Goal: Information Seeking & Learning: Learn about a topic

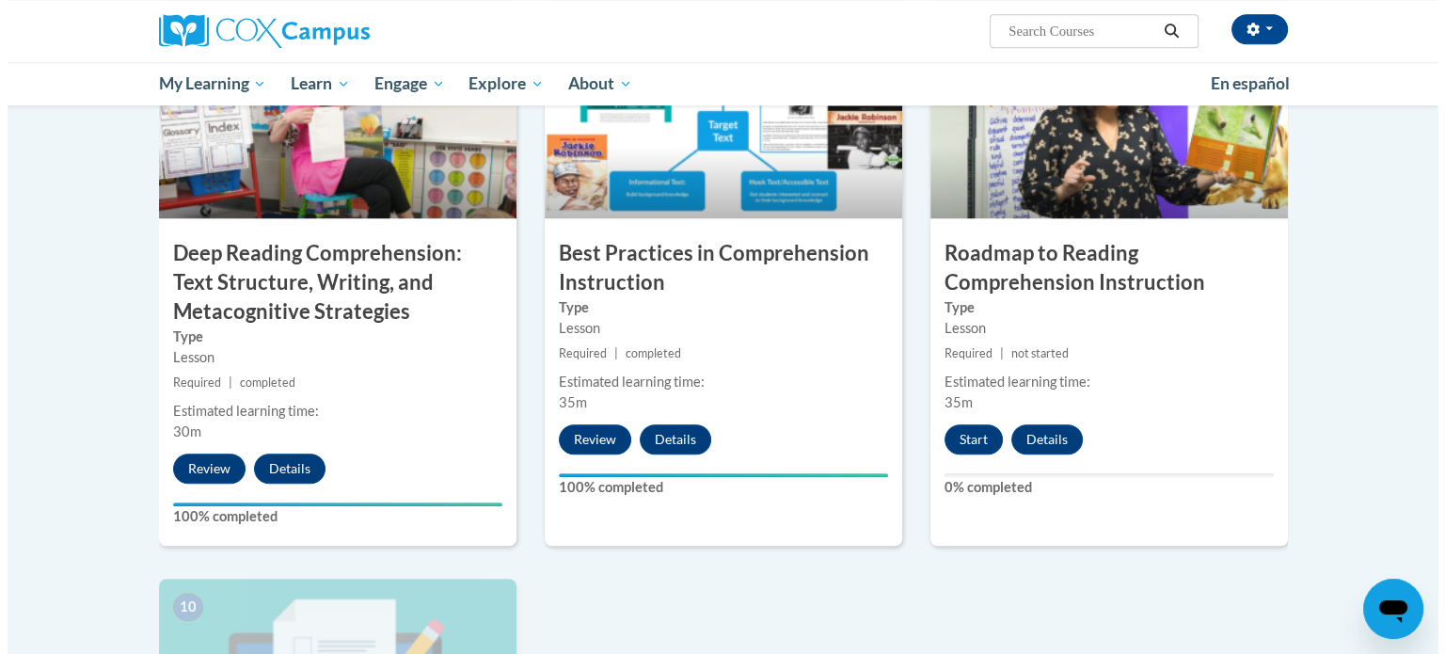
scroll to position [1500, 0]
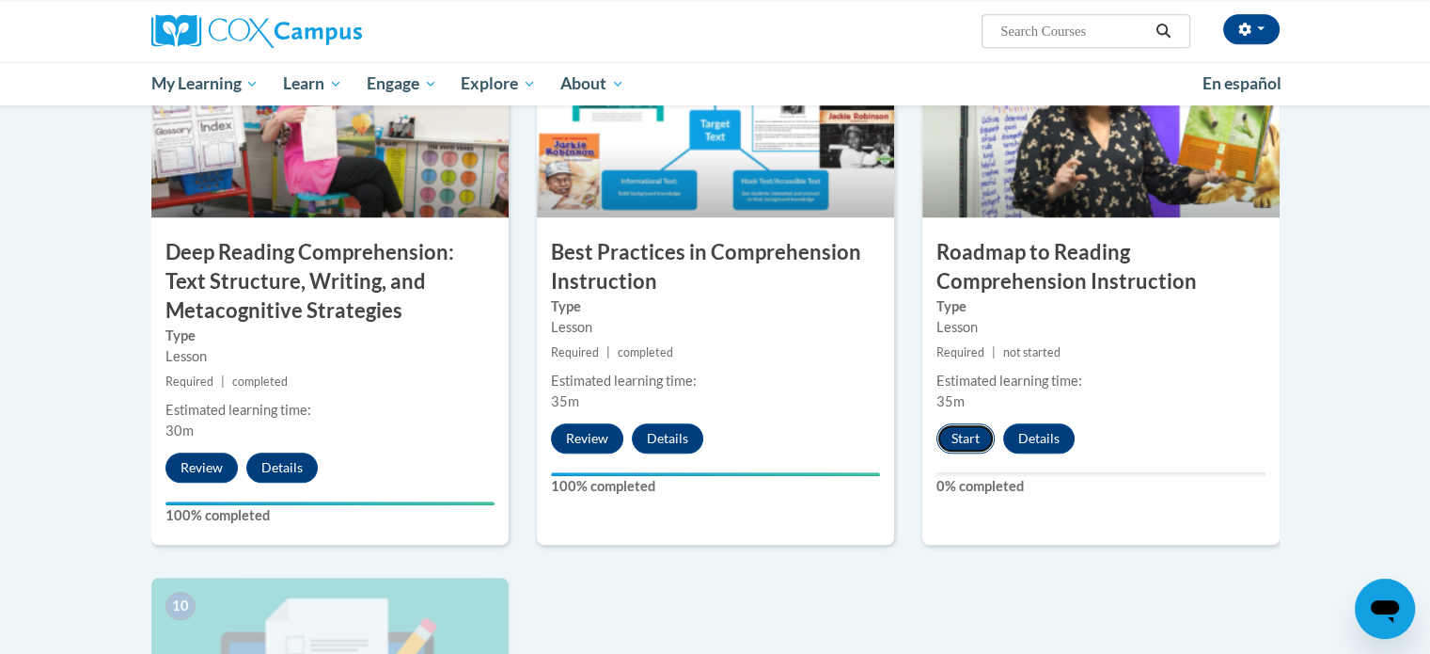
click at [969, 438] on button "Start" at bounding box center [966, 438] width 58 height 30
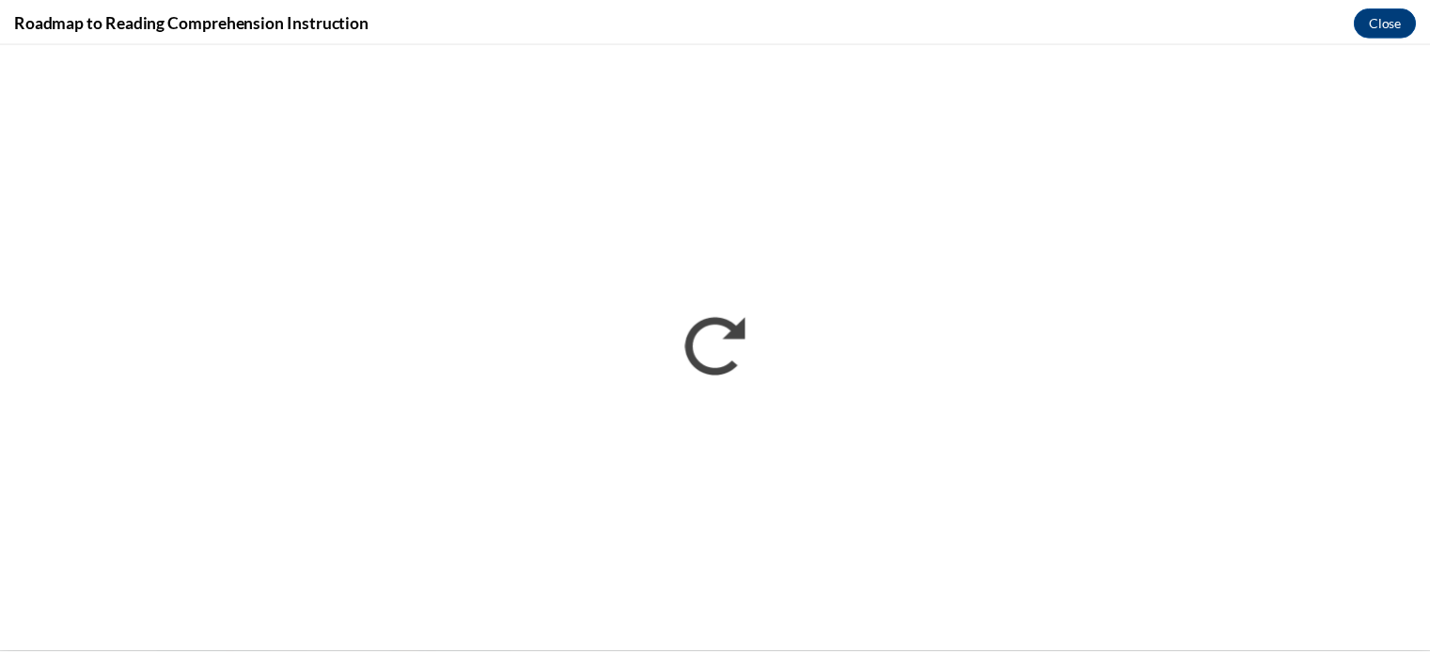
scroll to position [0, 0]
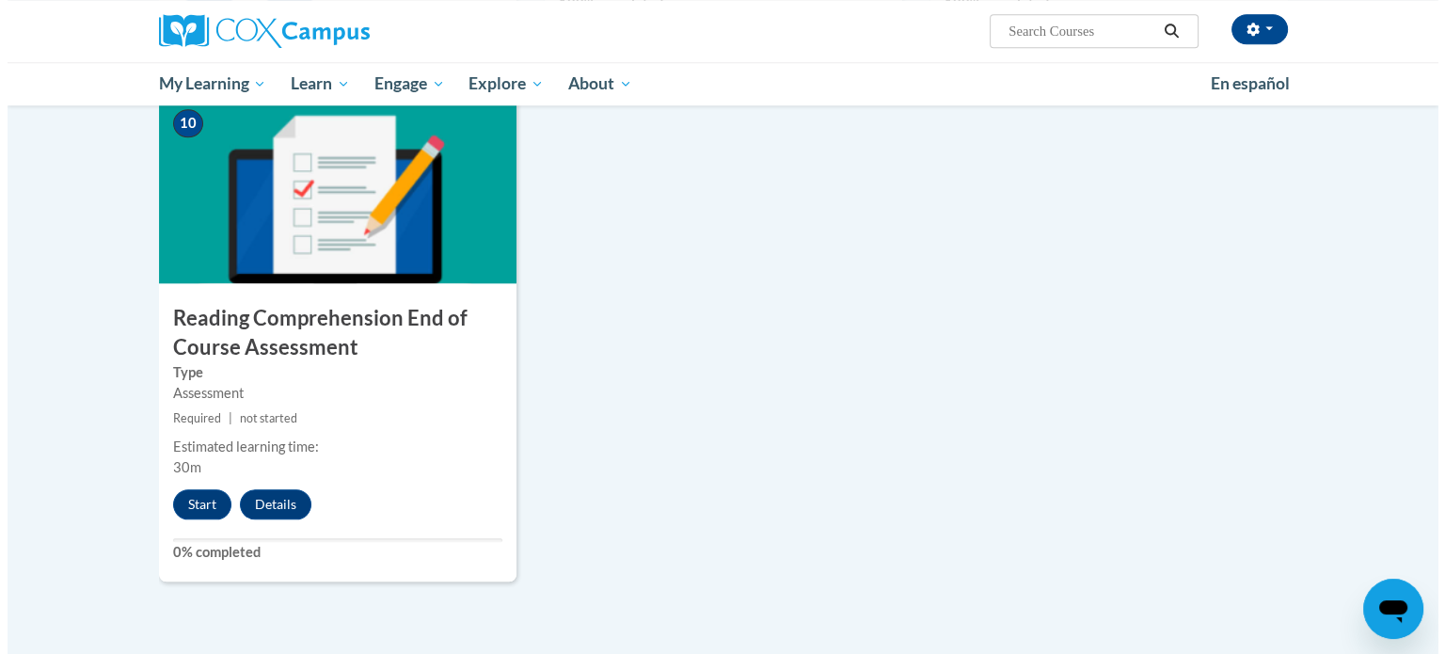
scroll to position [1984, 0]
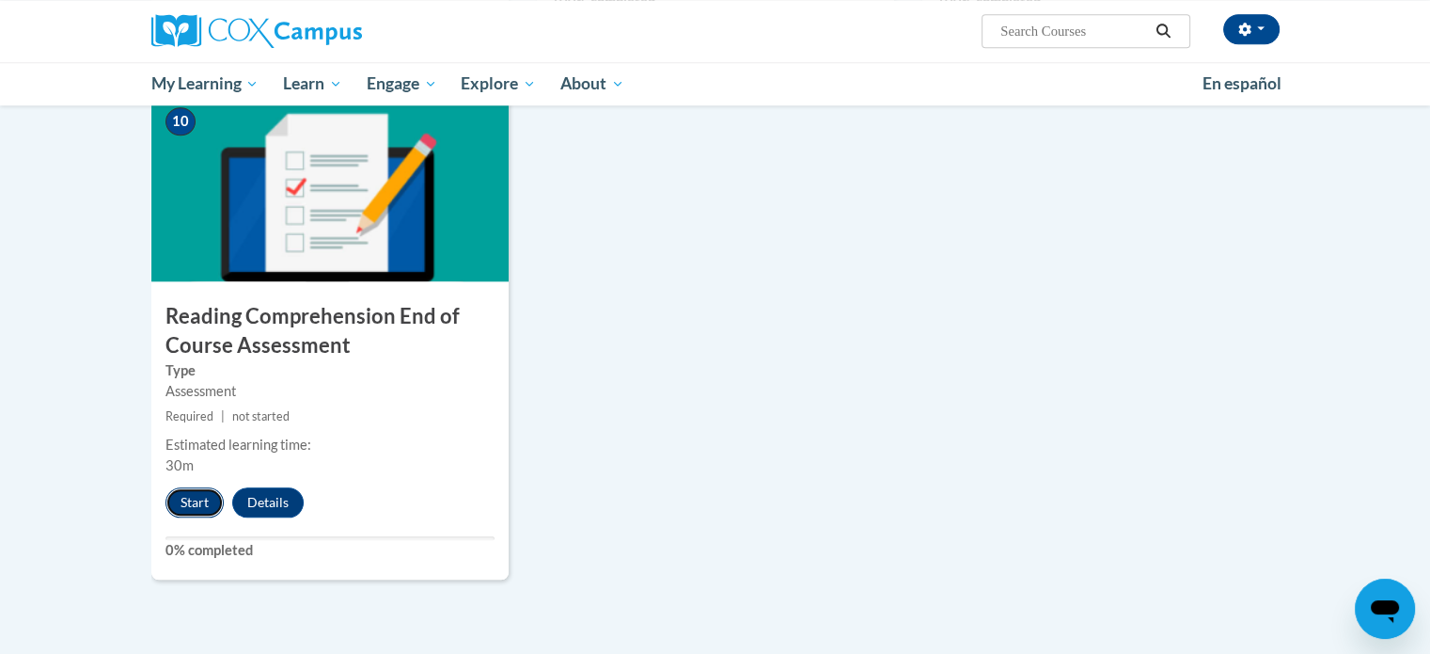
click at [198, 497] on button "Start" at bounding box center [195, 502] width 58 height 30
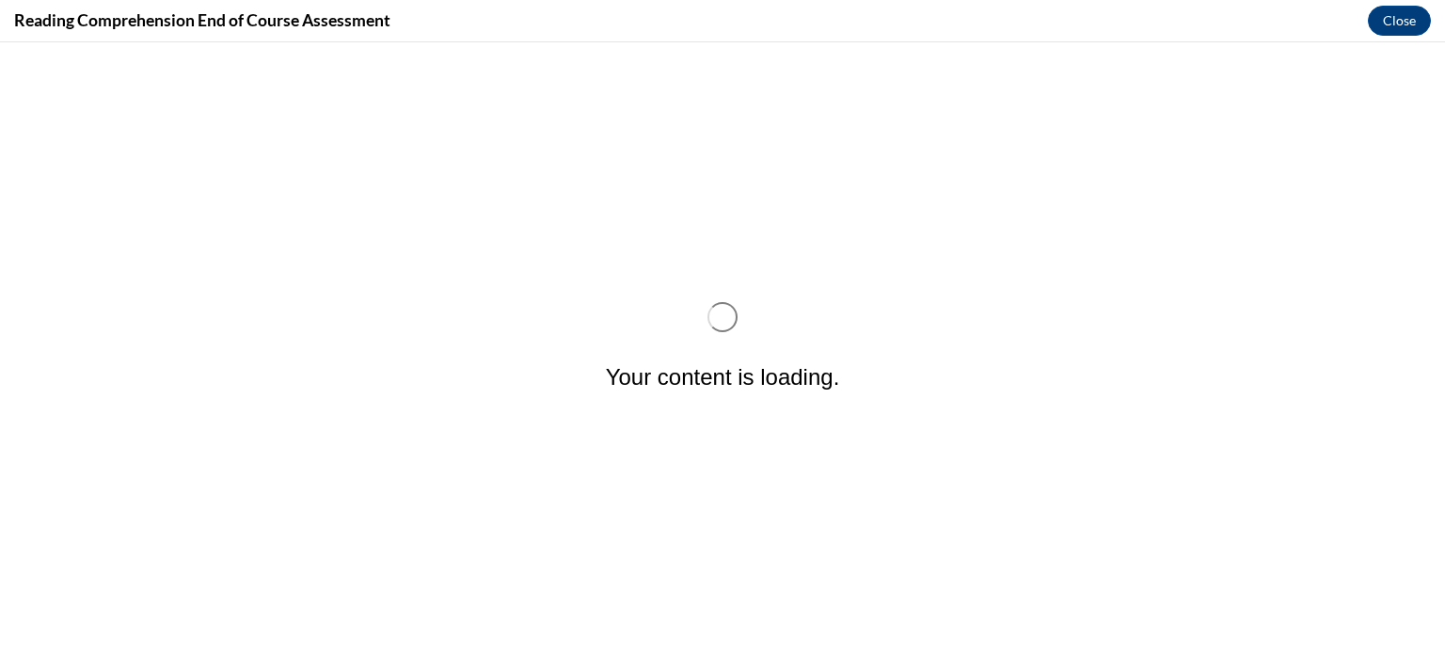
scroll to position [0, 0]
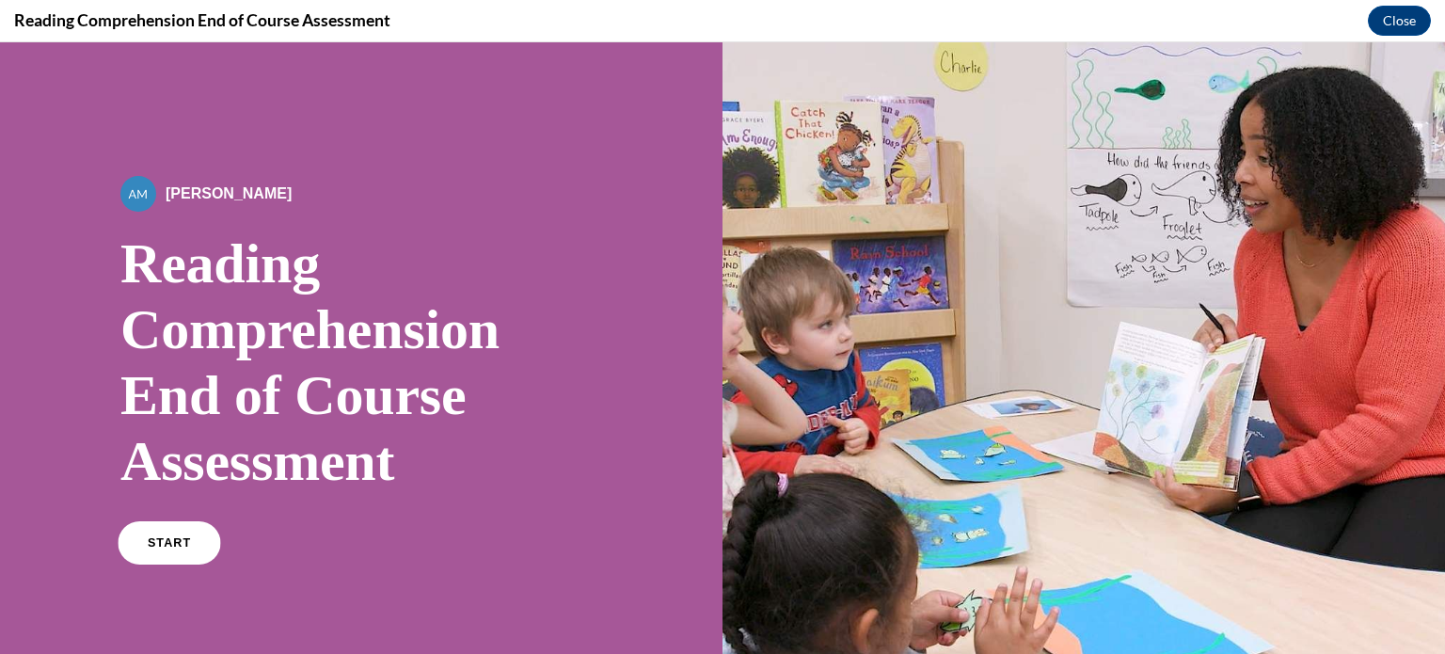
click at [160, 533] on link "START" at bounding box center [169, 542] width 103 height 43
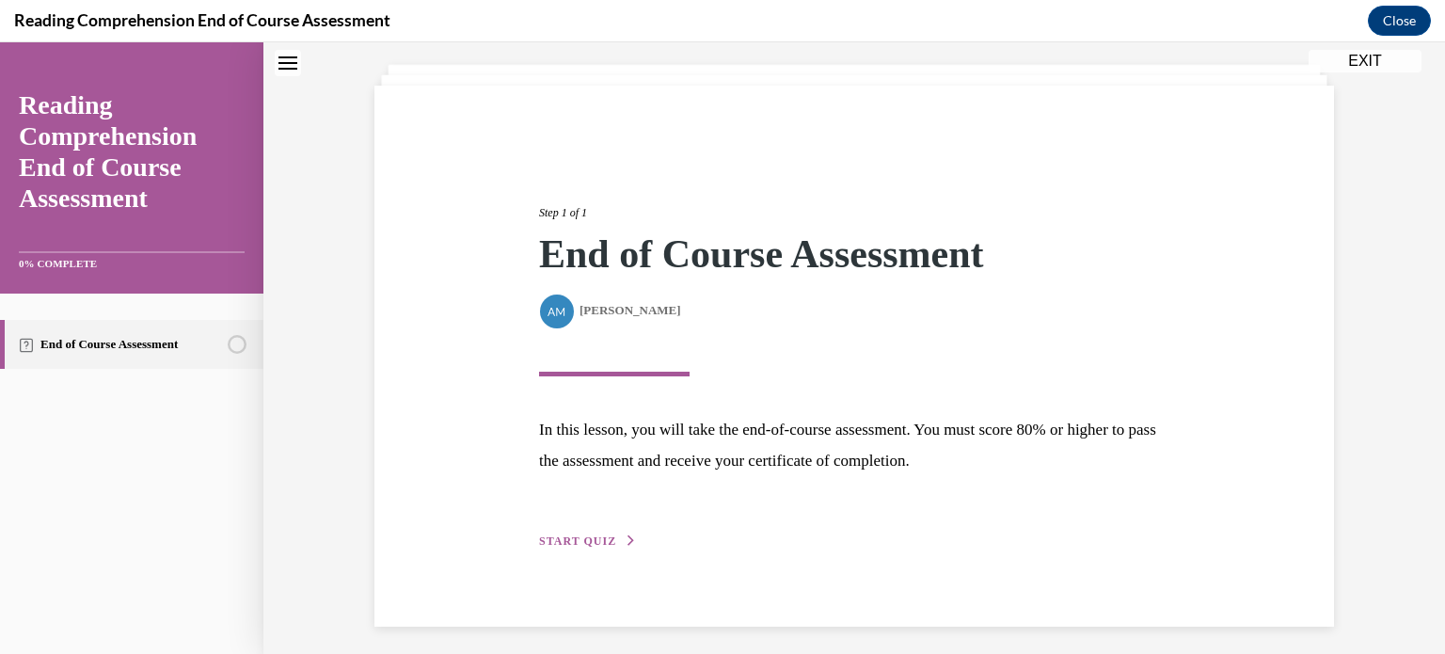
scroll to position [106, 0]
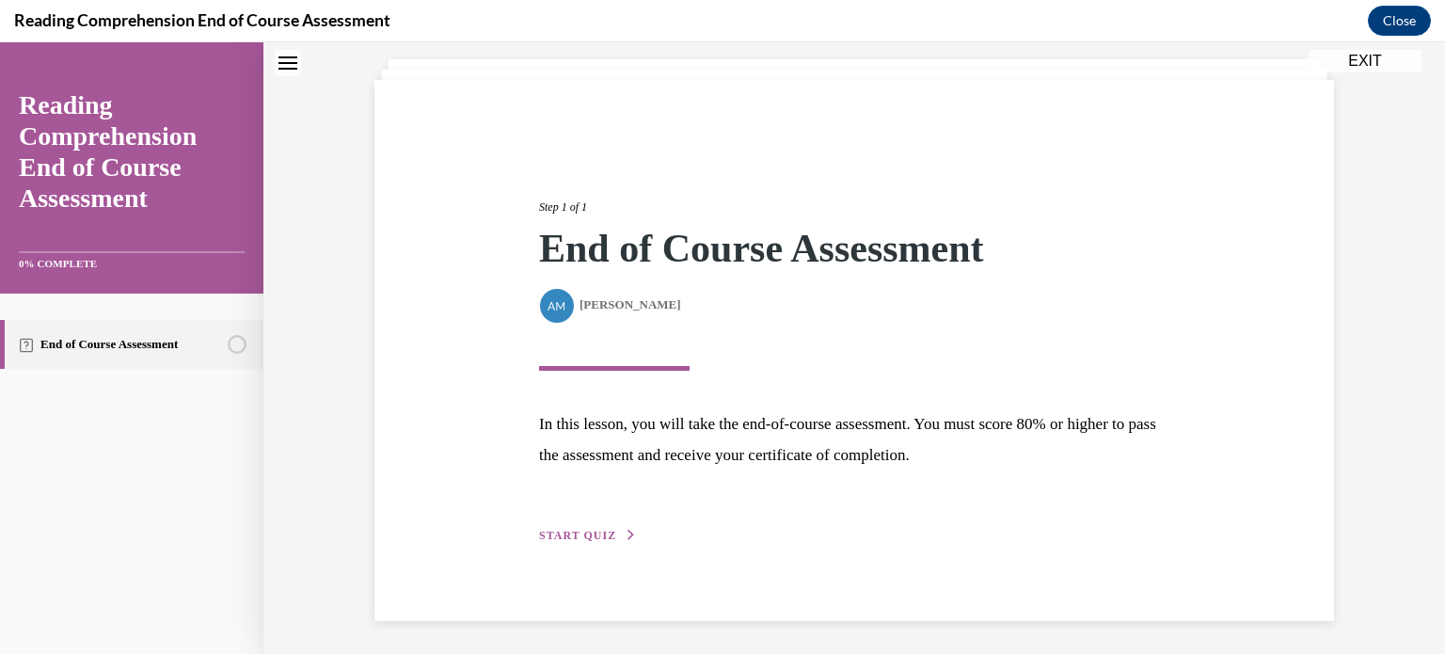
click at [578, 527] on button "START QUIZ" at bounding box center [588, 535] width 98 height 17
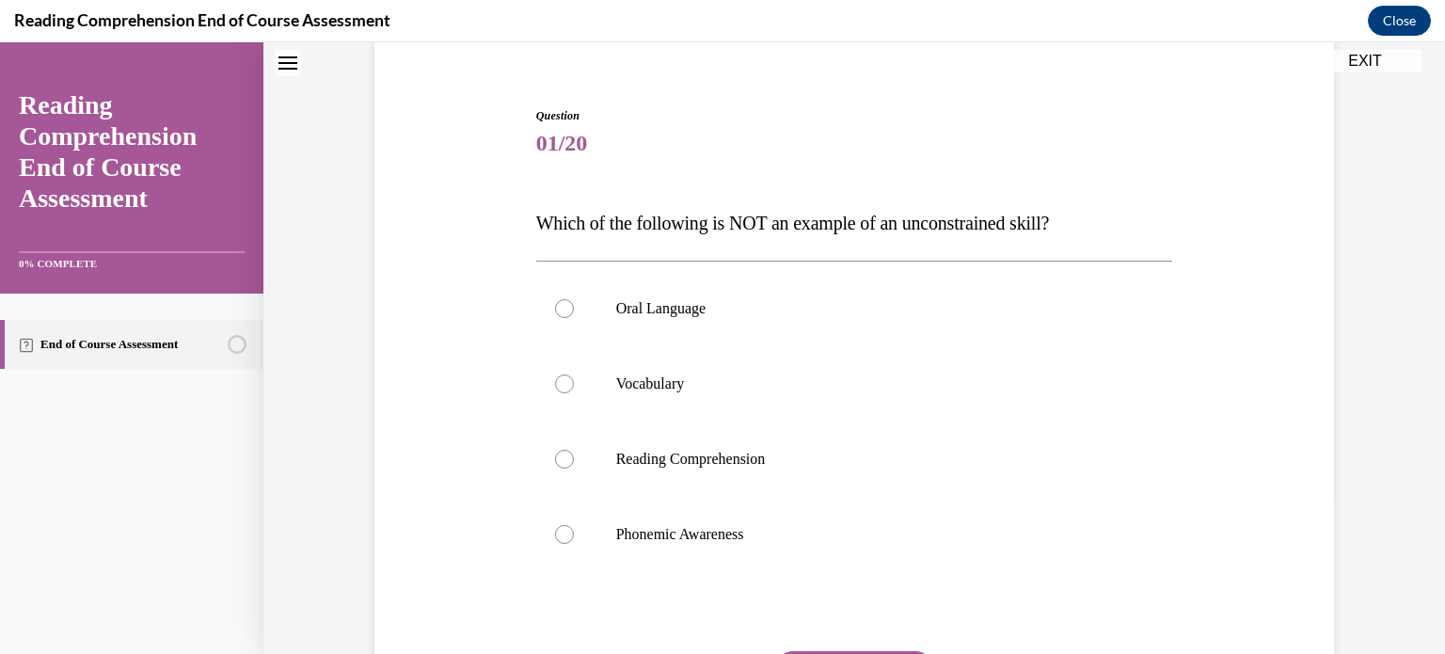
scroll to position [203, 0]
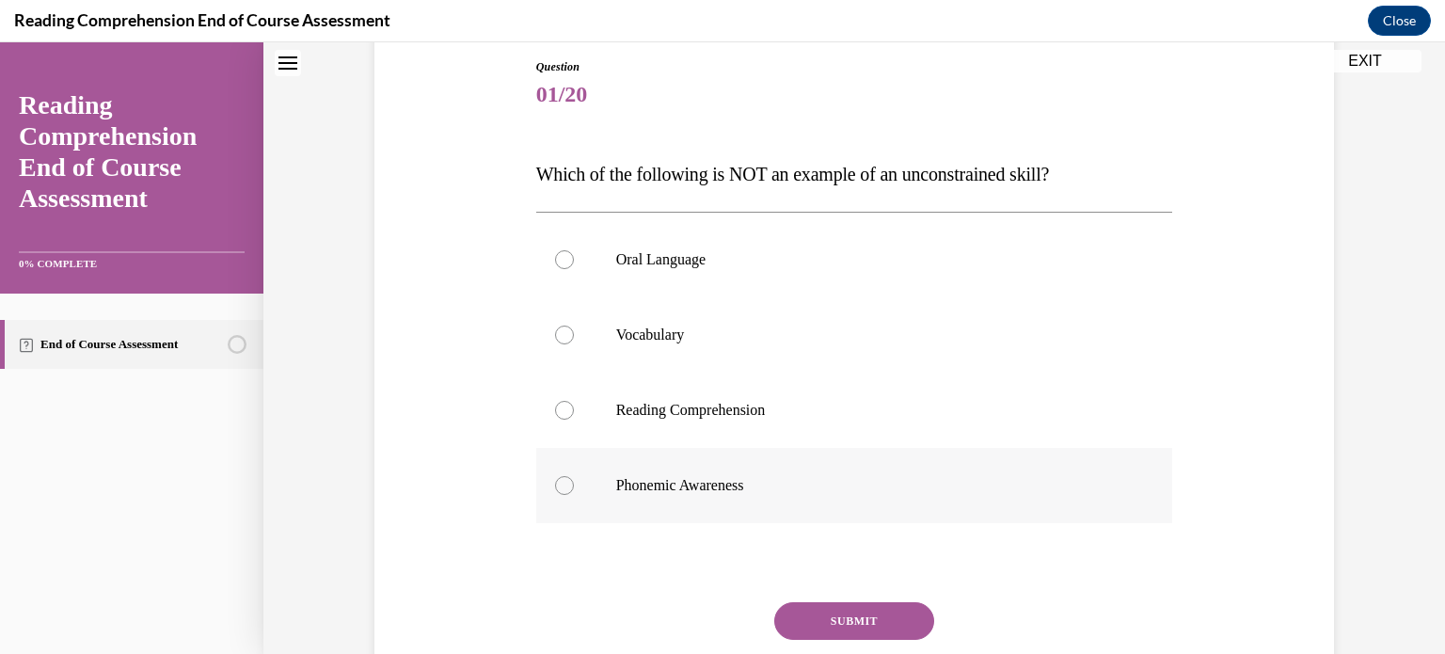
click at [559, 488] on div at bounding box center [564, 485] width 19 height 19
click at [559, 488] on input "Phonemic Awareness" at bounding box center [564, 485] width 19 height 19
radio input "true"
click at [816, 608] on button "SUBMIT" at bounding box center [854, 621] width 160 height 38
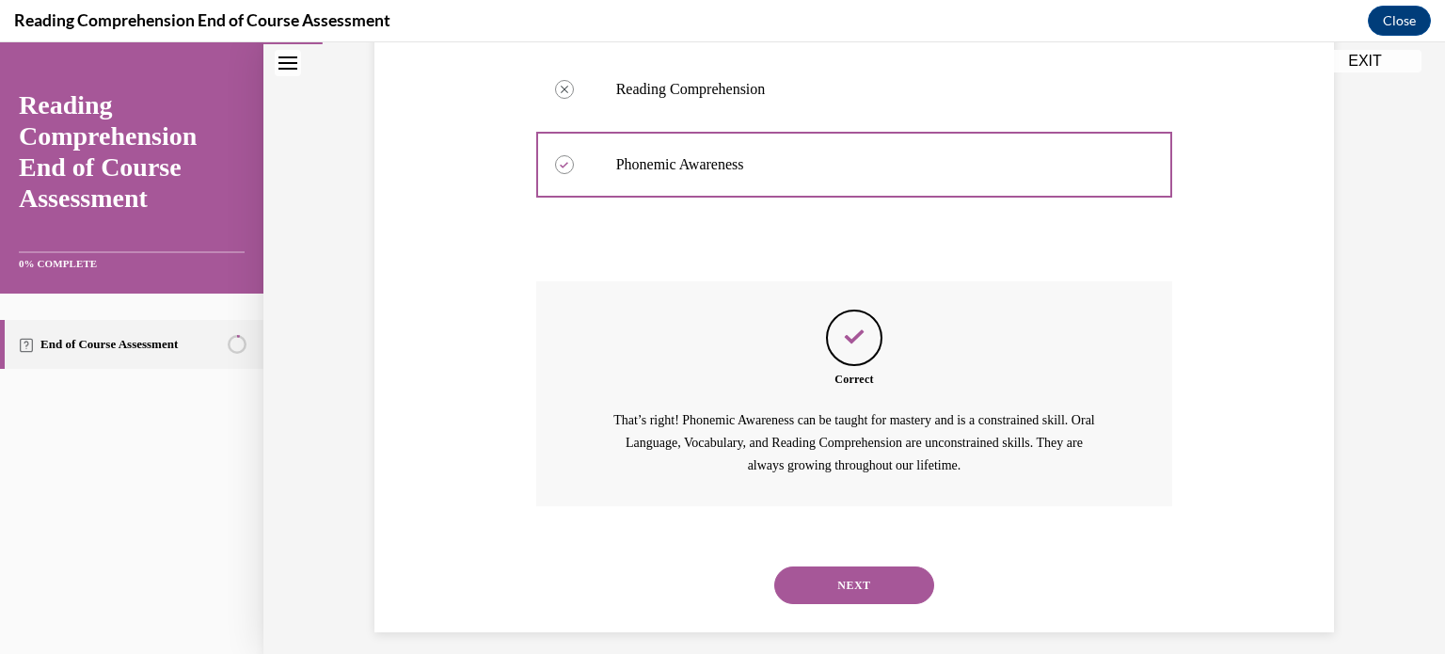
scroll to position [539, 0]
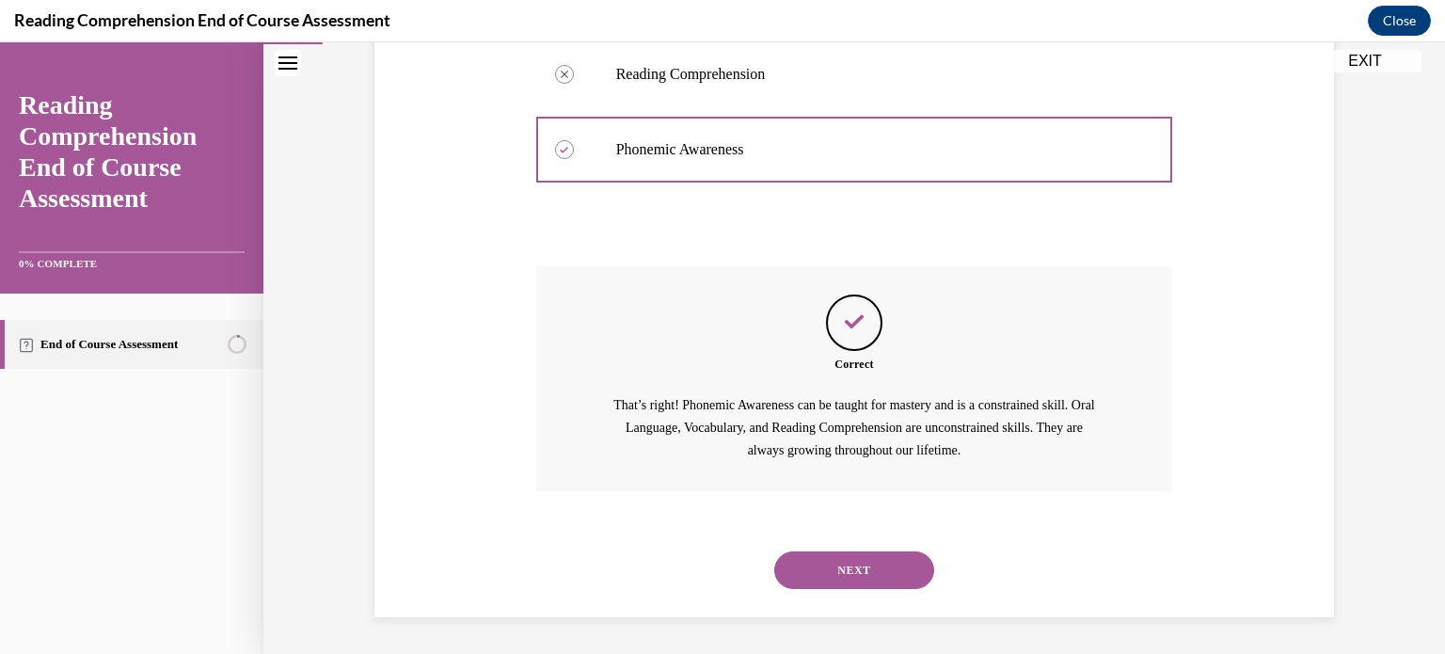
click at [873, 560] on button "NEXT" at bounding box center [854, 570] width 160 height 38
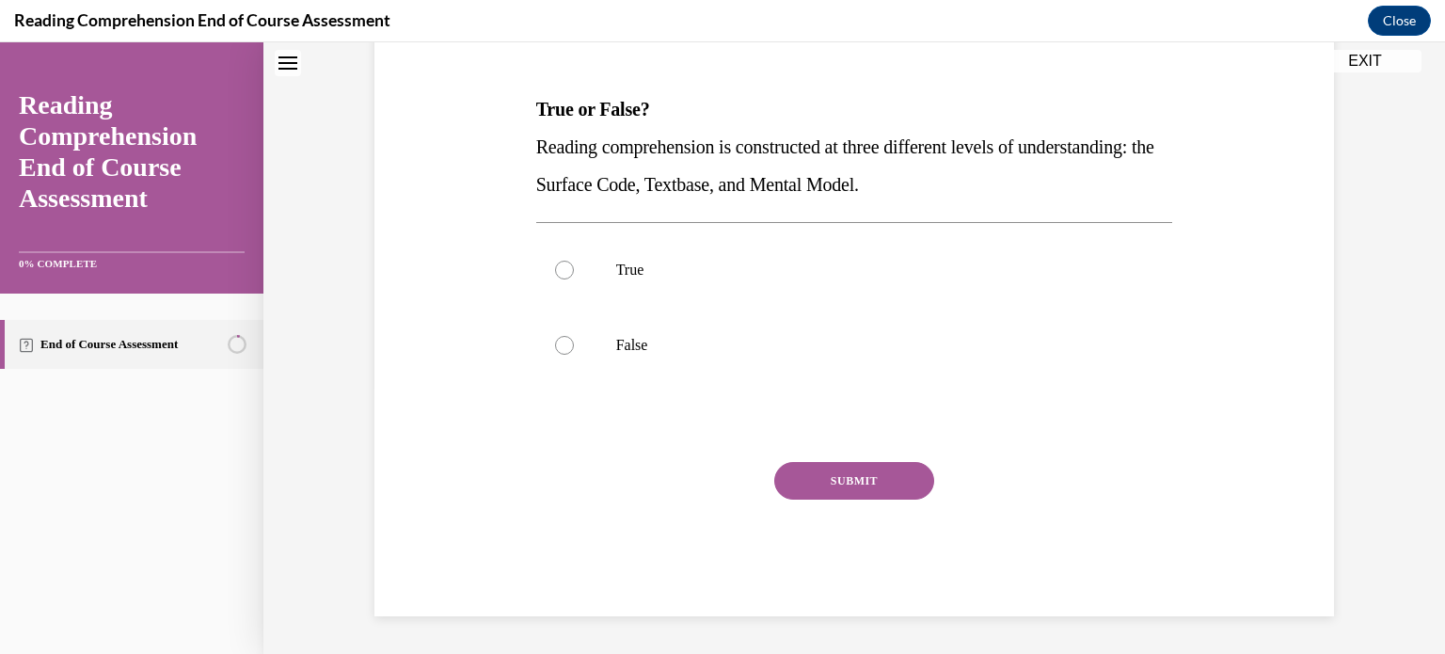
scroll to position [56, 0]
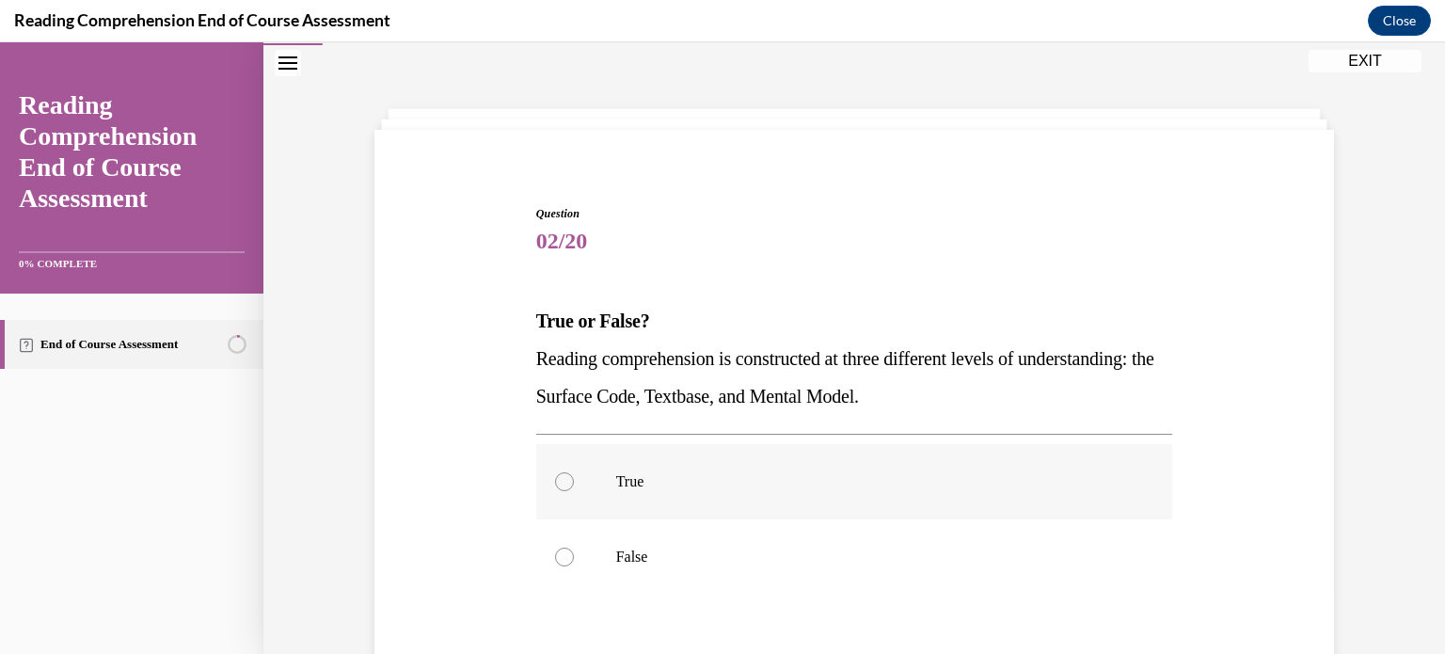
click at [568, 482] on label "True" at bounding box center [854, 481] width 637 height 75
click at [568, 482] on input "True" at bounding box center [564, 481] width 19 height 19
radio input "true"
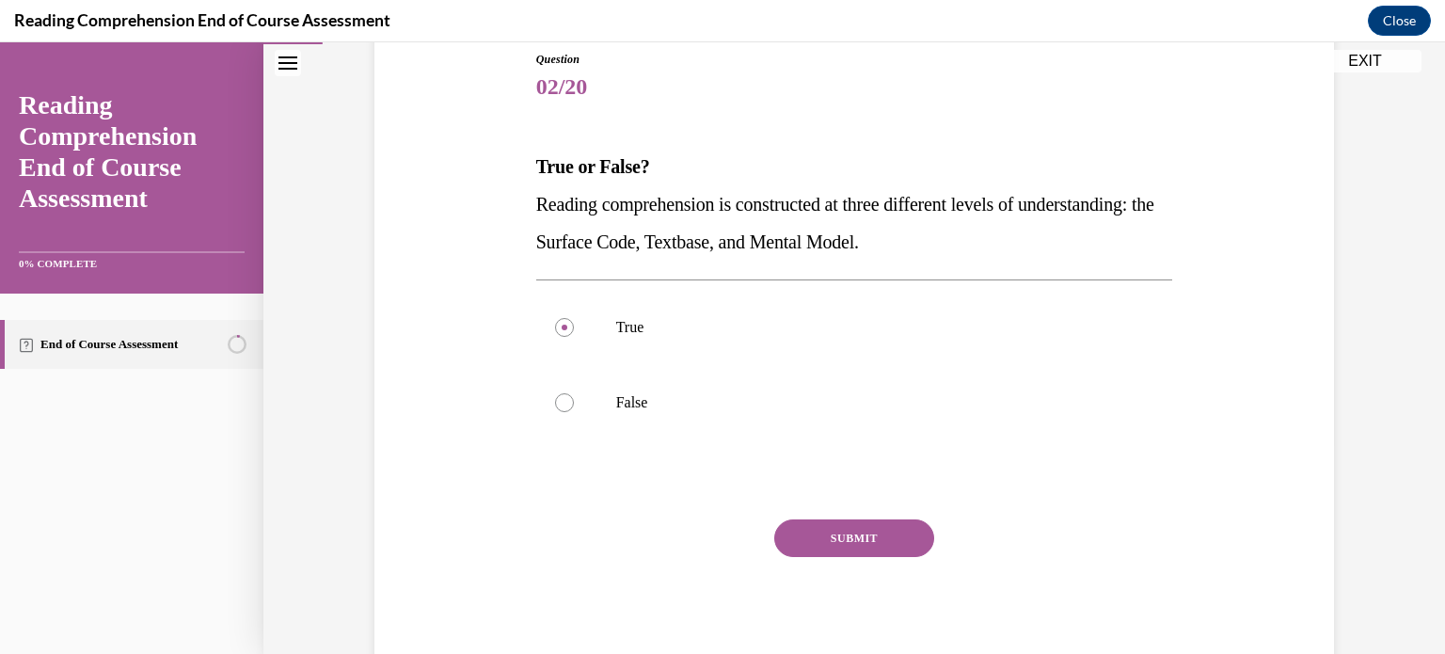
click at [859, 549] on button "SUBMIT" at bounding box center [854, 538] width 160 height 38
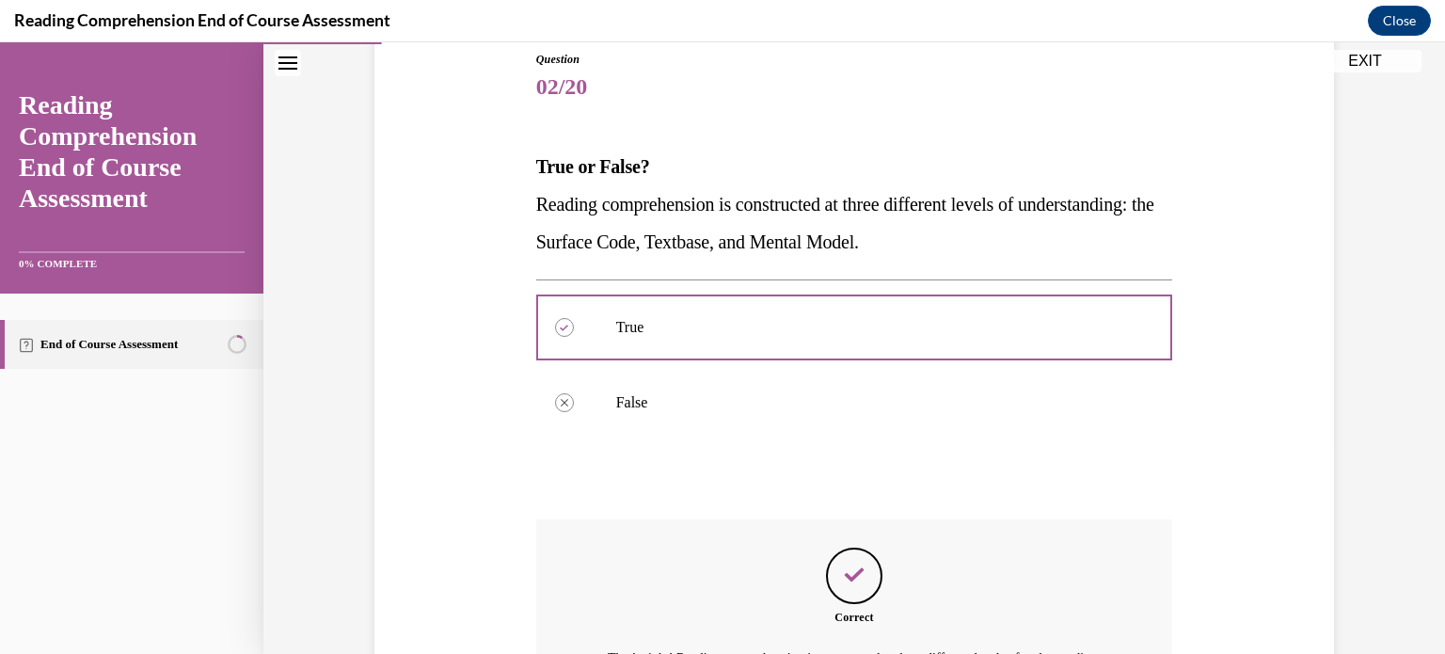
scroll to position [388, 0]
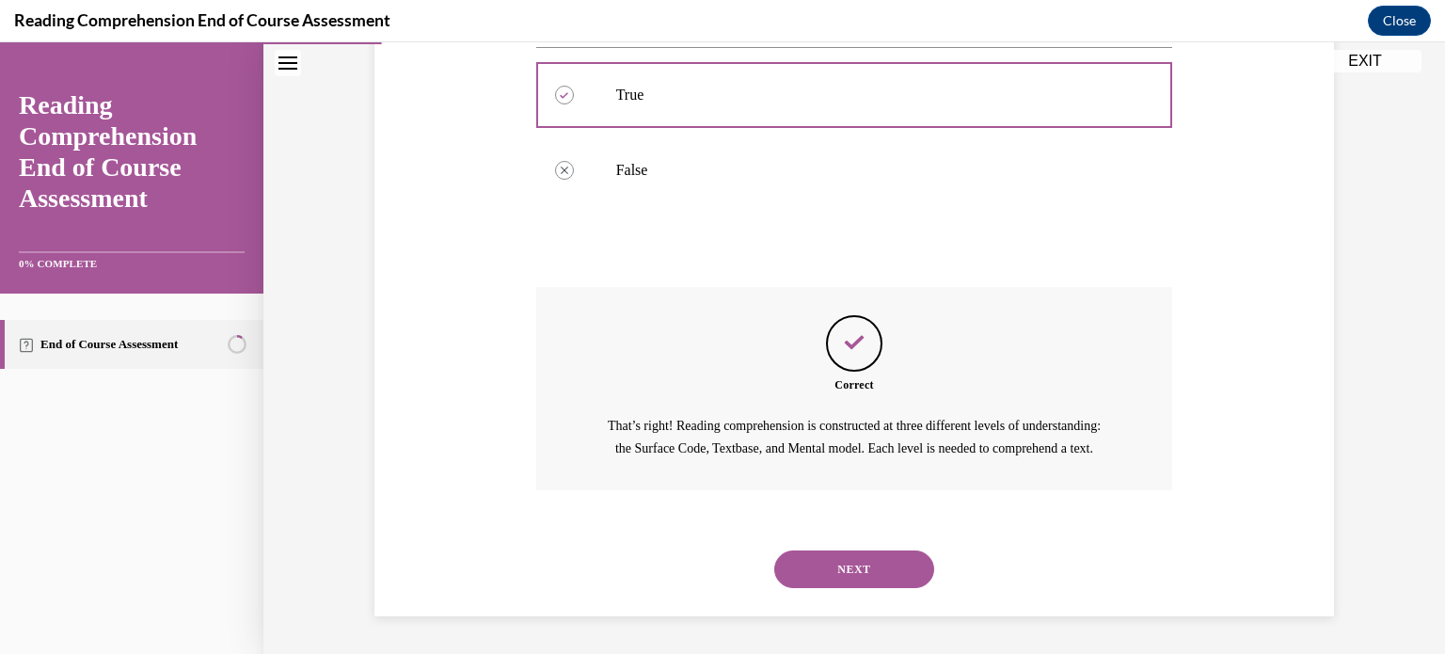
click at [876, 571] on button "NEXT" at bounding box center [854, 569] width 160 height 38
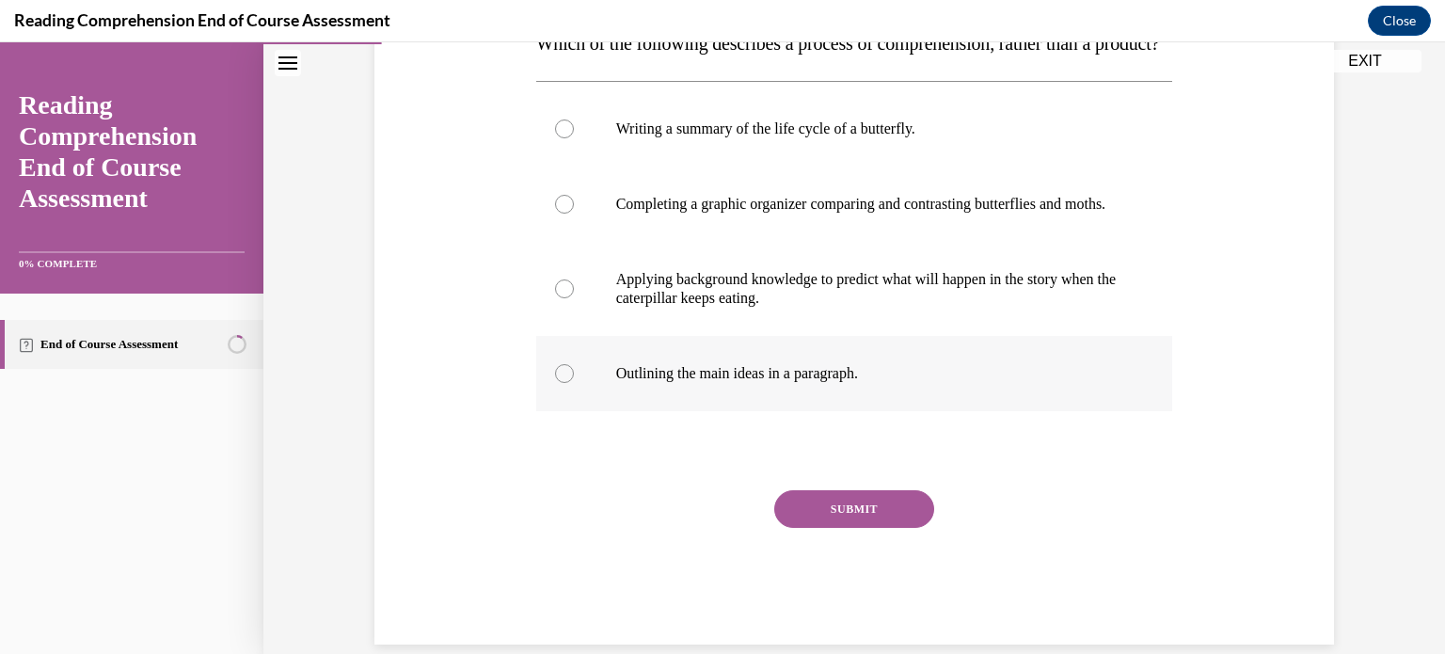
scroll to position [335, 0]
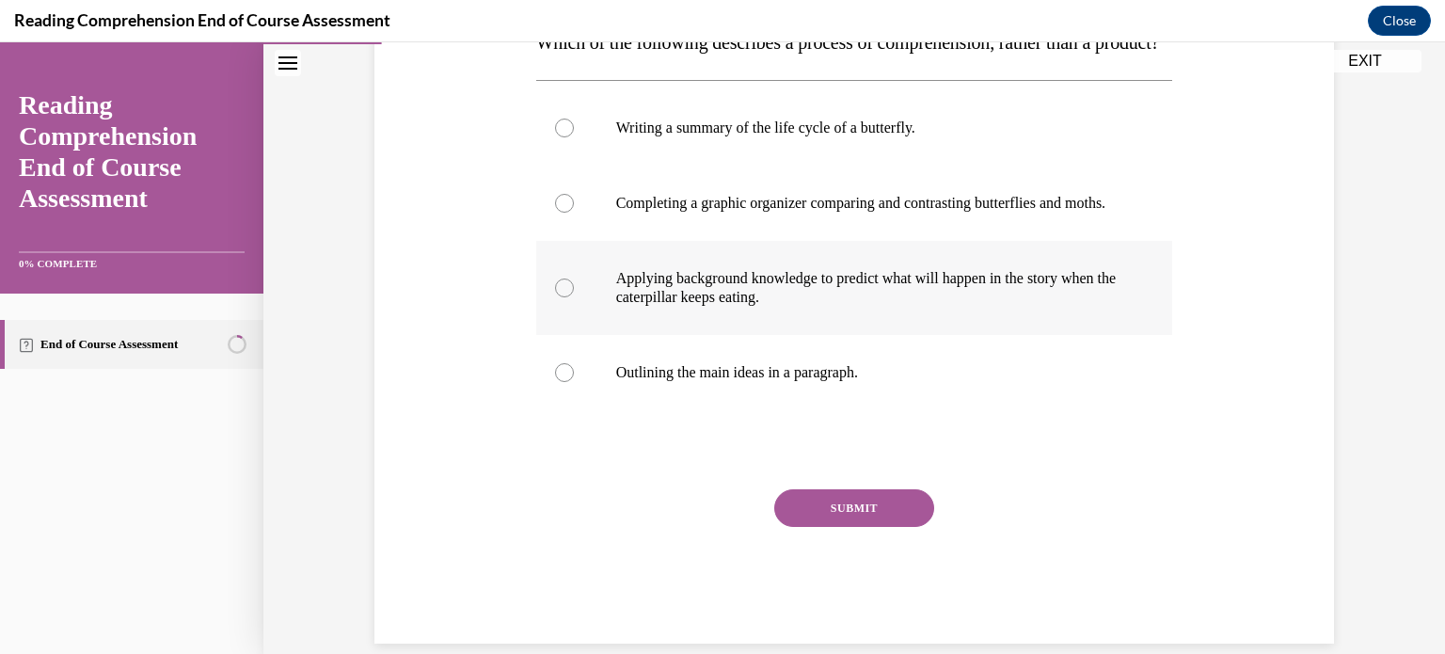
click at [557, 297] on div at bounding box center [564, 287] width 19 height 19
click at [557, 297] on input "Applying background knowledge to predict what will happen in the story when the…" at bounding box center [564, 287] width 19 height 19
radio input "true"
click at [843, 527] on button "SUBMIT" at bounding box center [854, 508] width 160 height 38
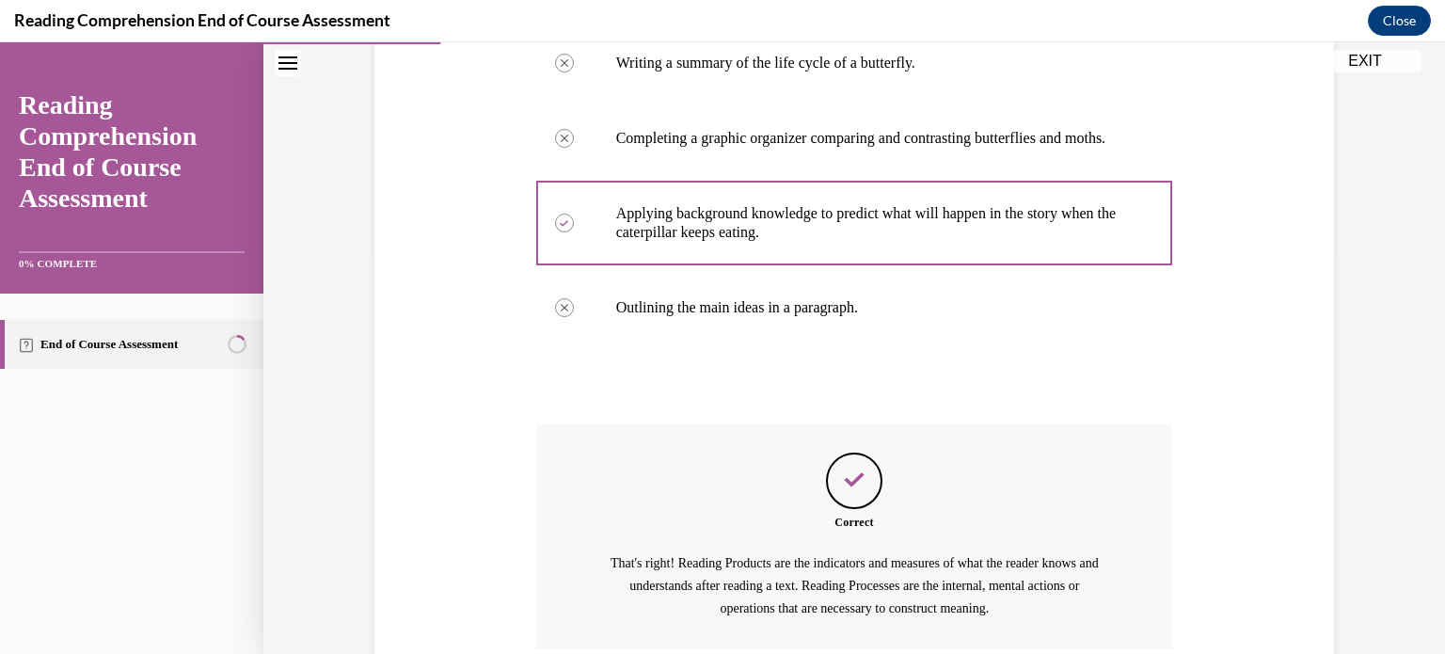
scroll to position [614, 0]
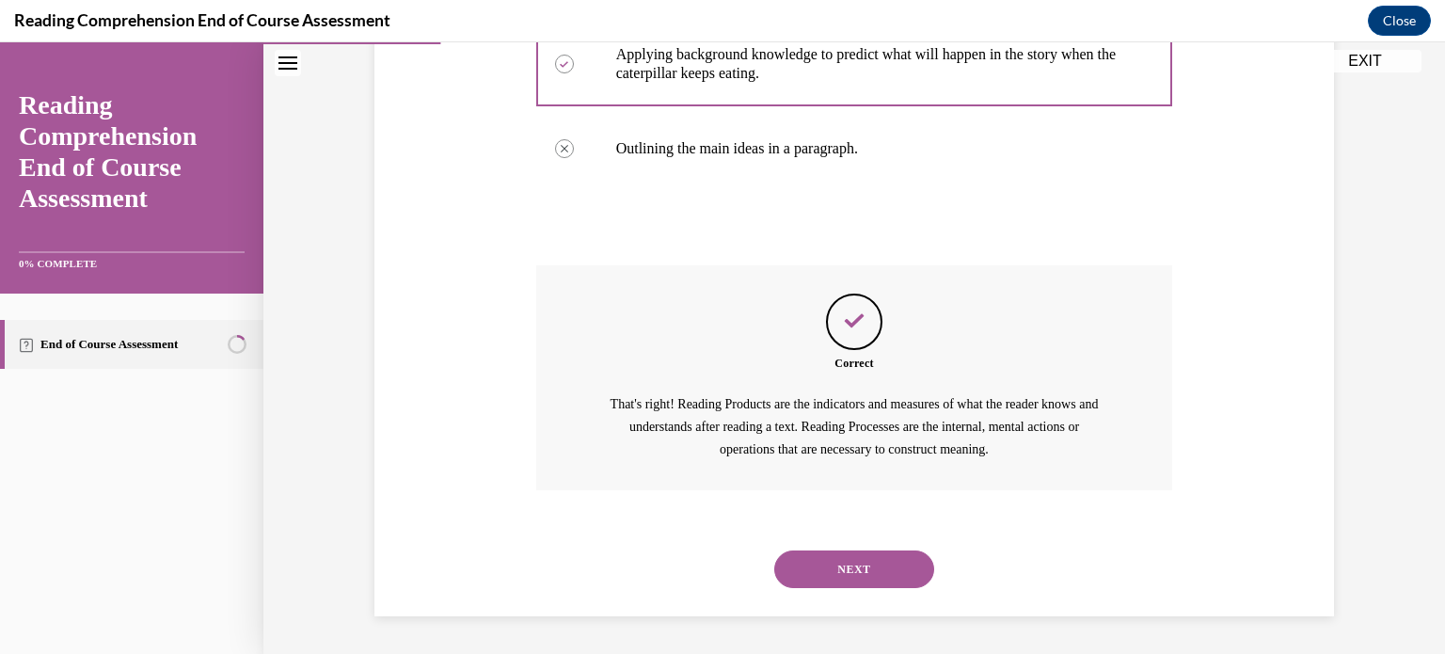
click at [879, 569] on button "NEXT" at bounding box center [854, 569] width 160 height 38
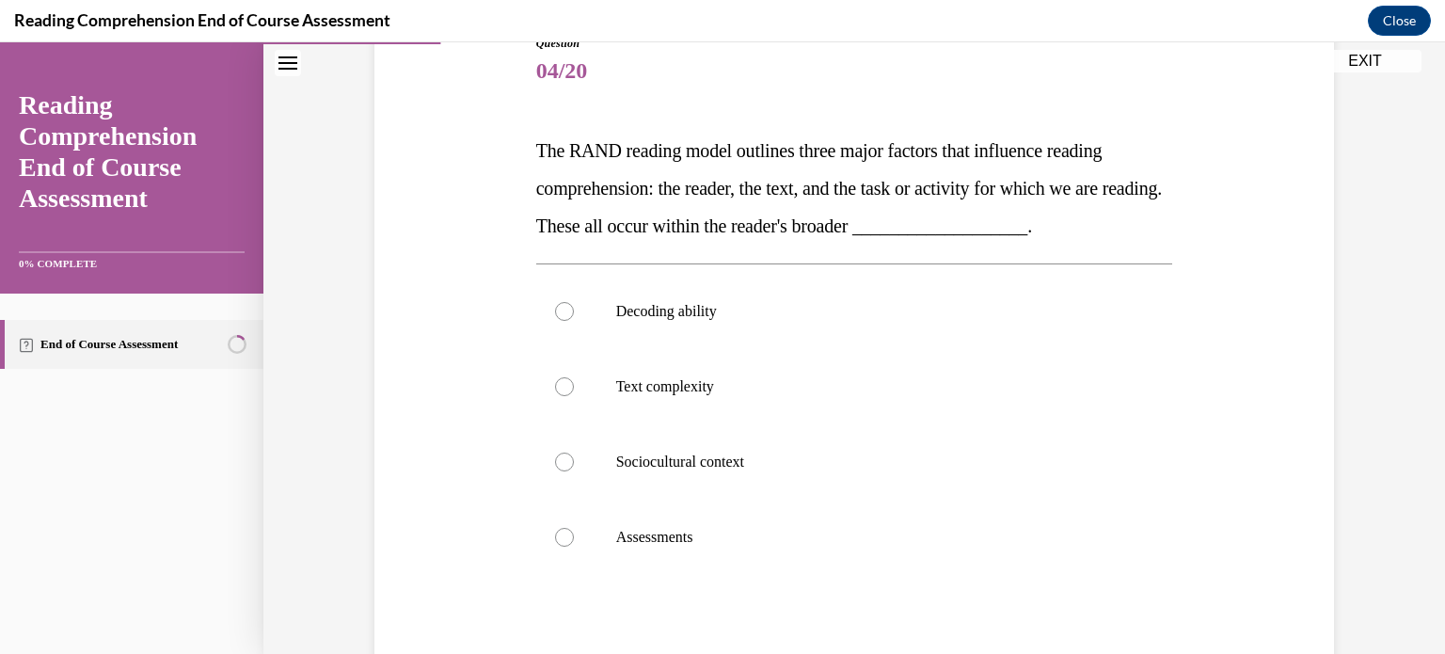
scroll to position [248, 0]
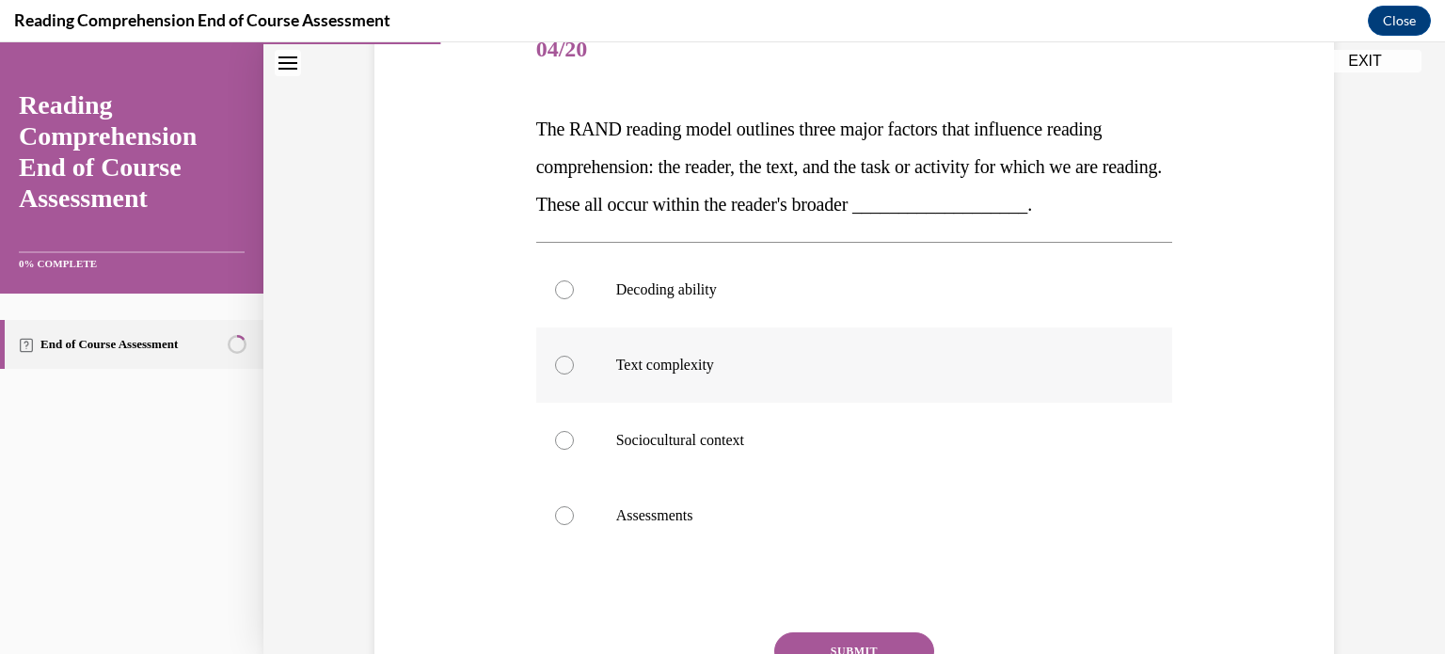
click at [556, 363] on div at bounding box center [564, 364] width 19 height 19
click at [556, 363] on input "Text complexity" at bounding box center [564, 364] width 19 height 19
radio input "true"
click at [846, 646] on button "SUBMIT" at bounding box center [854, 651] width 160 height 38
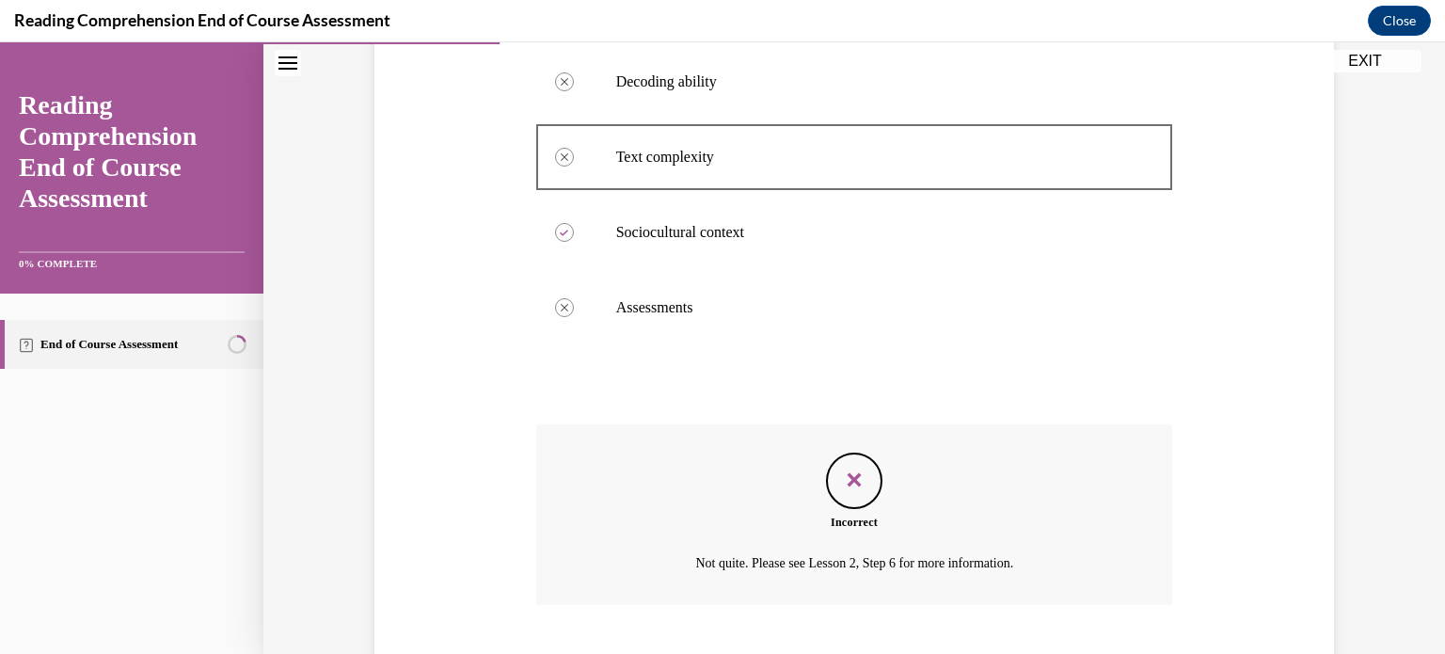
scroll to position [570, 0]
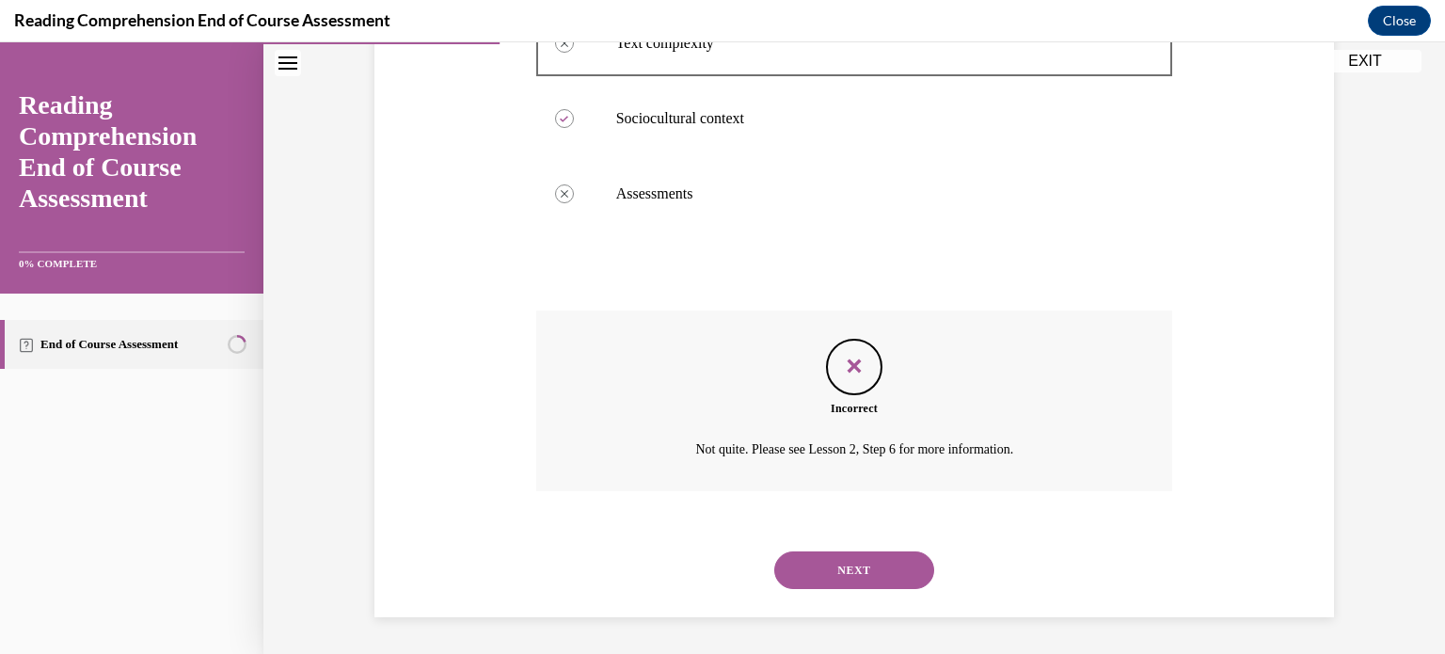
click at [833, 566] on button "NEXT" at bounding box center [854, 570] width 160 height 38
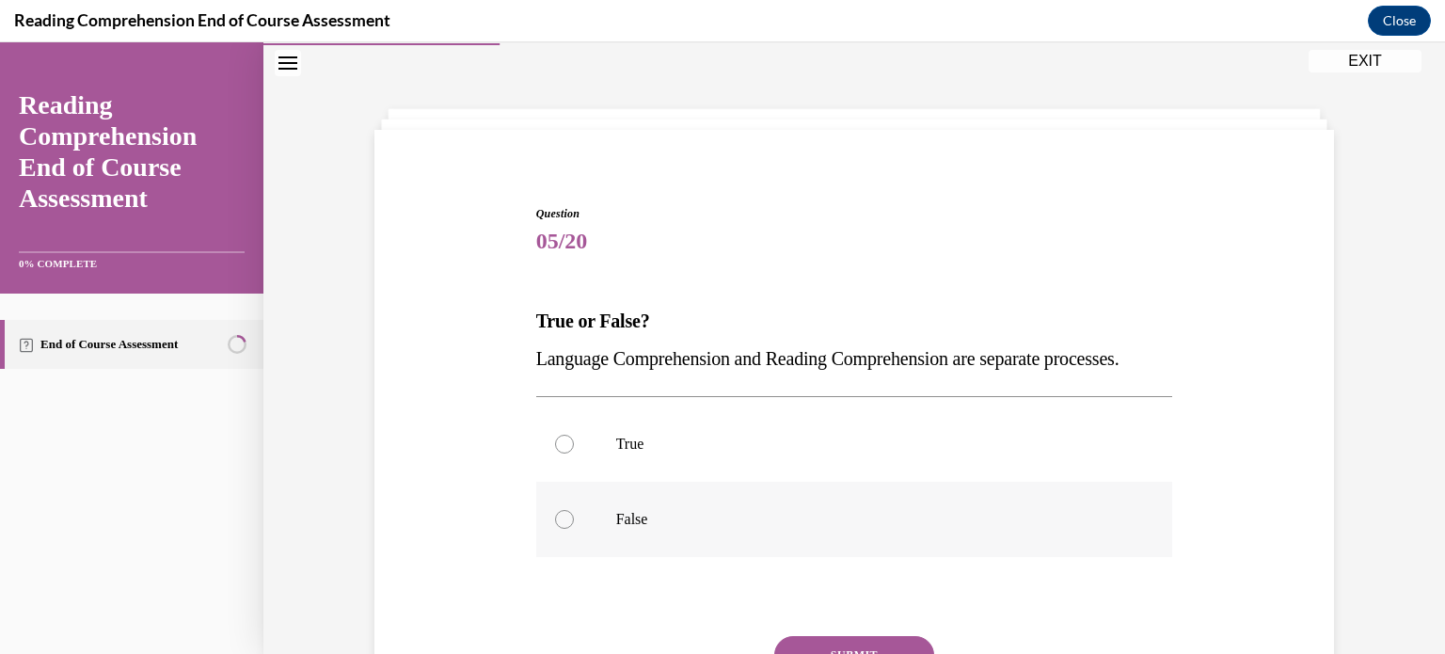
click at [559, 529] on div at bounding box center [564, 519] width 19 height 19
click at [559, 529] on input "False" at bounding box center [564, 519] width 19 height 19
radio input "true"
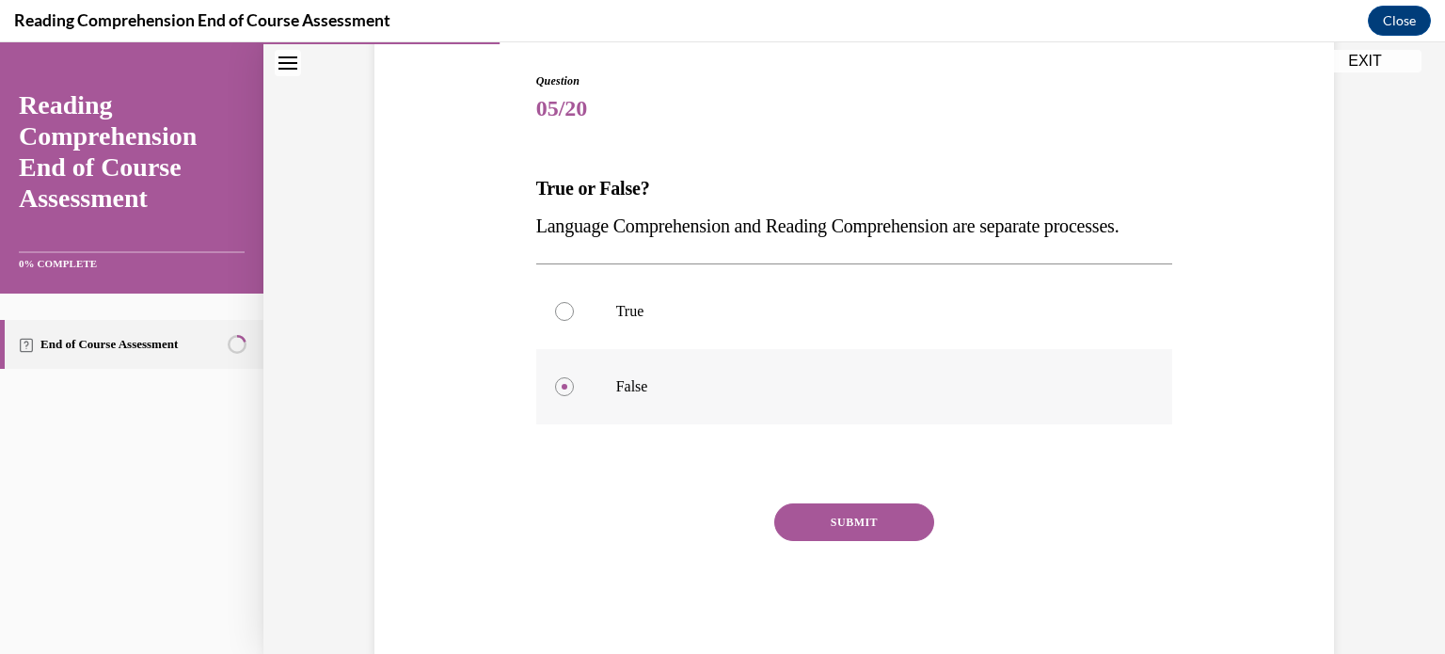
scroll to position [203, 0]
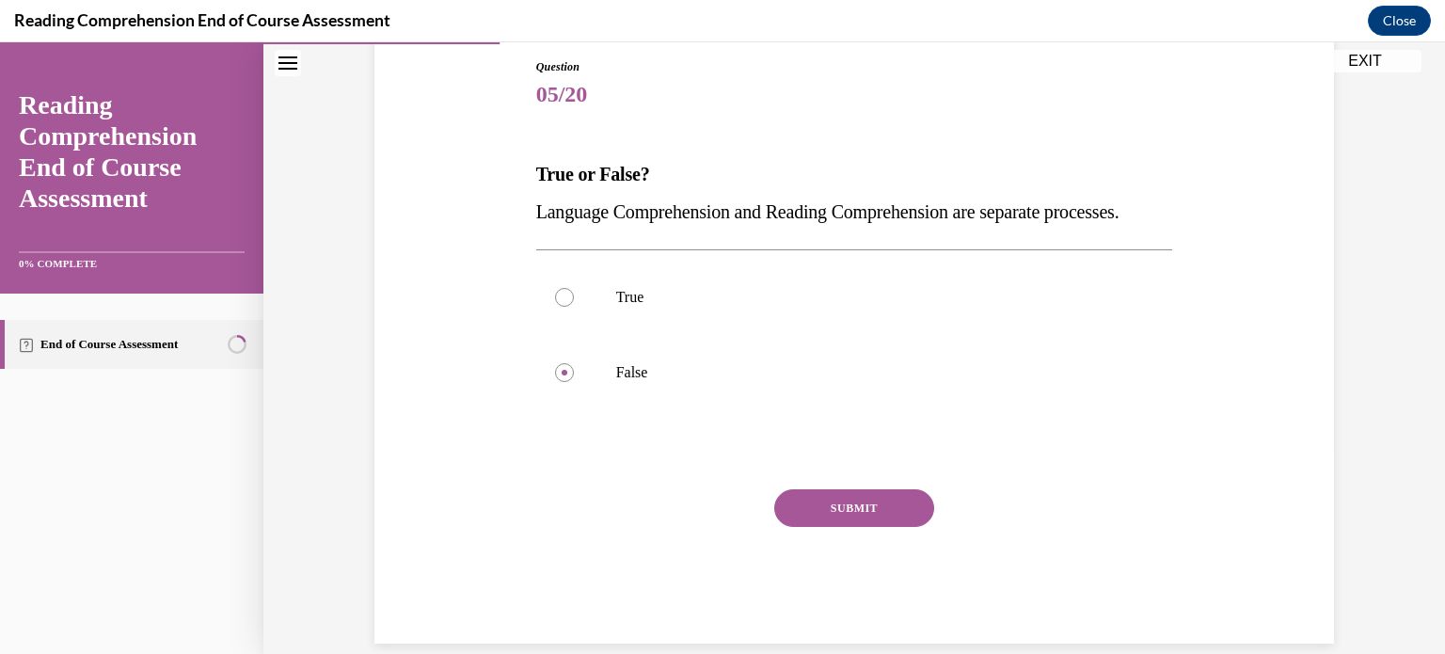
click at [838, 527] on button "SUBMIT" at bounding box center [854, 508] width 160 height 38
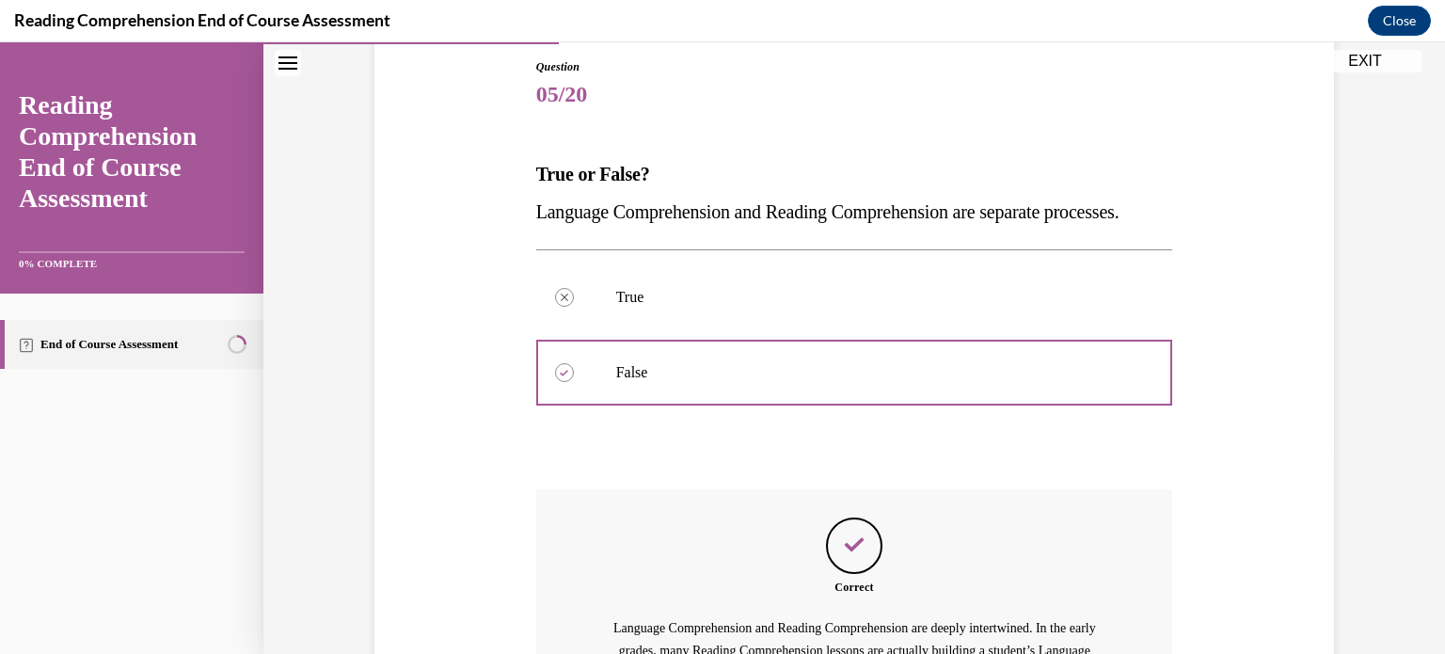
scroll to position [464, 0]
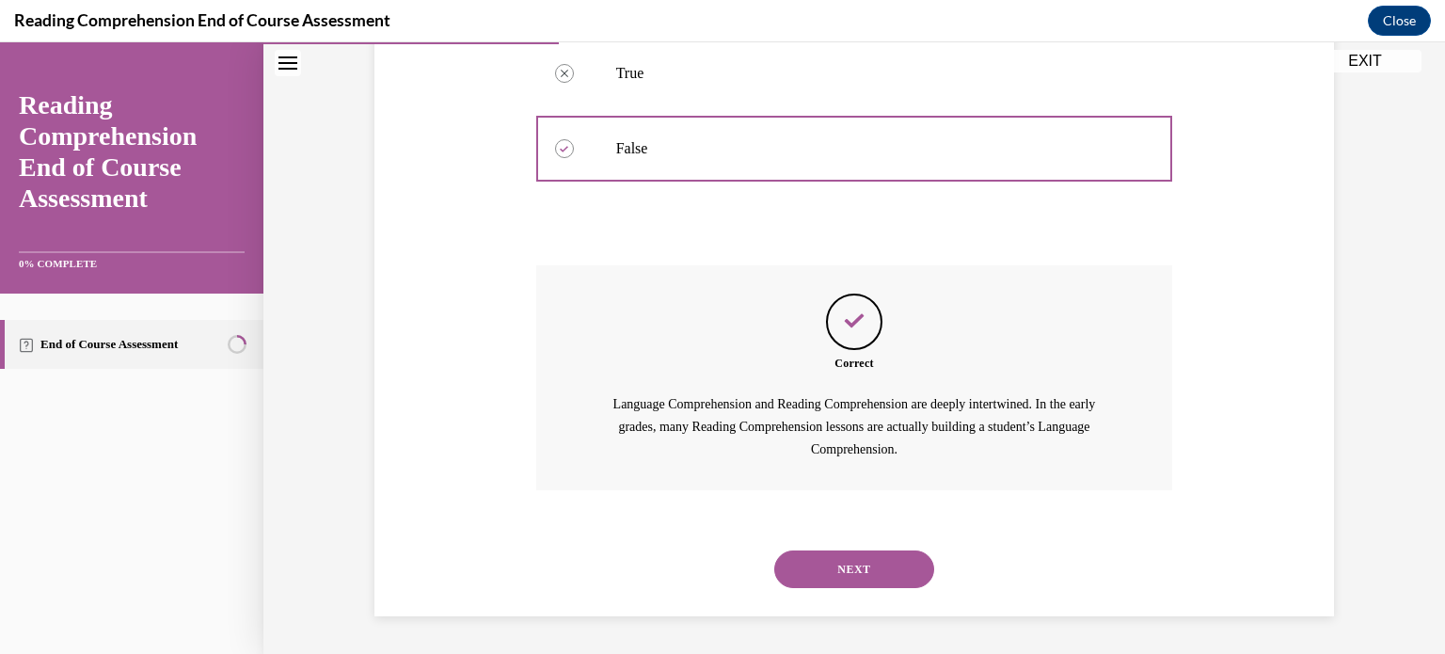
click at [841, 558] on button "NEXT" at bounding box center [854, 569] width 160 height 38
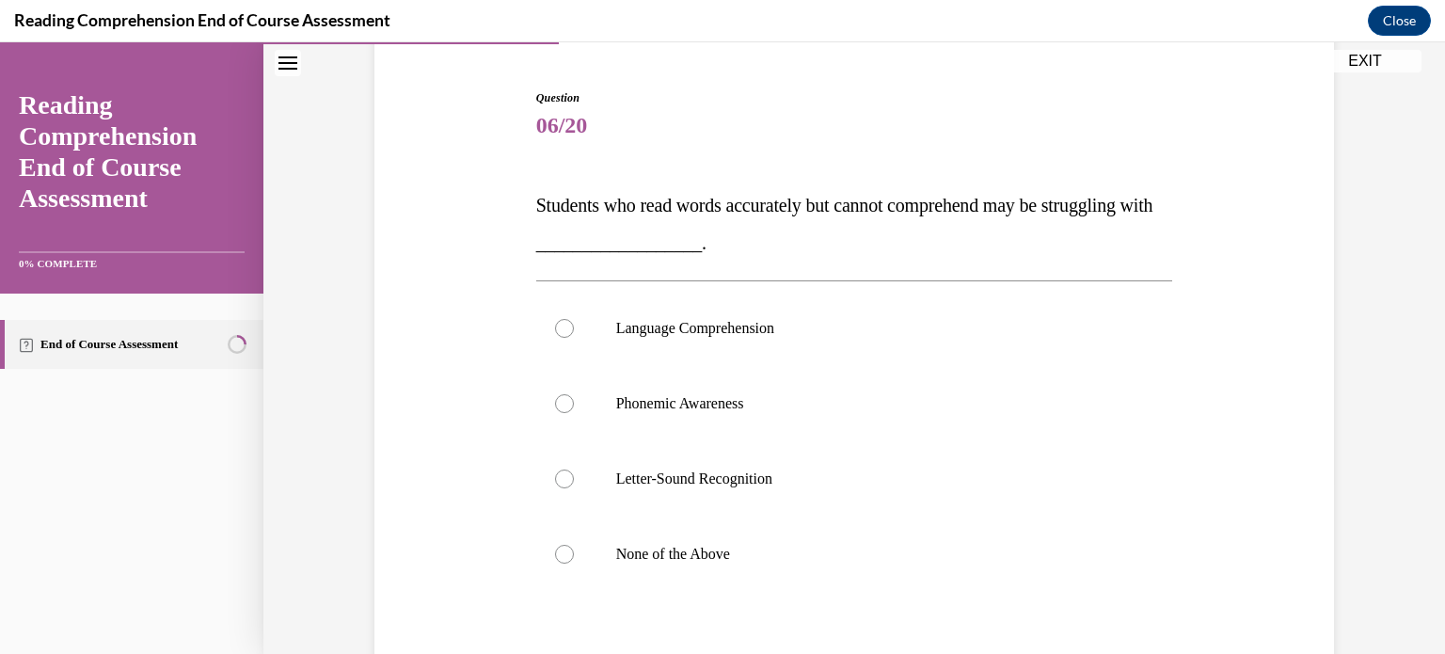
scroll to position [173, 0]
click at [560, 333] on div at bounding box center [564, 327] width 19 height 19
click at [560, 333] on input "Language Comprehension" at bounding box center [564, 327] width 19 height 19
radio input "true"
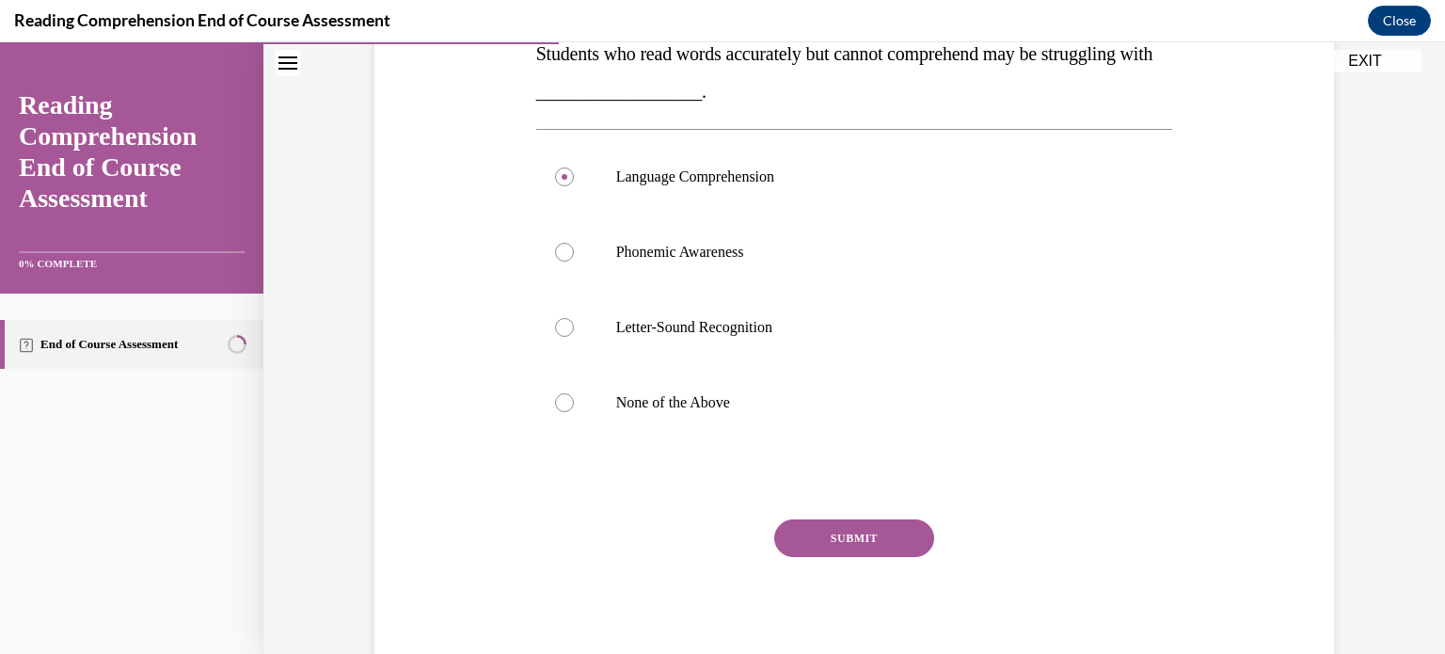
click at [874, 529] on button "SUBMIT" at bounding box center [854, 538] width 160 height 38
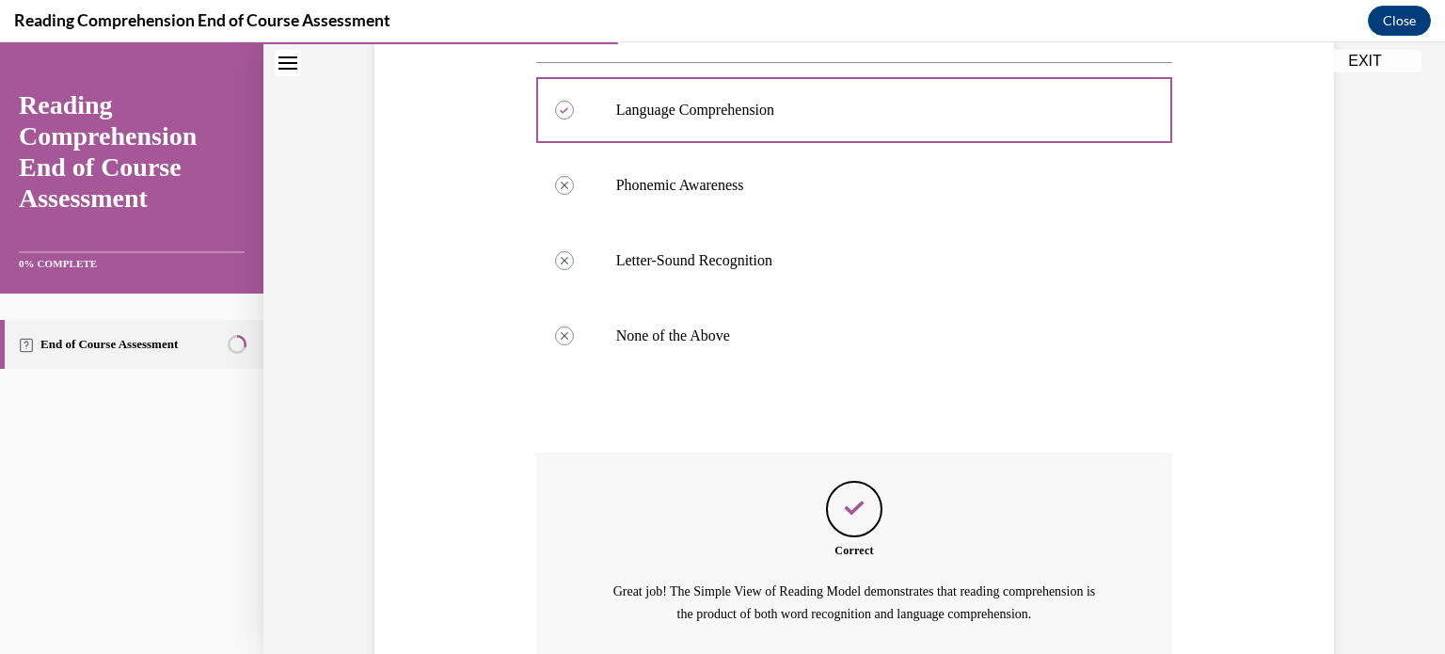
scroll to position [555, 0]
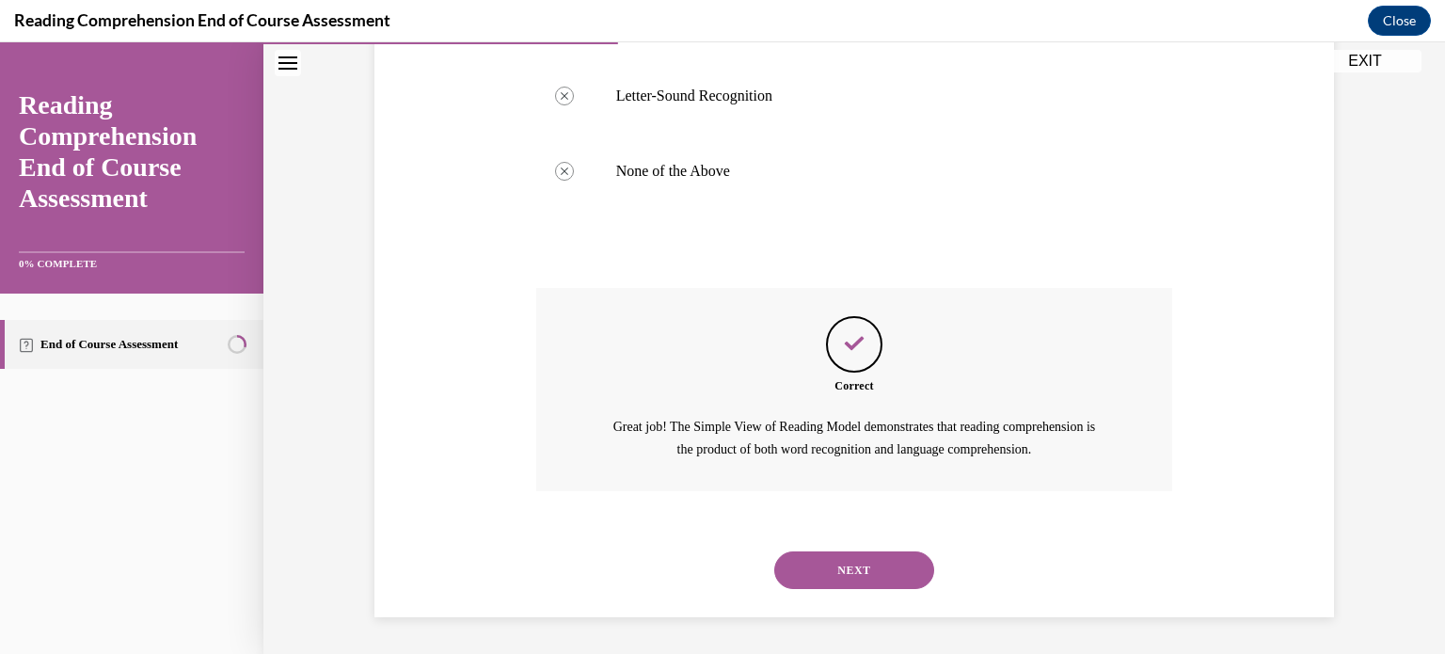
click at [853, 580] on button "NEXT" at bounding box center [854, 570] width 160 height 38
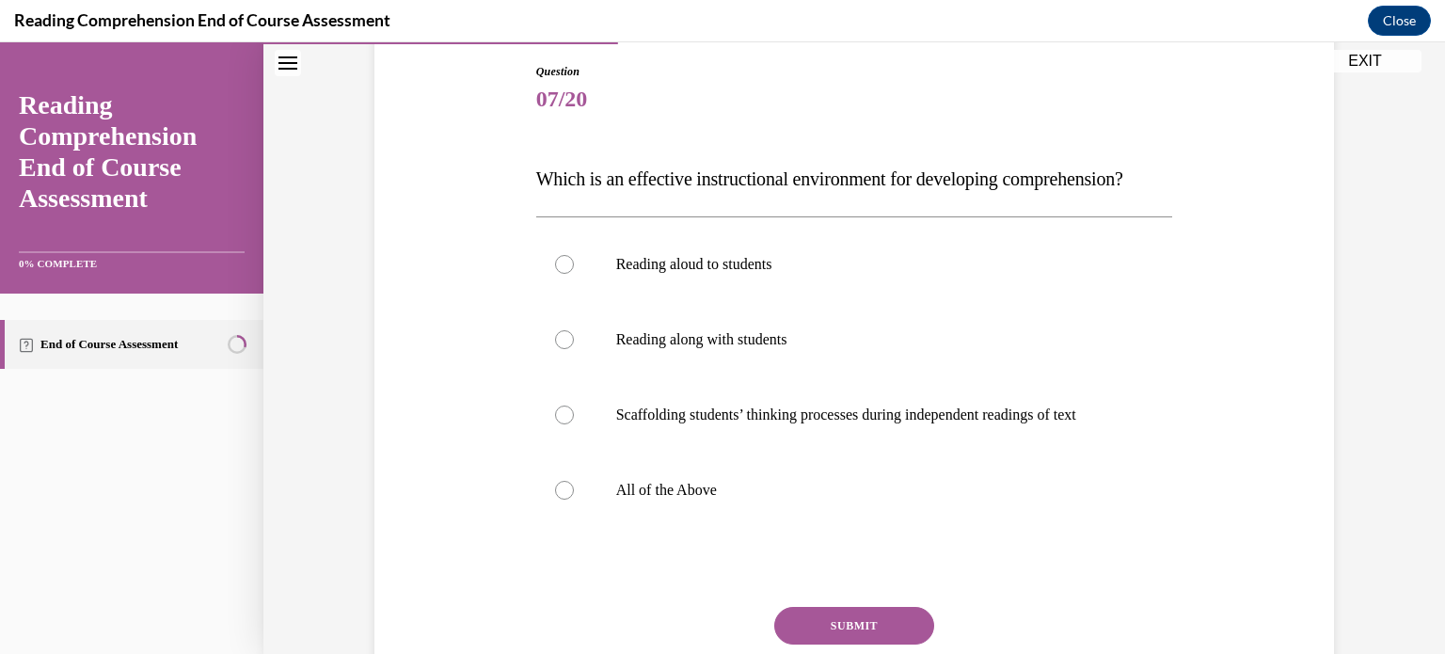
scroll to position [218, 0]
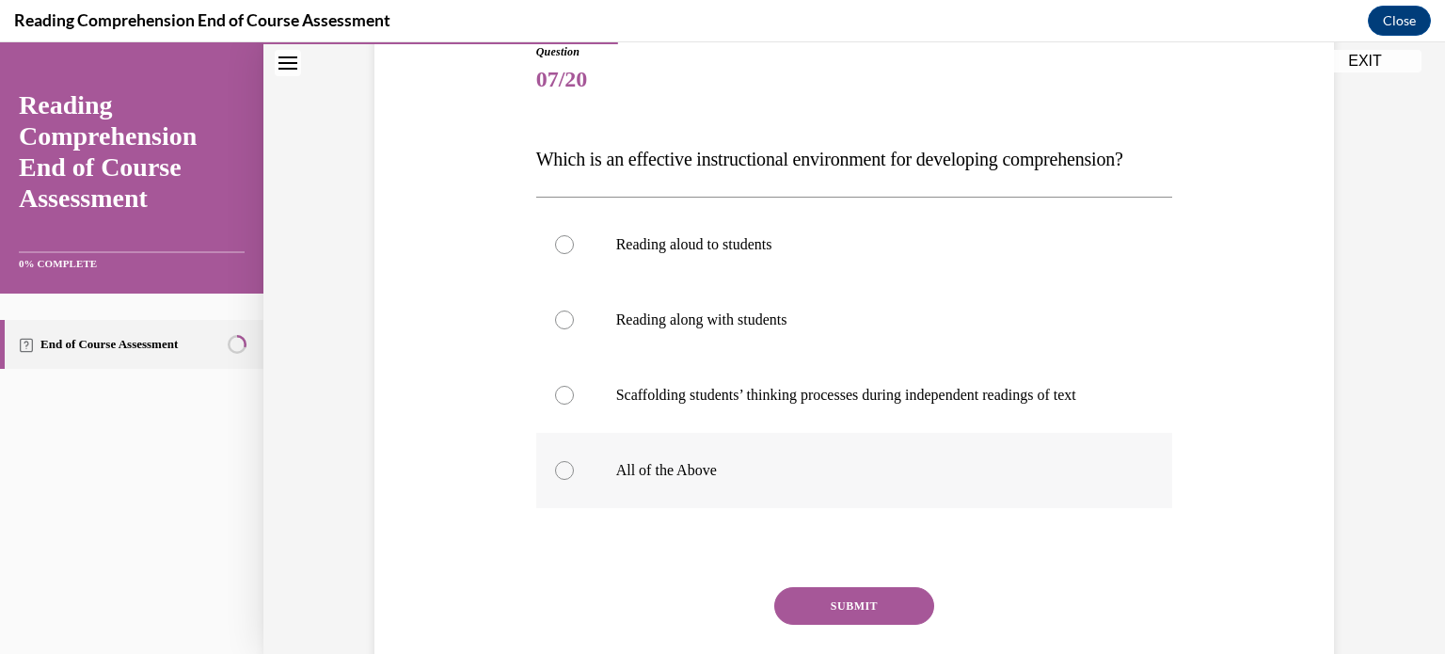
click at [555, 480] on div at bounding box center [564, 470] width 19 height 19
click at [555, 480] on input "All of the Above" at bounding box center [564, 470] width 19 height 19
radio input "true"
click at [829, 624] on button "SUBMIT" at bounding box center [854, 606] width 160 height 38
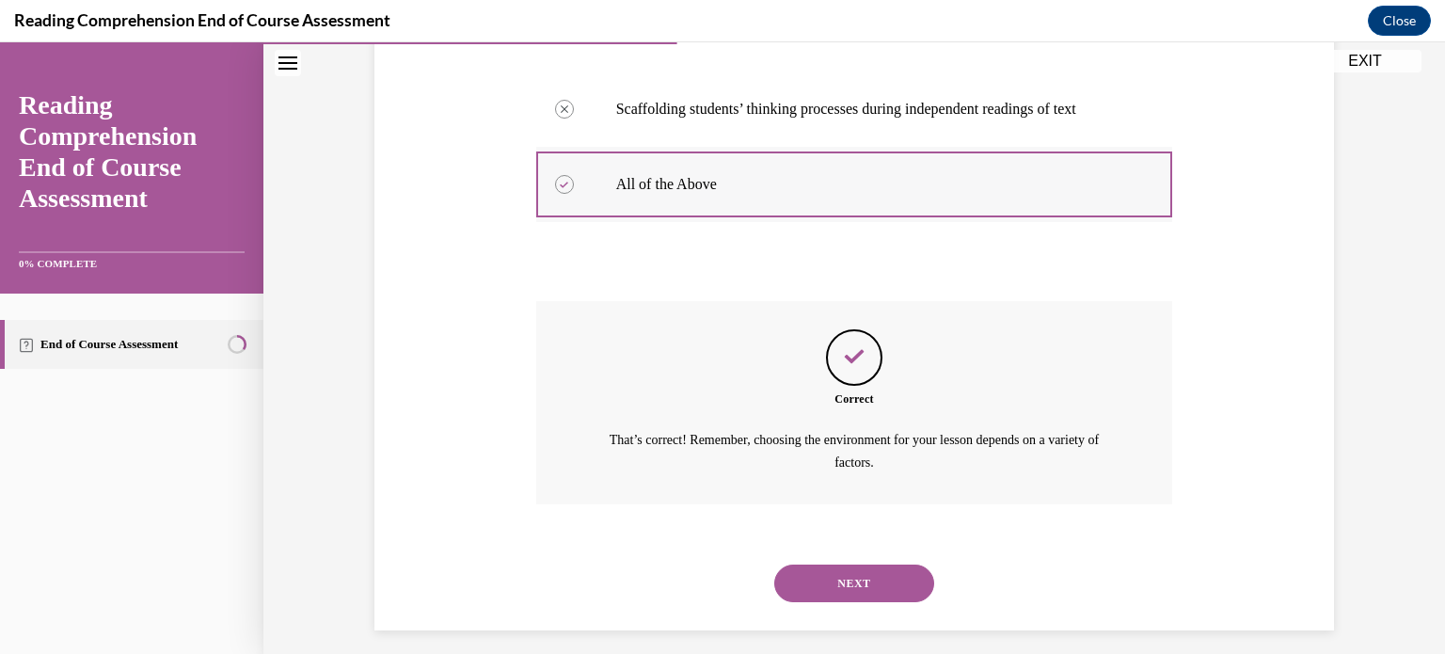
scroll to position [555, 0]
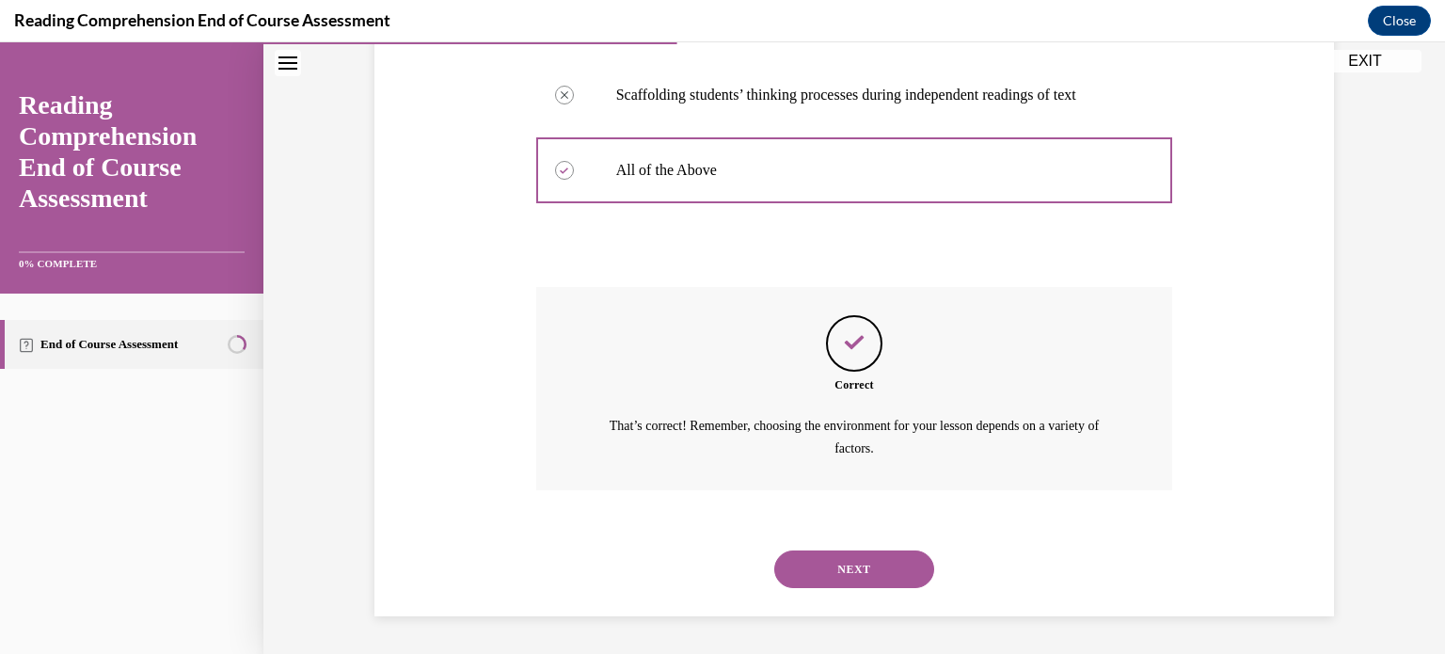
click at [854, 576] on button "NEXT" at bounding box center [854, 569] width 160 height 38
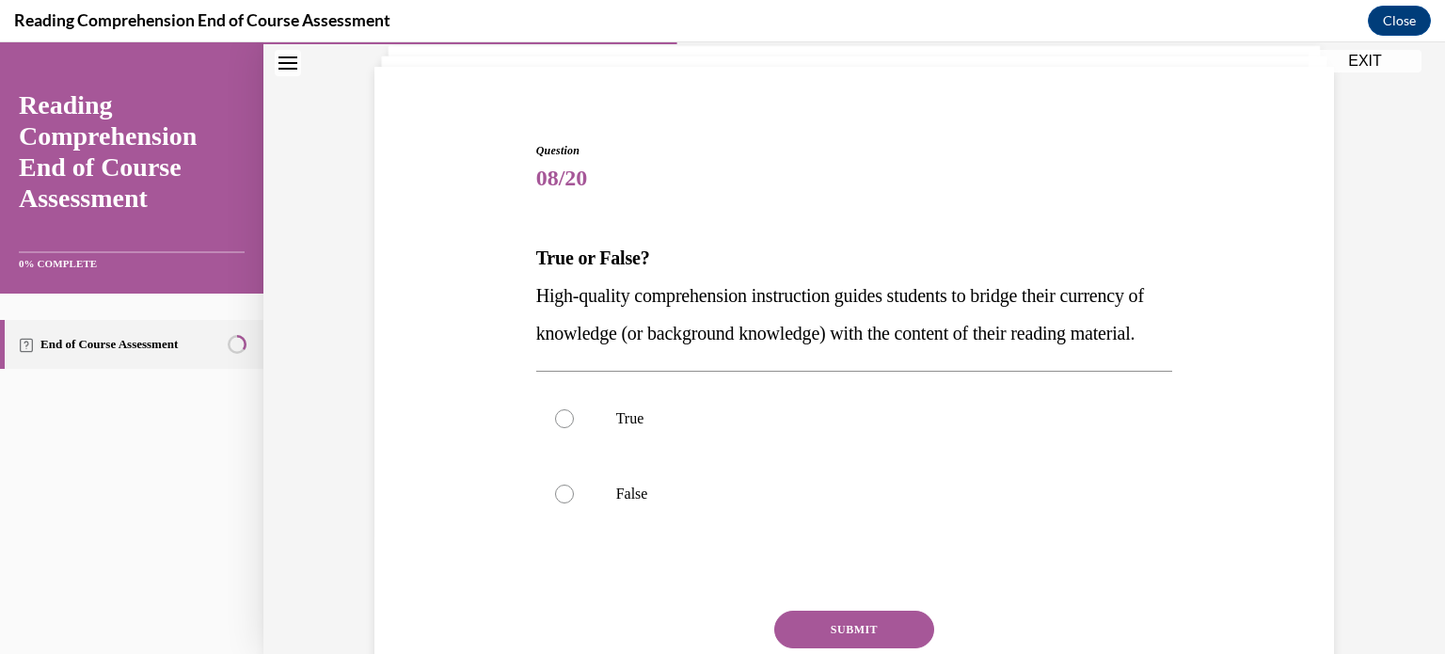
scroll to position [120, 0]
click at [559, 427] on div at bounding box center [564, 417] width 19 height 19
click at [559, 427] on input "True" at bounding box center [564, 417] width 19 height 19
radio input "true"
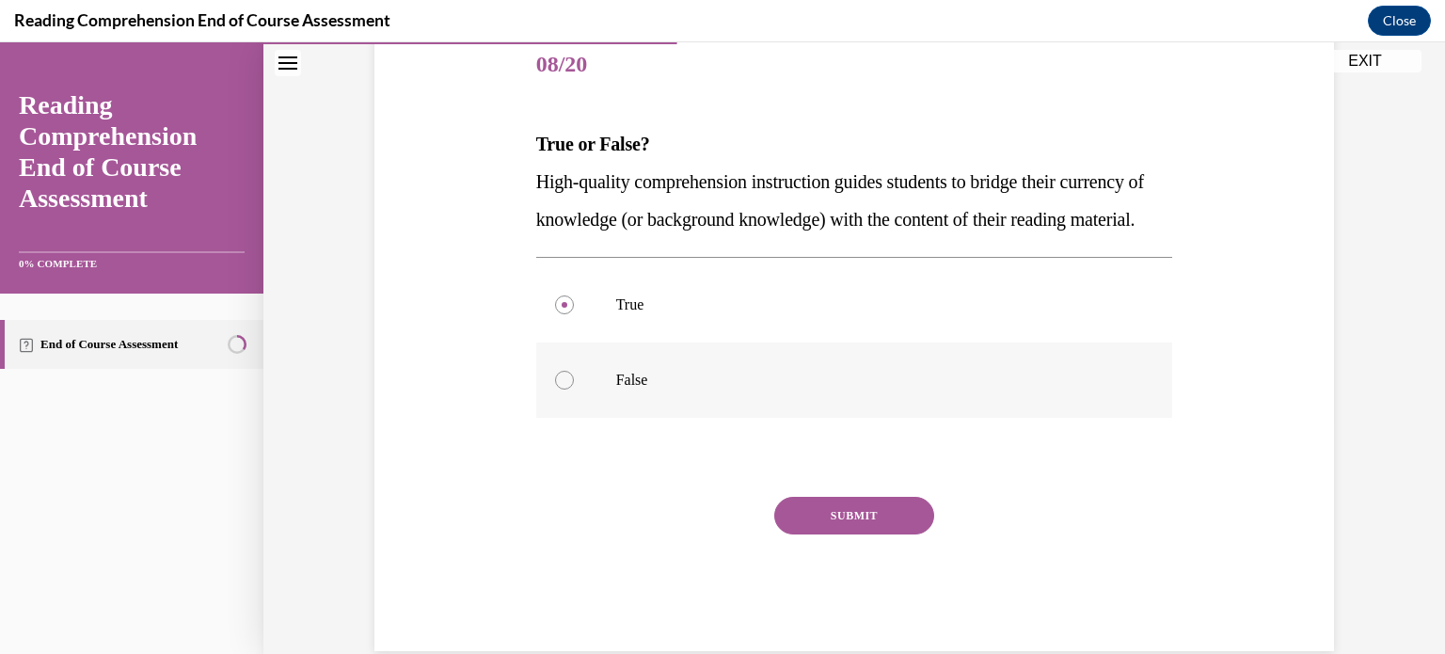
scroll to position [234, 0]
click at [879, 533] on button "SUBMIT" at bounding box center [854, 515] width 160 height 38
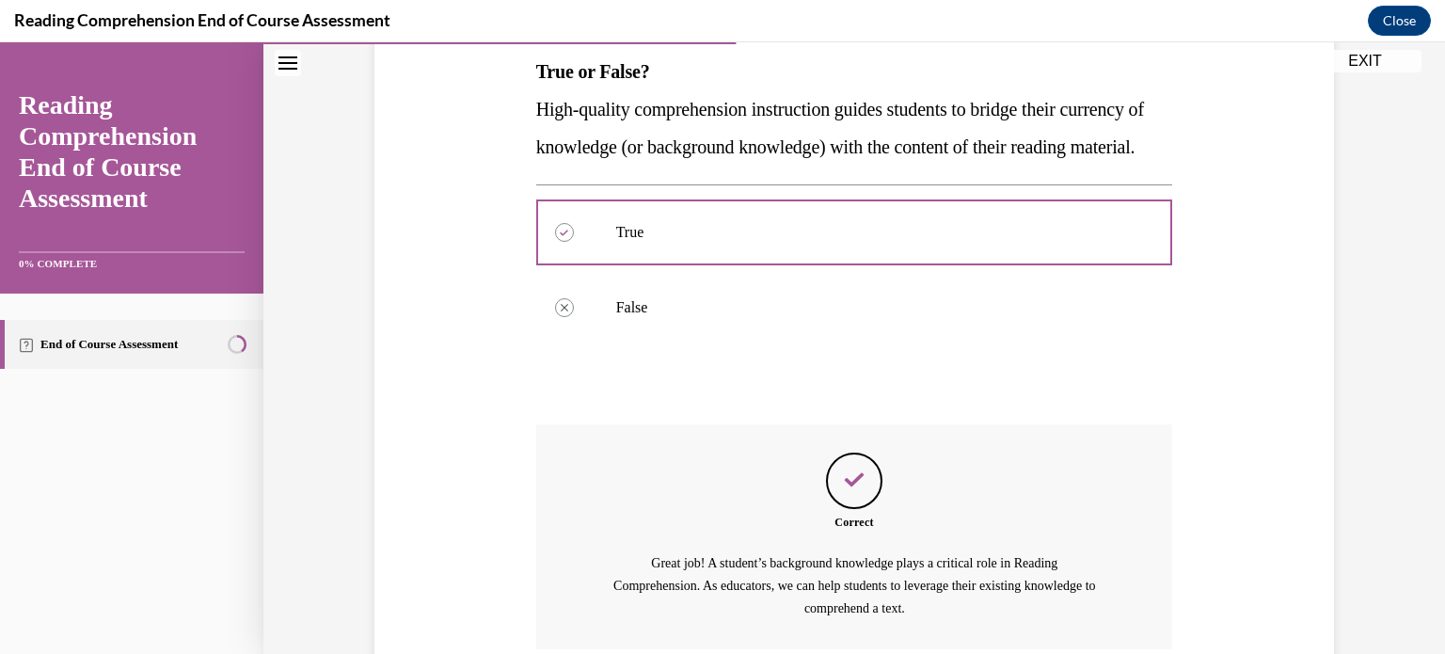
scroll to position [501, 0]
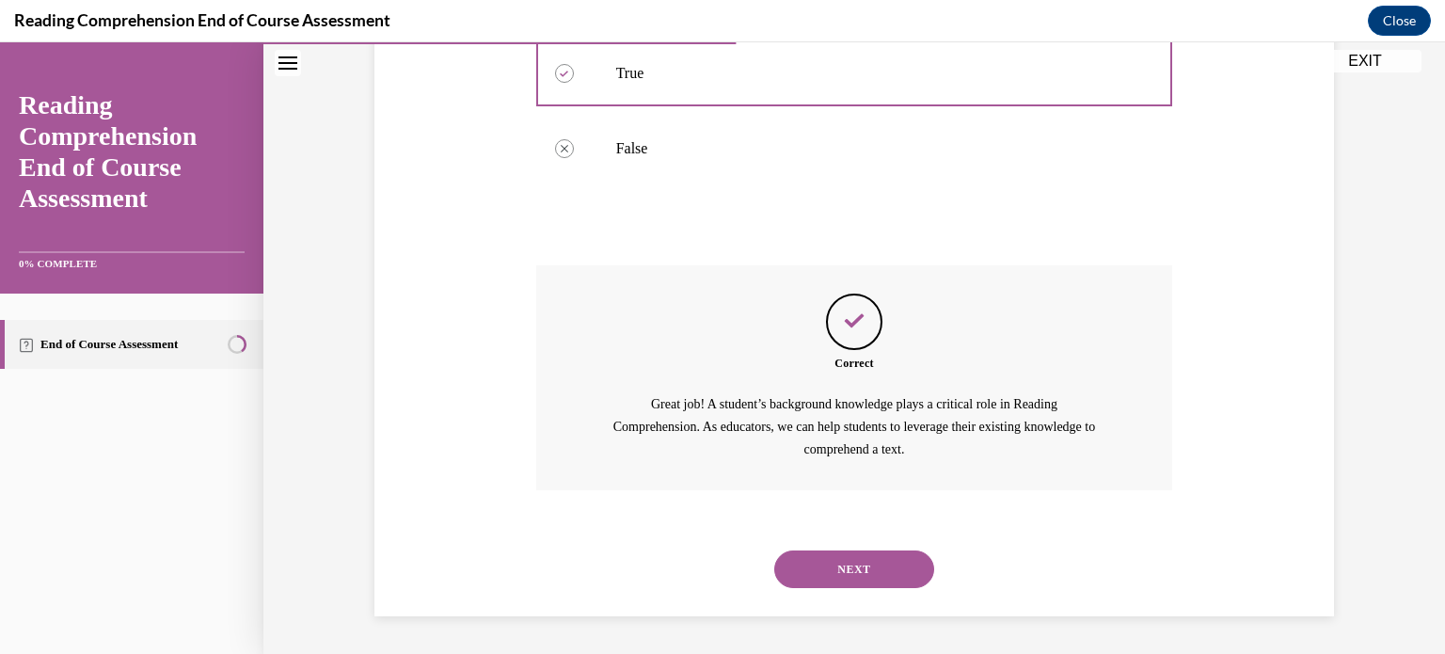
click at [858, 563] on button "NEXT" at bounding box center [854, 569] width 160 height 38
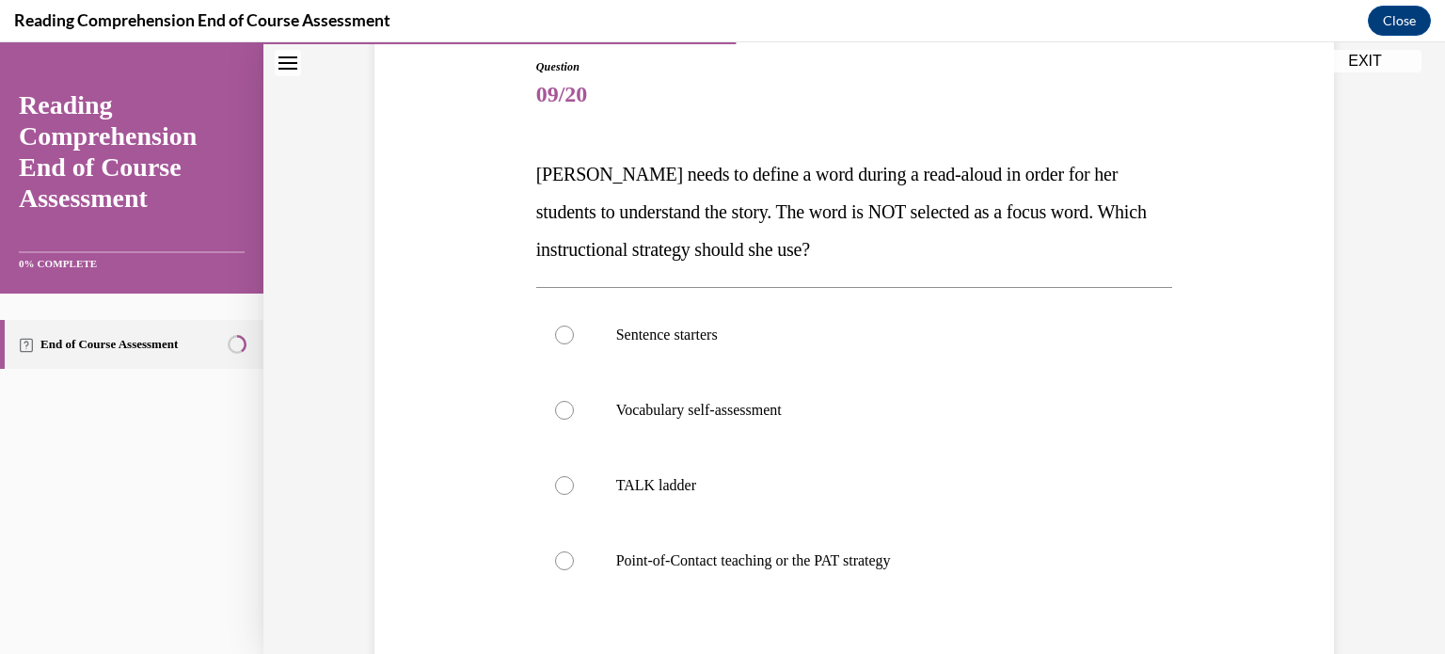
scroll to position [206, 0]
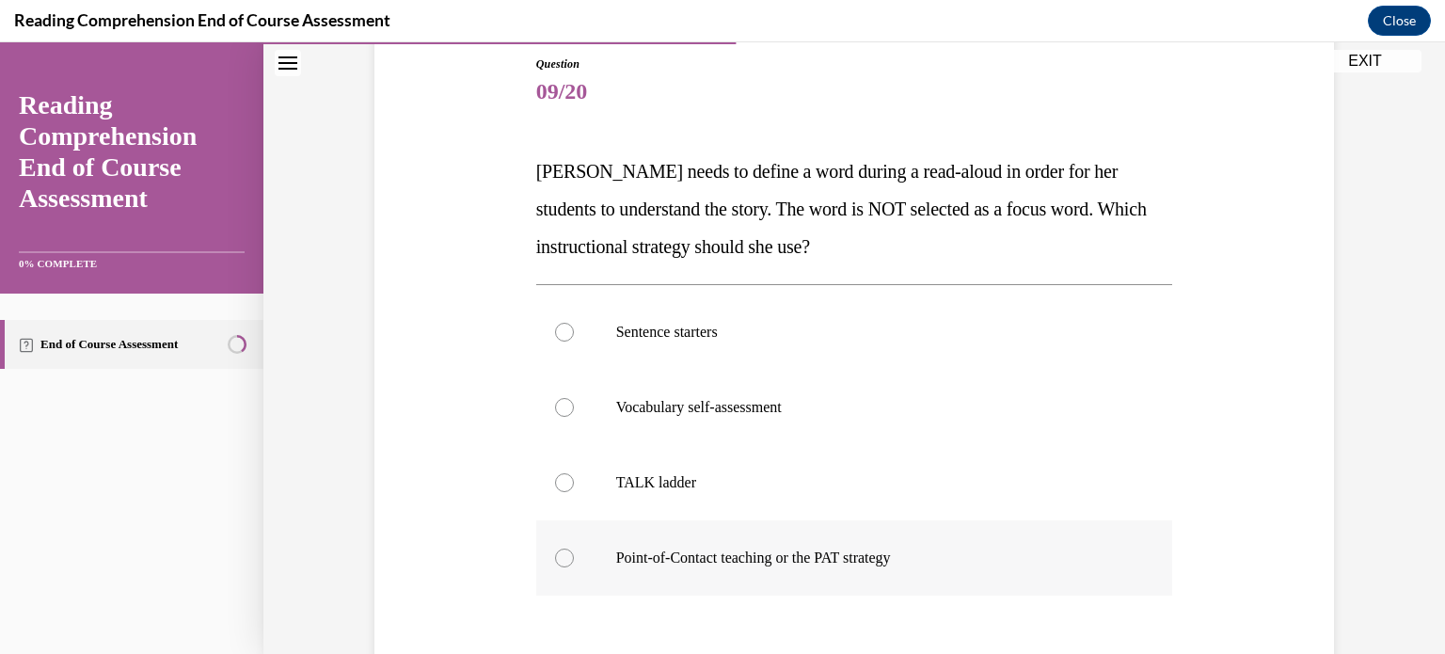
click at [561, 551] on div at bounding box center [564, 557] width 19 height 19
click at [561, 551] on input "Point-of-Contact teaching or the PAT strategy" at bounding box center [564, 557] width 19 height 19
radio input "true"
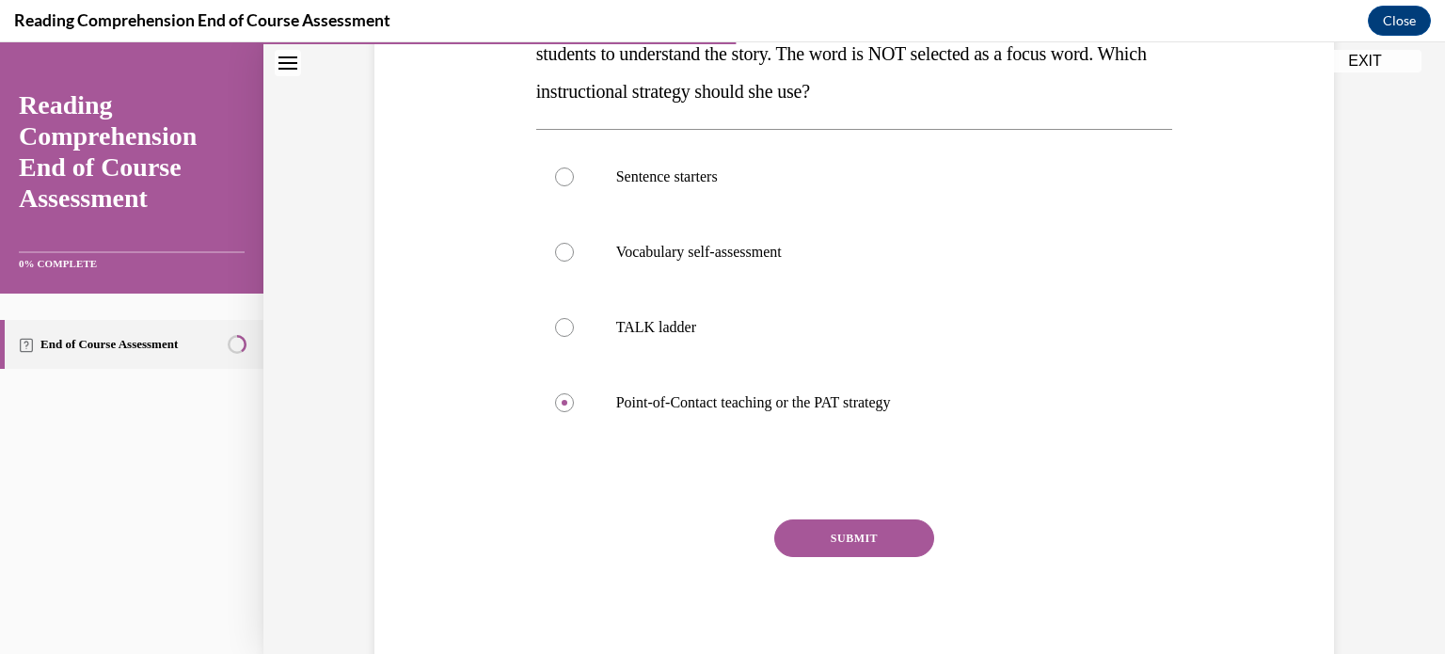
click at [830, 548] on button "SUBMIT" at bounding box center [854, 538] width 160 height 38
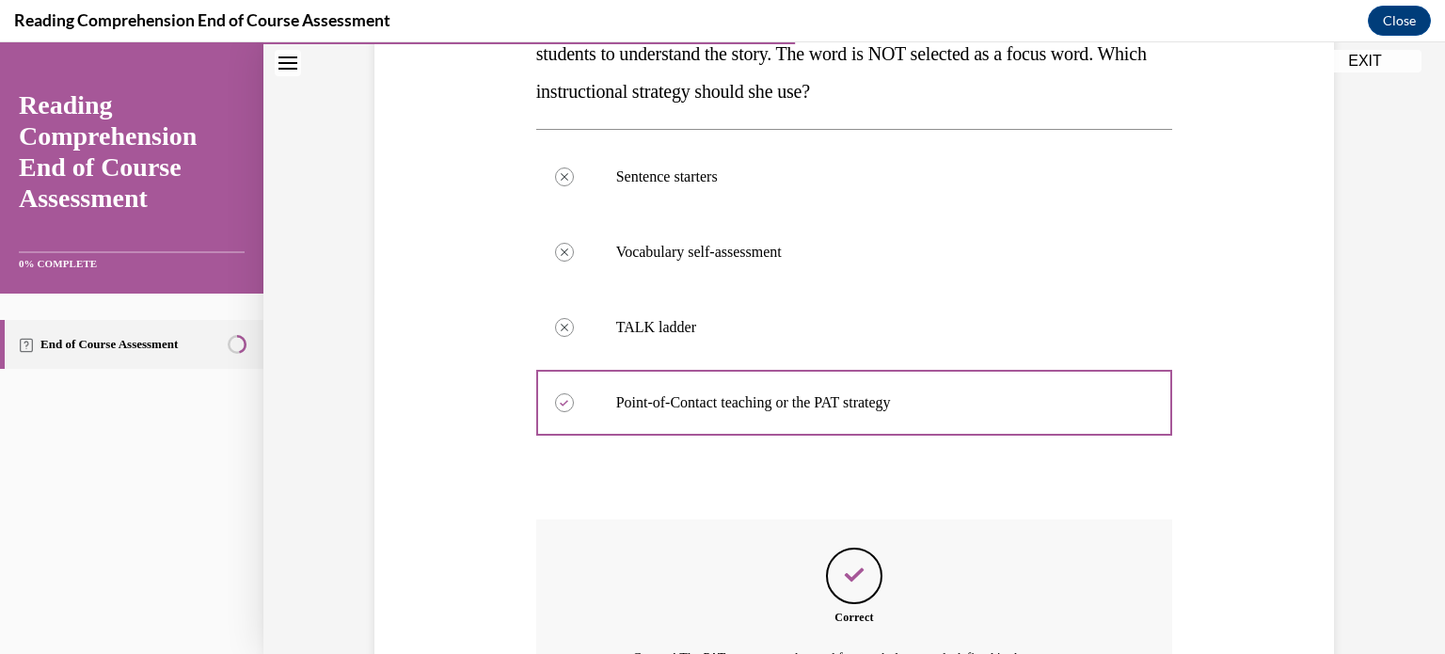
scroll to position [570, 0]
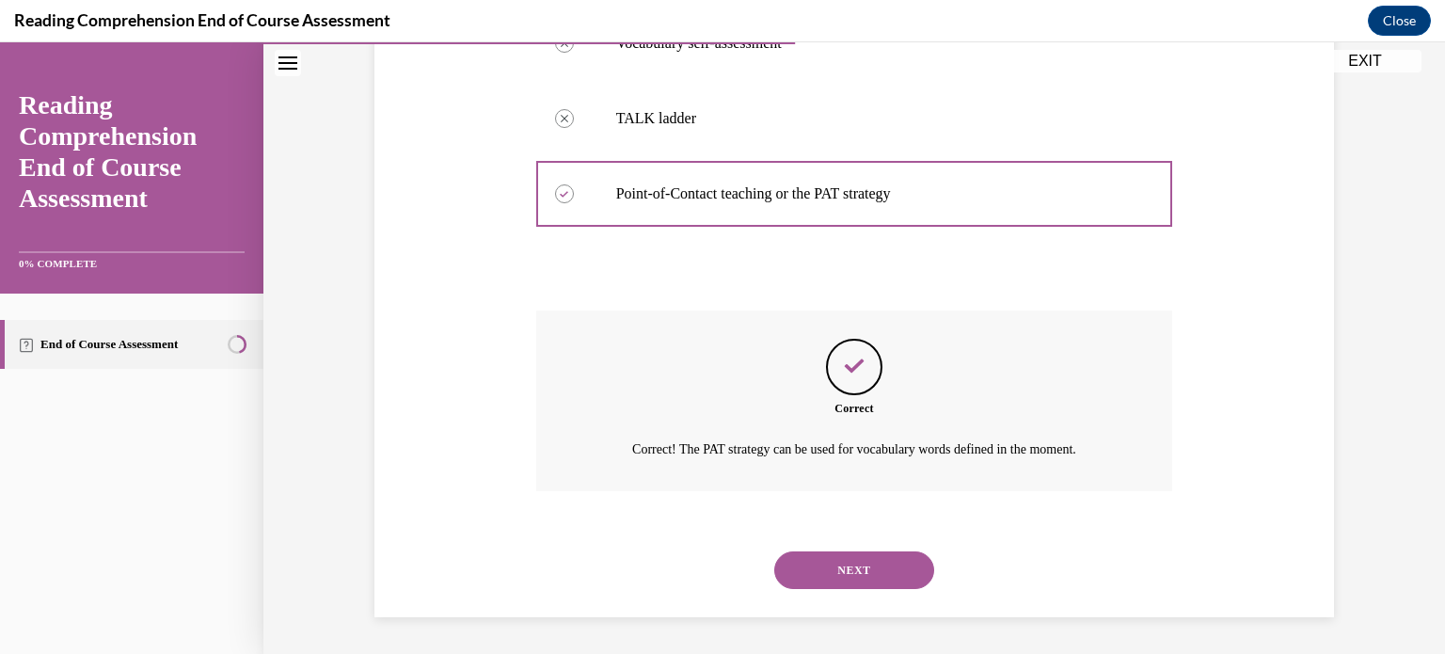
click at [880, 564] on button "NEXT" at bounding box center [854, 570] width 160 height 38
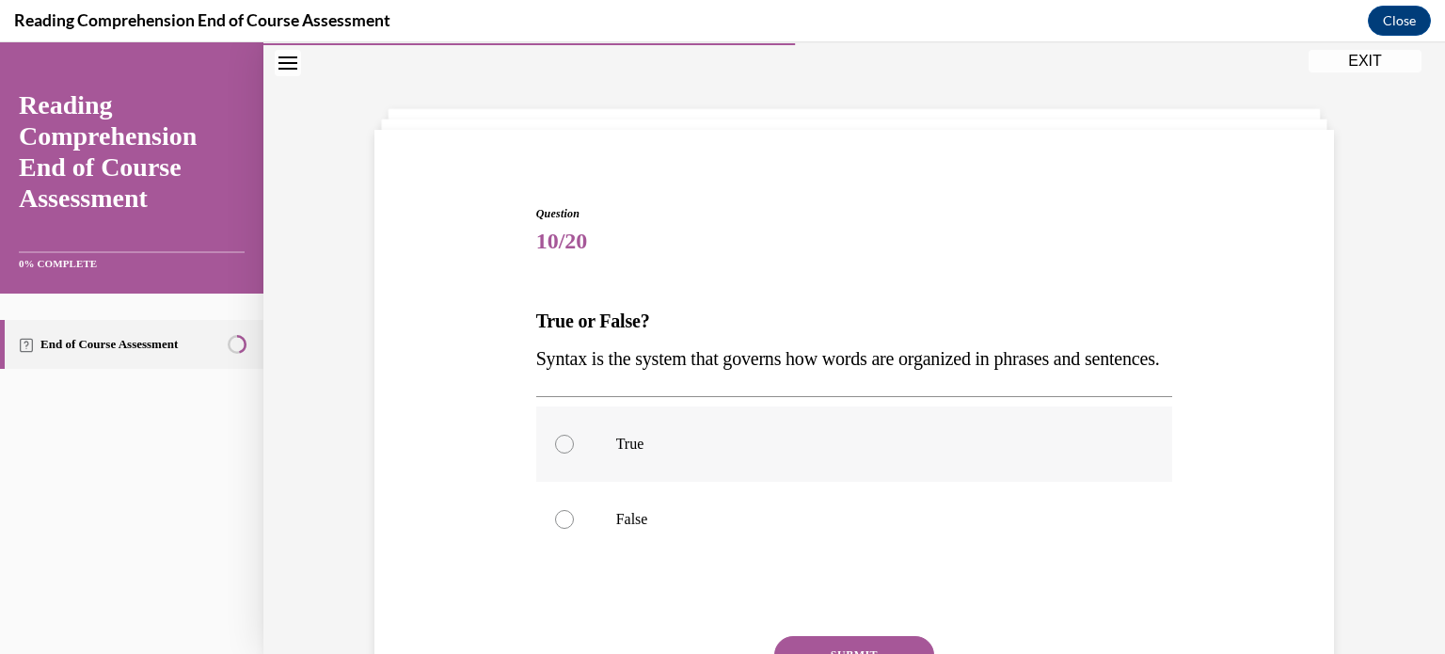
click at [555, 453] on div at bounding box center [564, 443] width 19 height 19
click at [555, 453] on input "True" at bounding box center [564, 443] width 19 height 19
radio input "true"
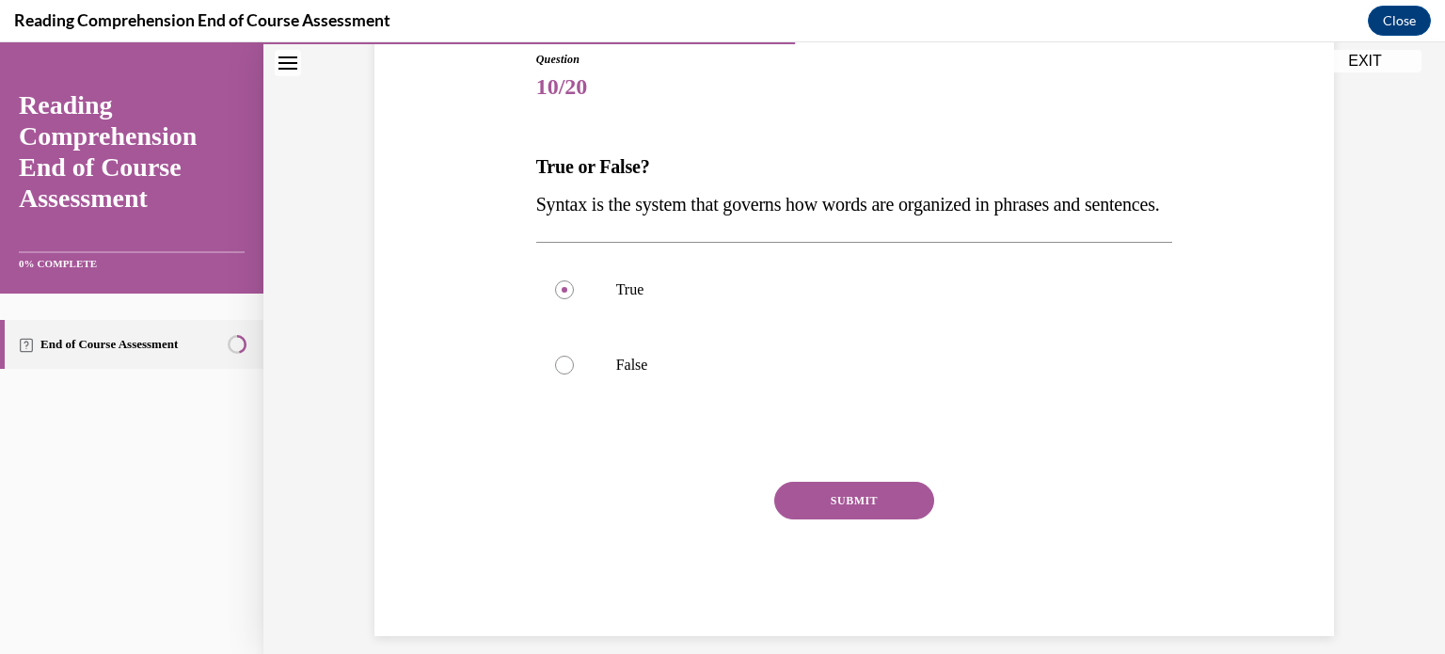
click at [844, 519] on button "SUBMIT" at bounding box center [854, 501] width 160 height 38
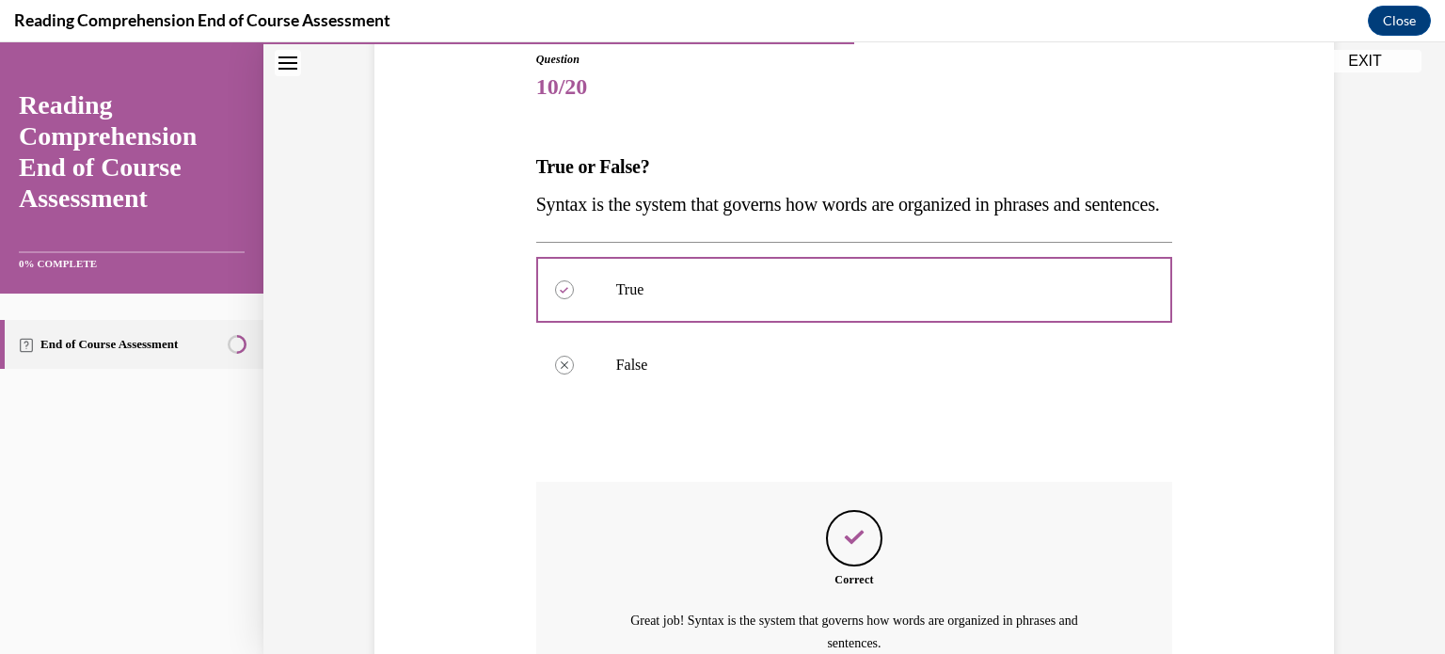
scroll to position [442, 0]
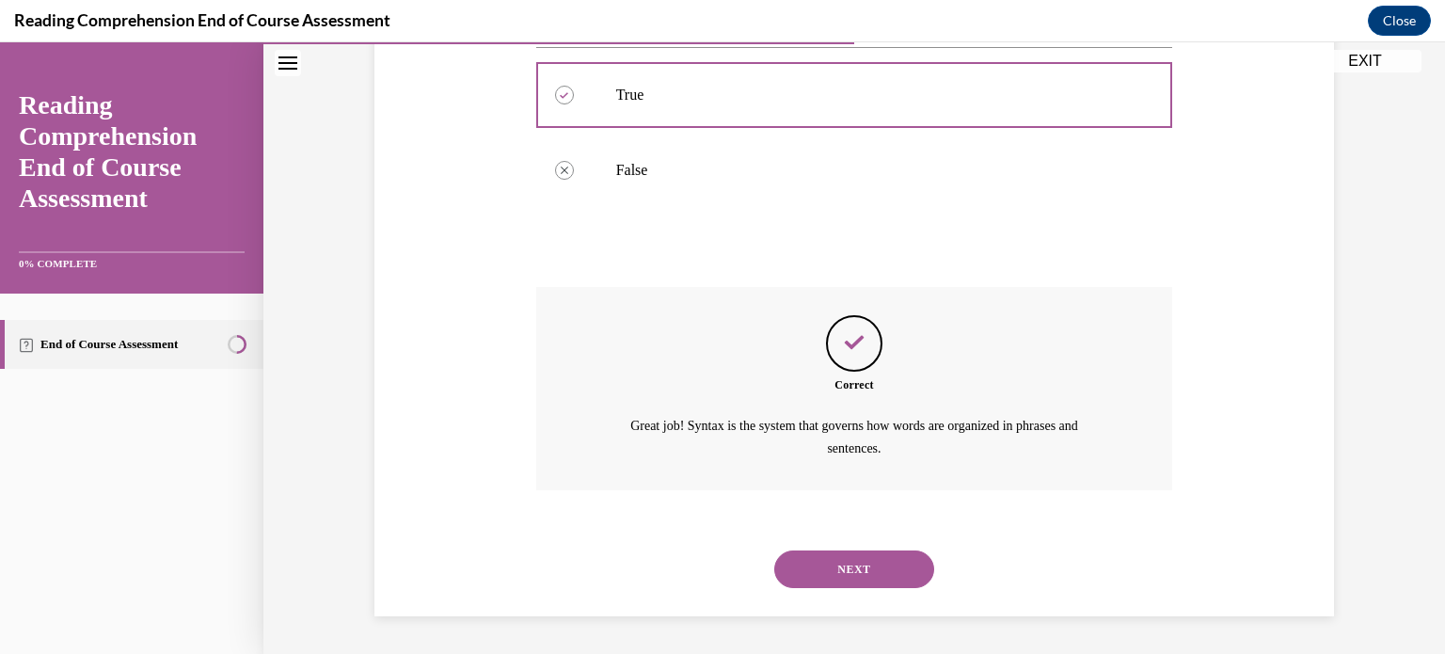
click at [861, 556] on button "NEXT" at bounding box center [854, 569] width 160 height 38
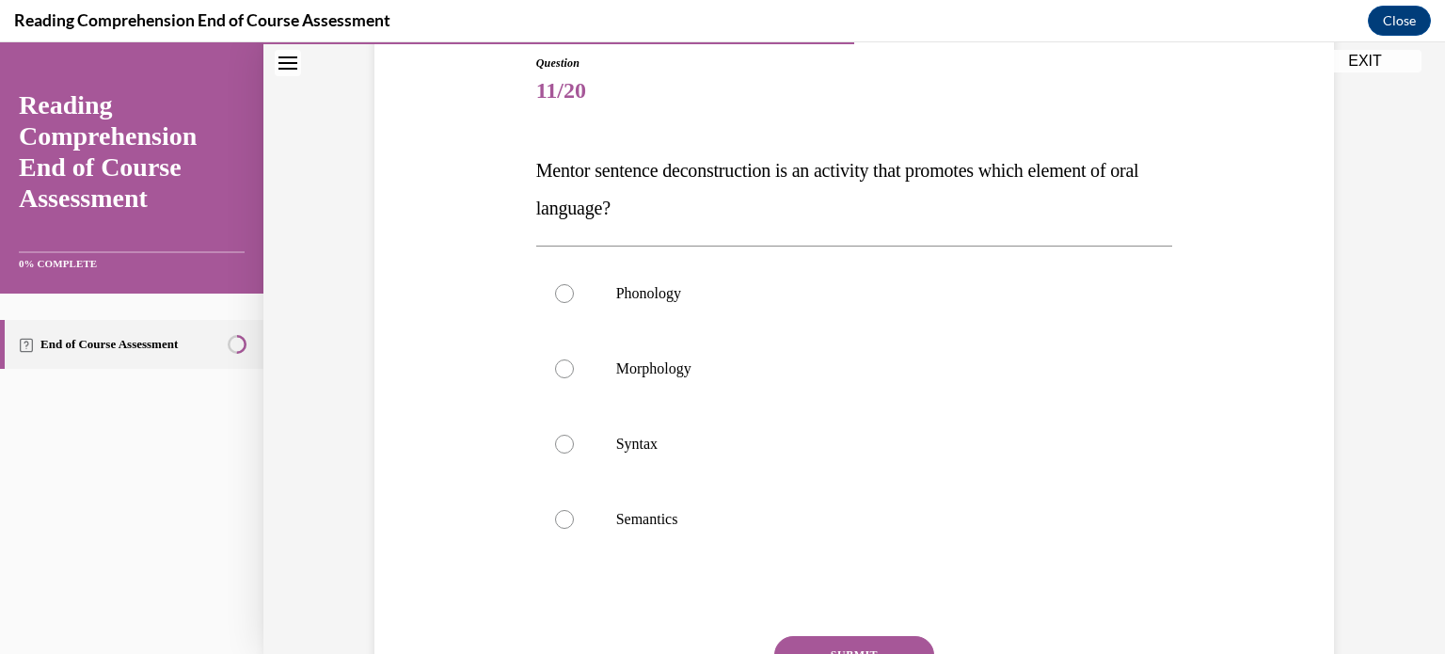
scroll to position [208, 0]
click at [560, 435] on div at bounding box center [564, 443] width 19 height 19
click at [560, 435] on input "Syntax" at bounding box center [564, 443] width 19 height 19
radio input "true"
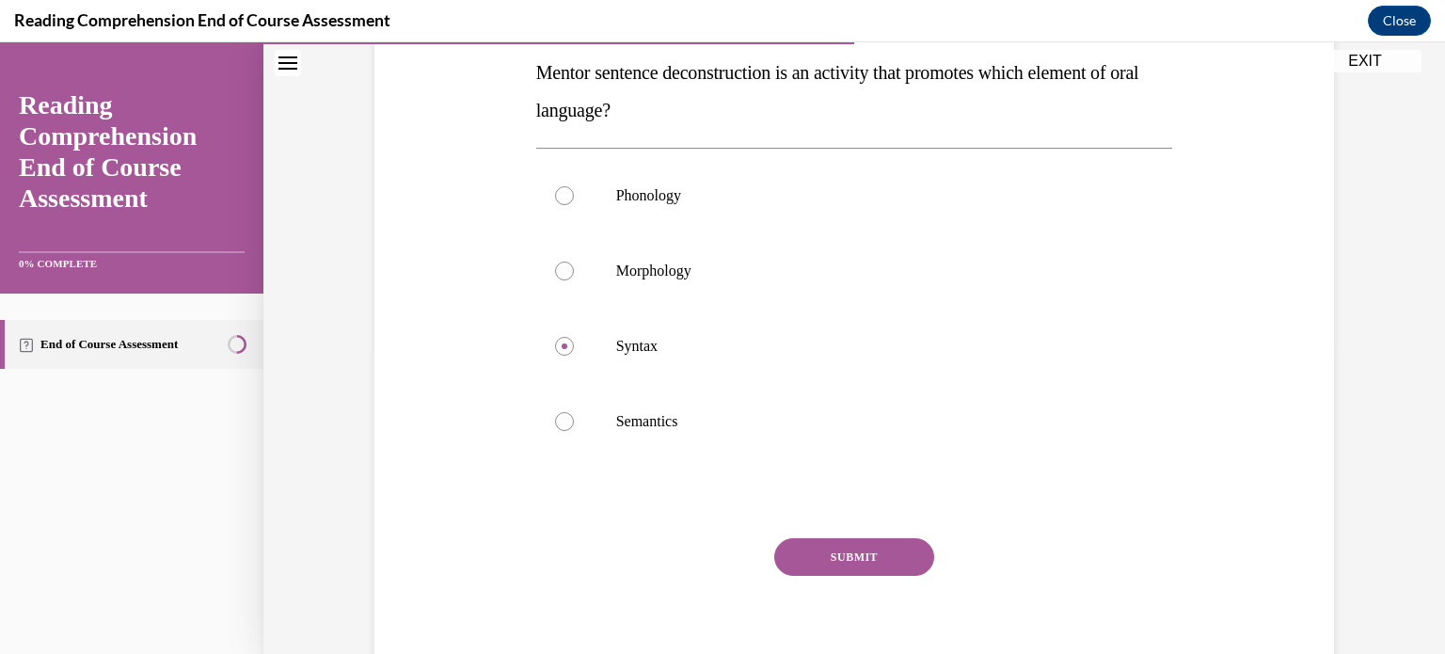
scroll to position [324, 0]
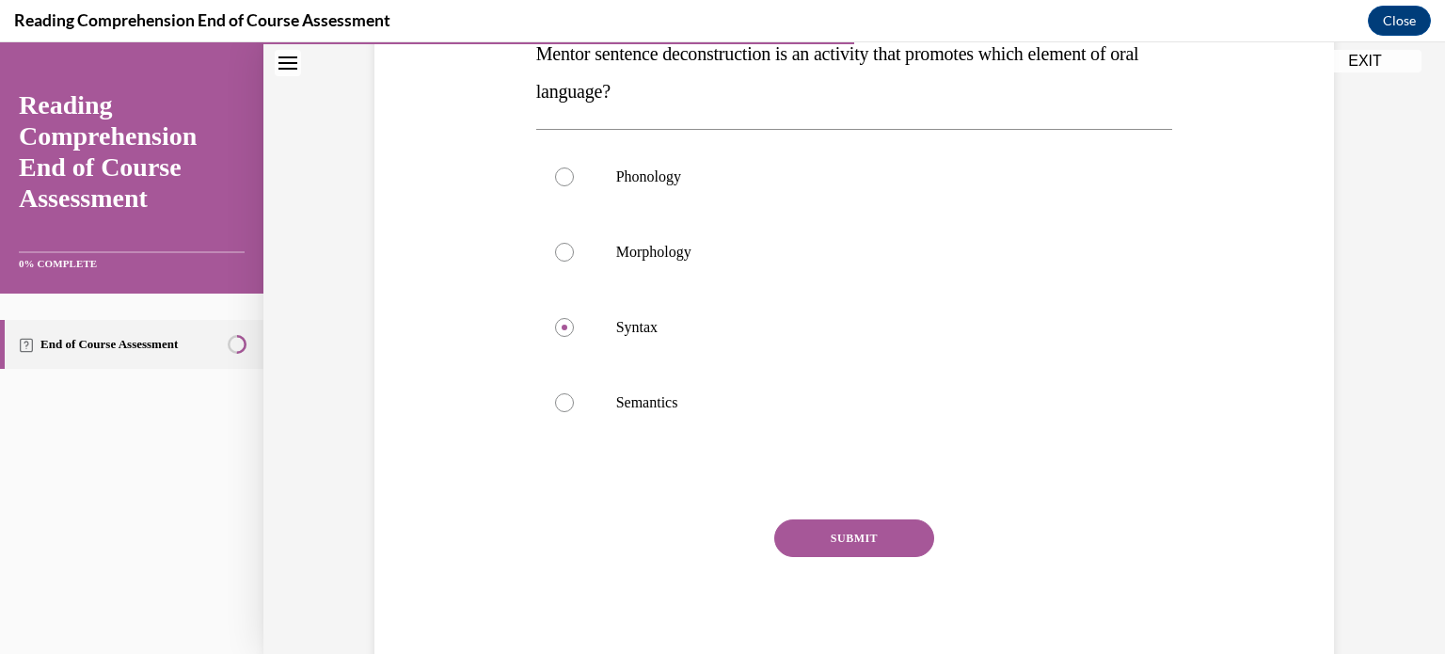
click at [835, 534] on button "SUBMIT" at bounding box center [854, 538] width 160 height 38
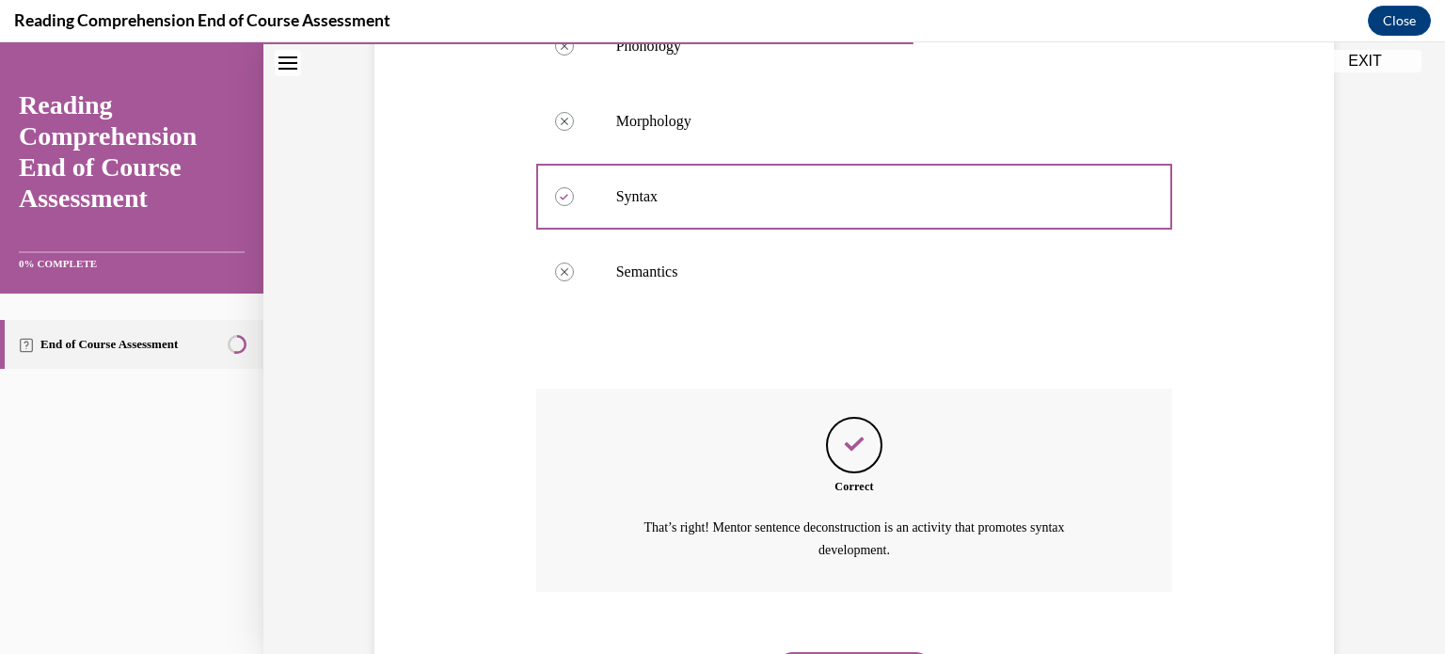
scroll to position [555, 0]
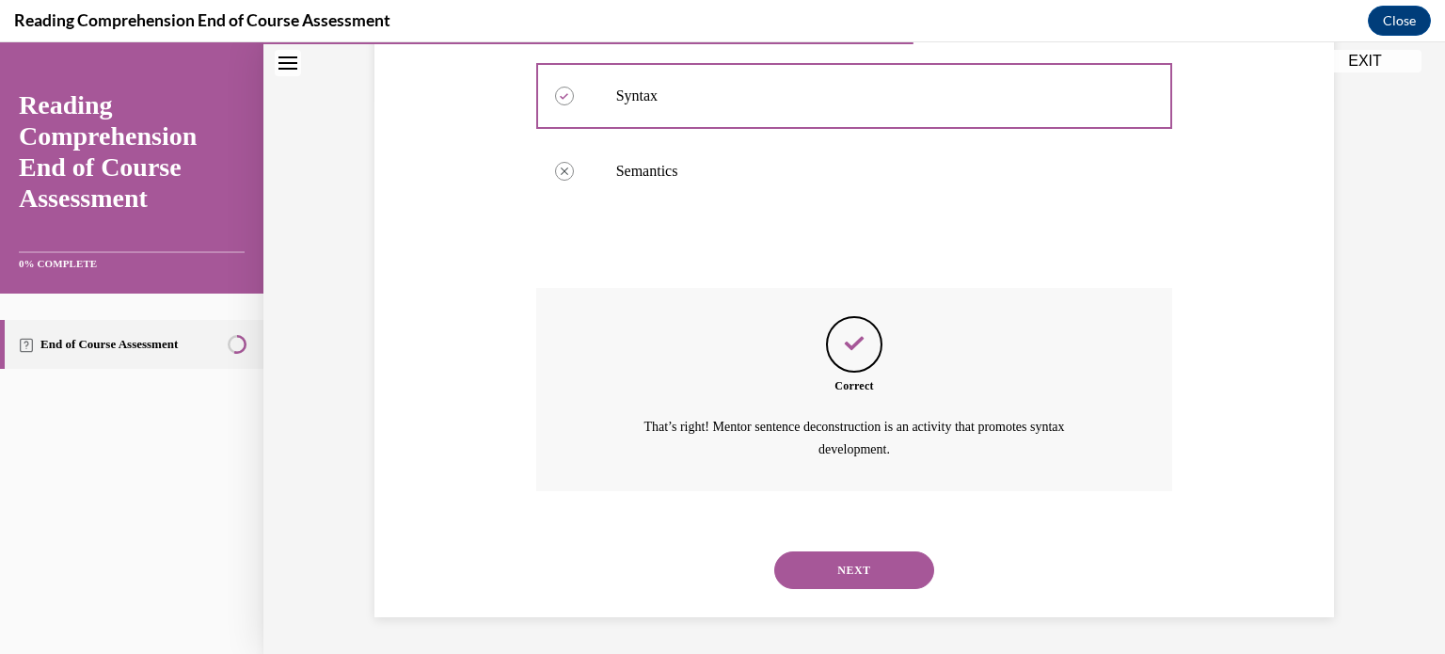
click at [839, 566] on button "NEXT" at bounding box center [854, 570] width 160 height 38
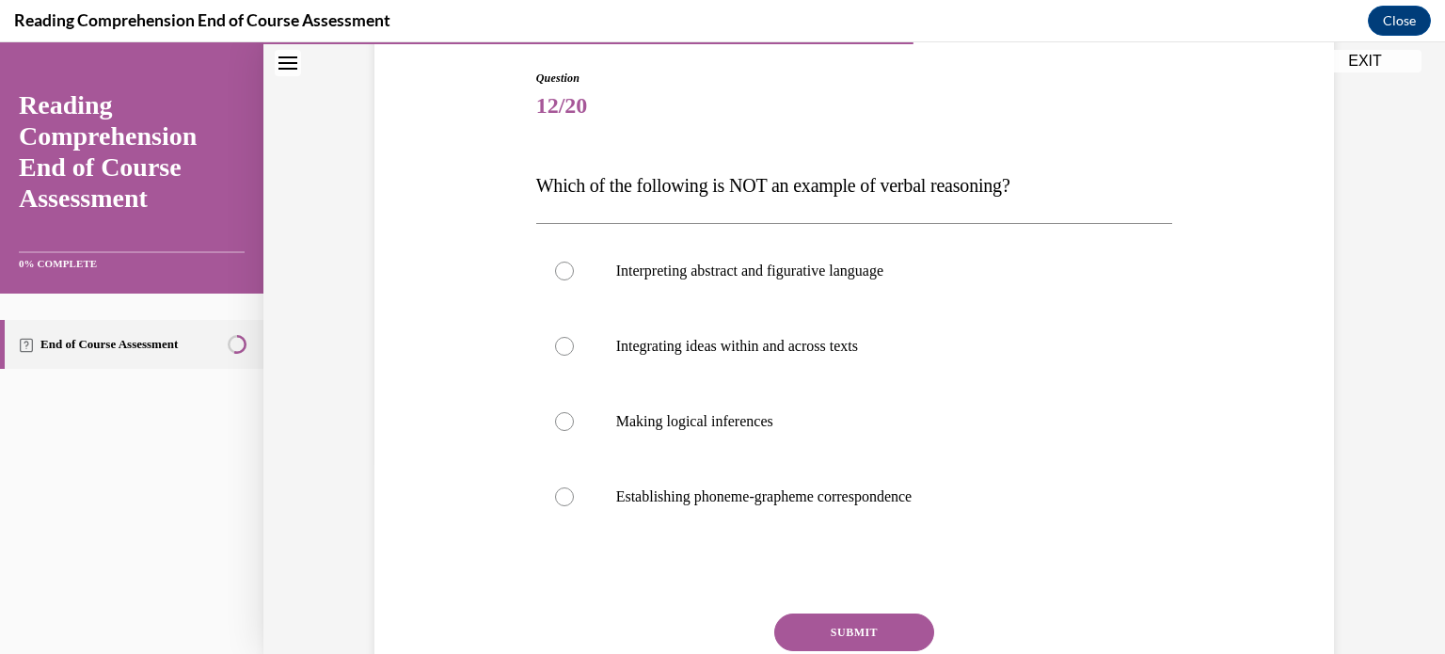
scroll to position [200, 0]
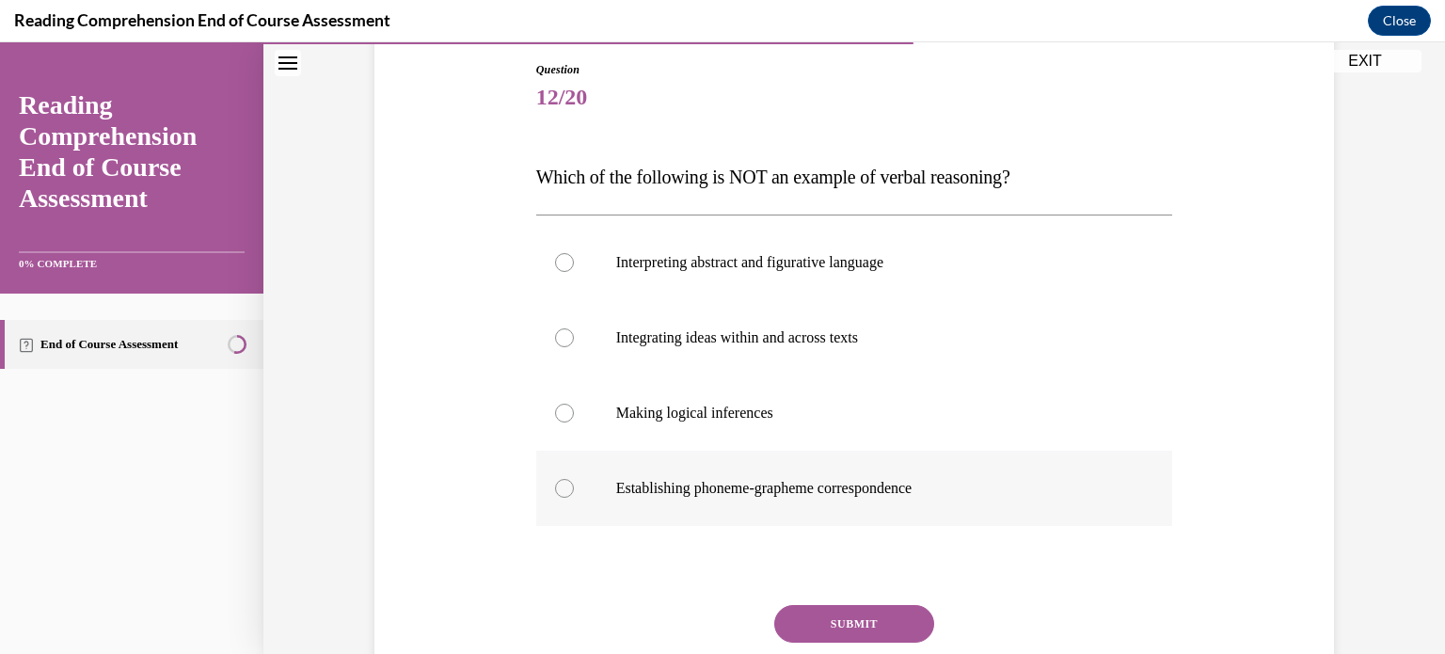
click at [561, 479] on div at bounding box center [564, 488] width 19 height 19
click at [561, 479] on input "Establishing phoneme-grapheme correspondence" at bounding box center [564, 488] width 19 height 19
radio input "true"
click at [823, 611] on button "SUBMIT" at bounding box center [854, 624] width 160 height 38
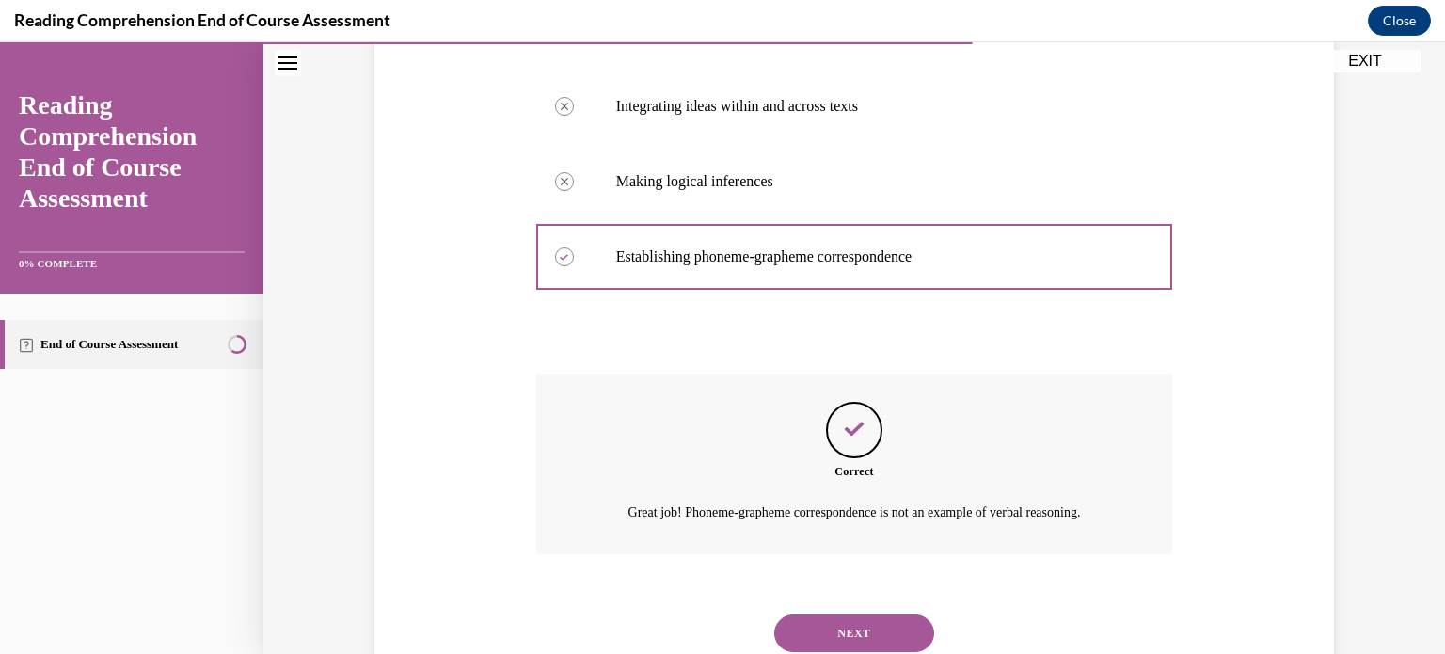
scroll to position [433, 0]
click at [853, 630] on button "NEXT" at bounding box center [854, 632] width 160 height 38
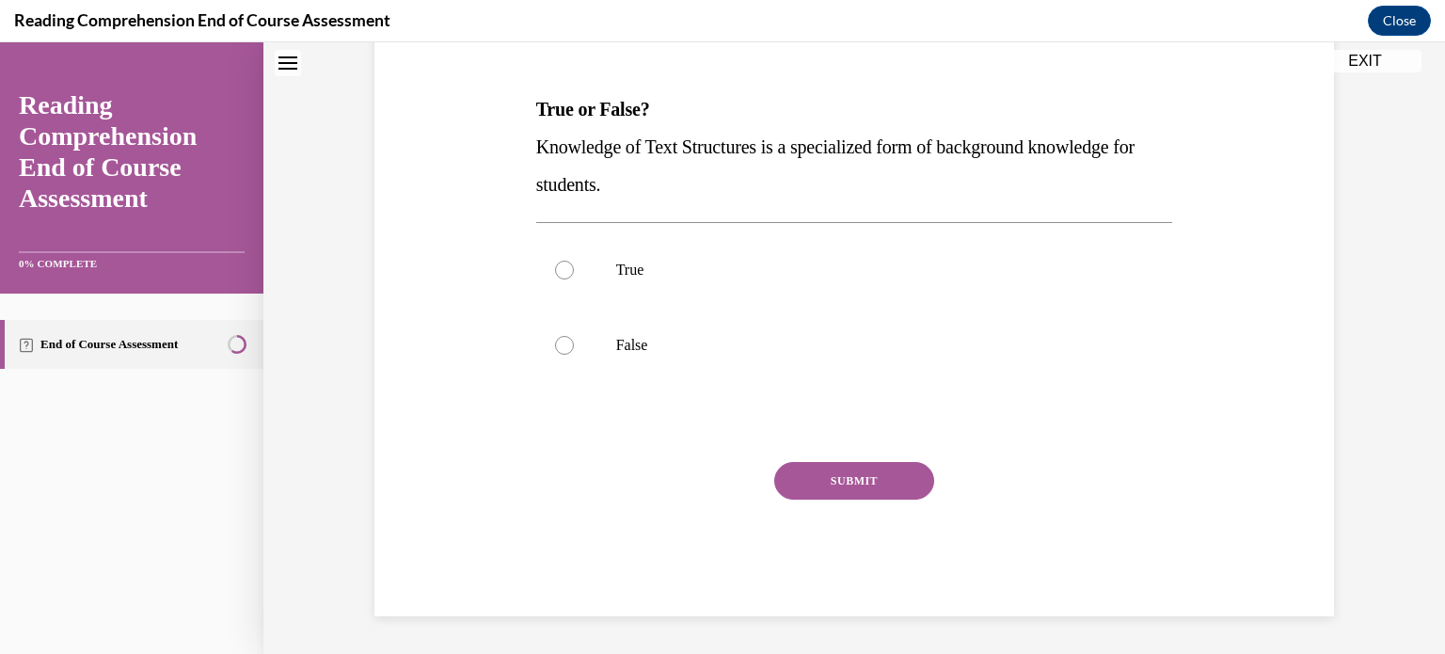
scroll to position [56, 0]
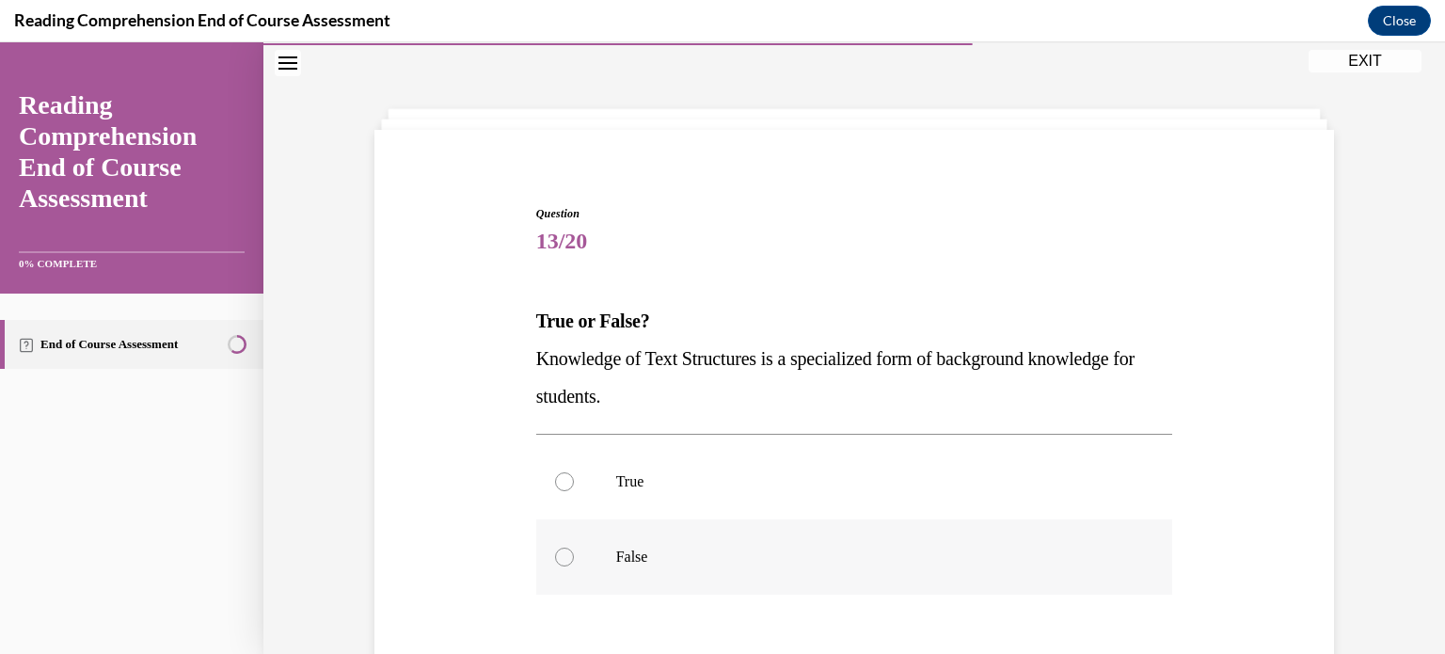
click at [557, 559] on div at bounding box center [564, 556] width 19 height 19
click at [557, 559] on input "False" at bounding box center [564, 556] width 19 height 19
radio input "true"
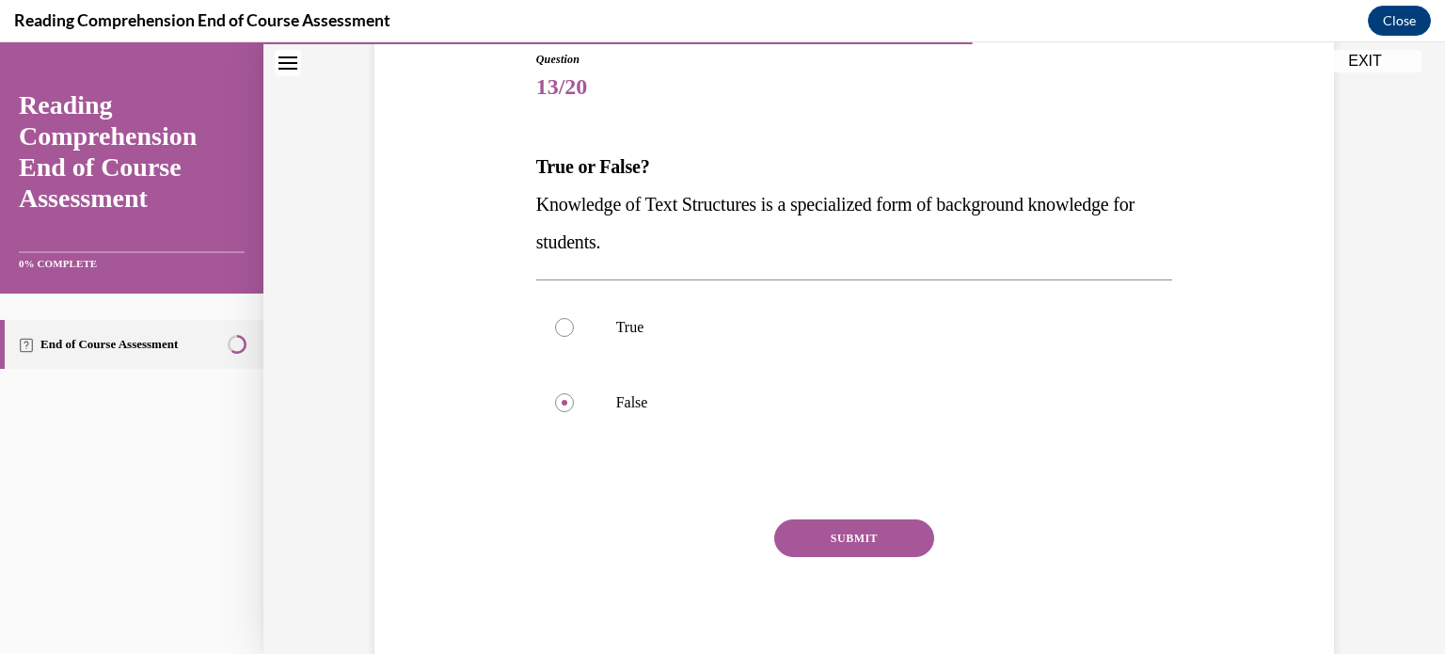
click at [876, 524] on button "SUBMIT" at bounding box center [854, 538] width 160 height 38
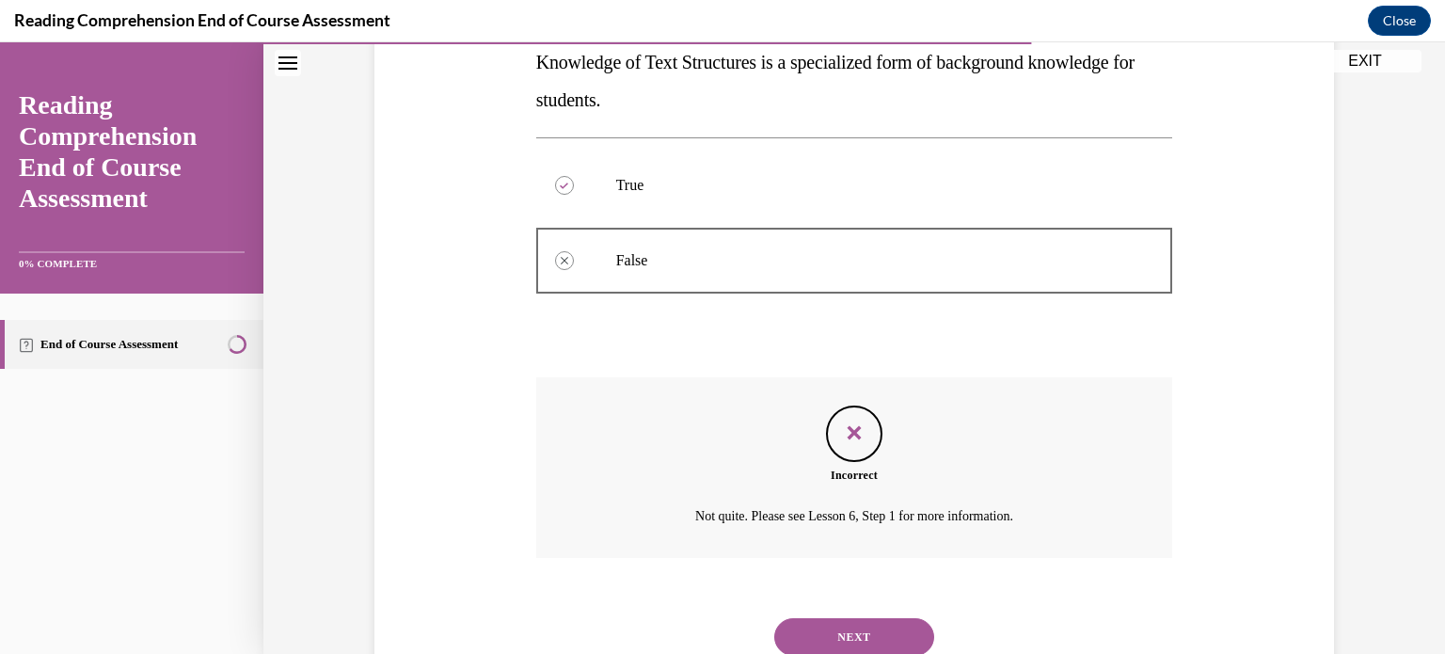
scroll to position [357, 0]
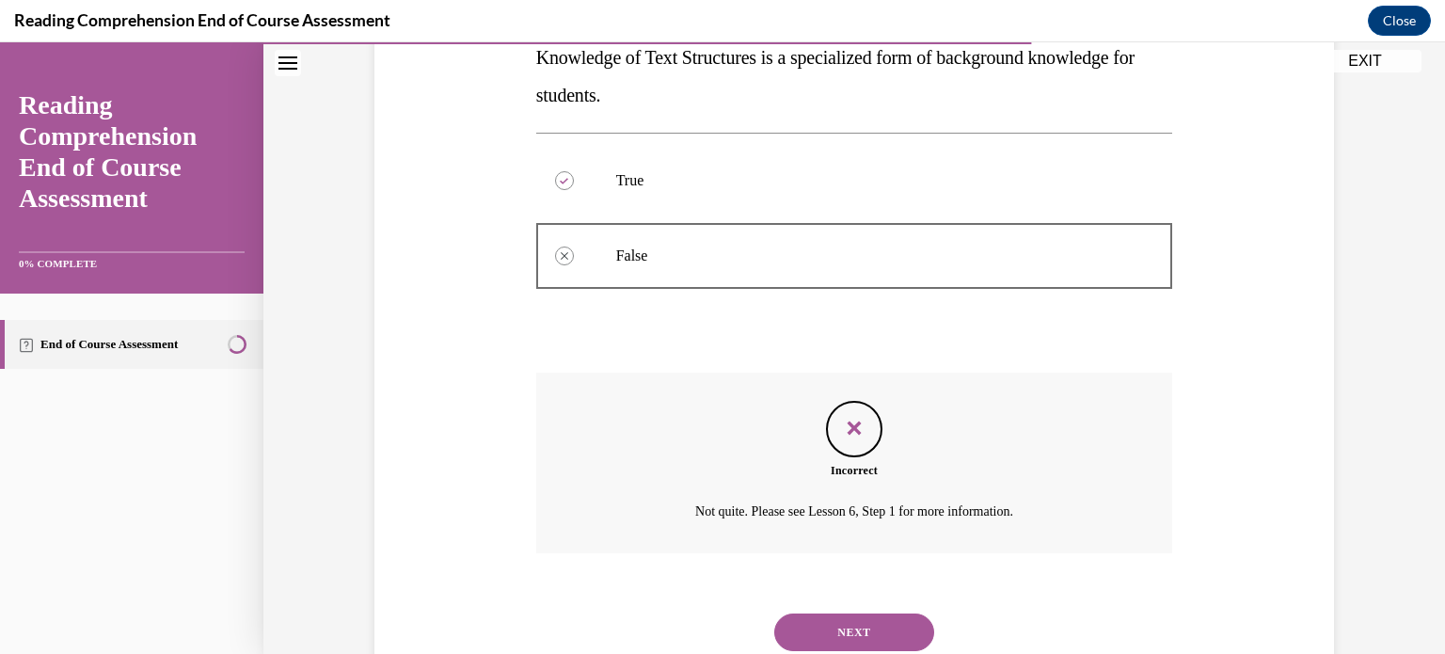
click at [876, 621] on button "NEXT" at bounding box center [854, 632] width 160 height 38
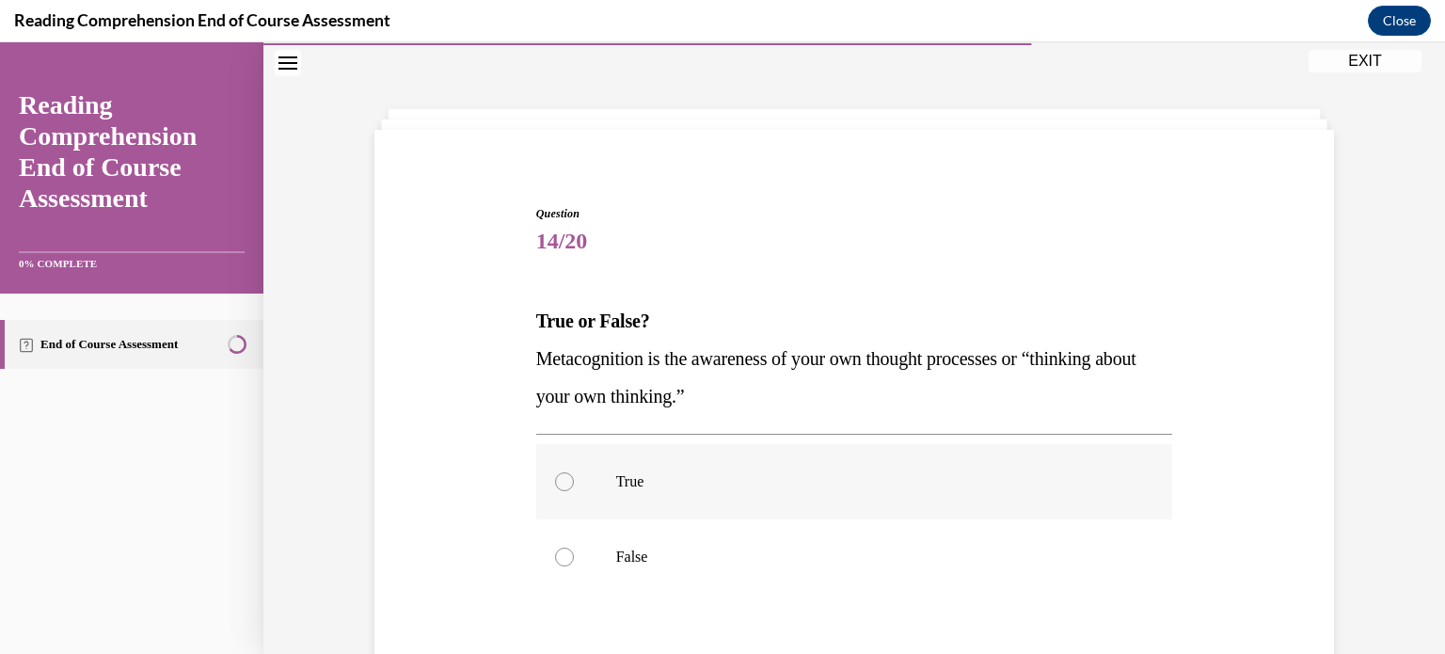
click at [553, 466] on label "True" at bounding box center [854, 481] width 637 height 75
click at [555, 472] on input "True" at bounding box center [564, 481] width 19 height 19
radio input "true"
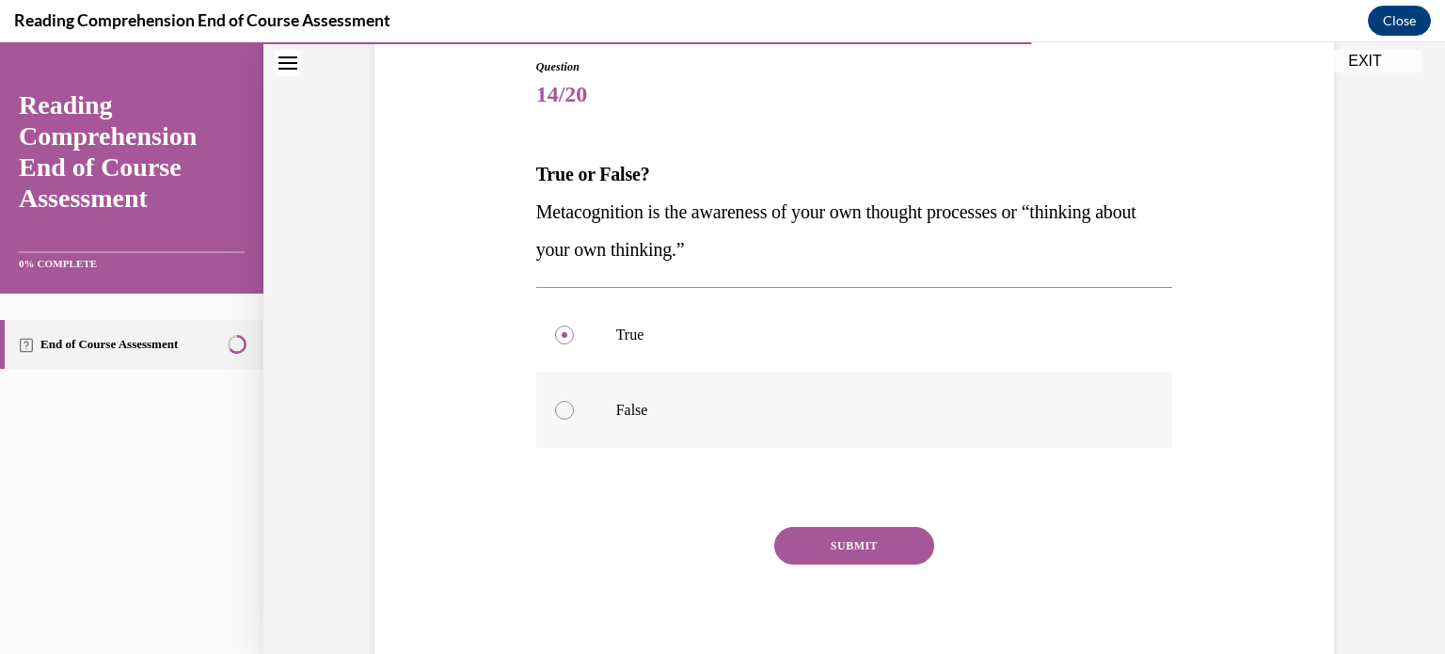
scroll to position [211, 0]
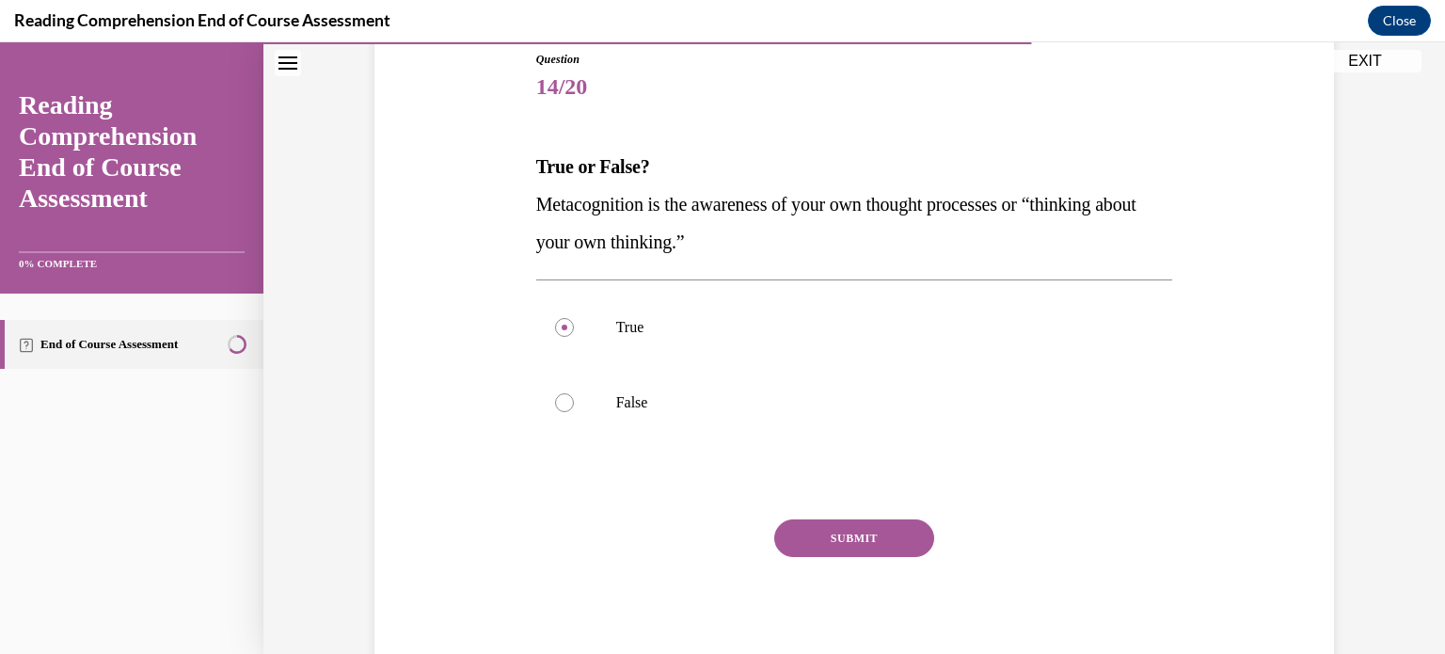
click at [826, 533] on button "SUBMIT" at bounding box center [854, 538] width 160 height 38
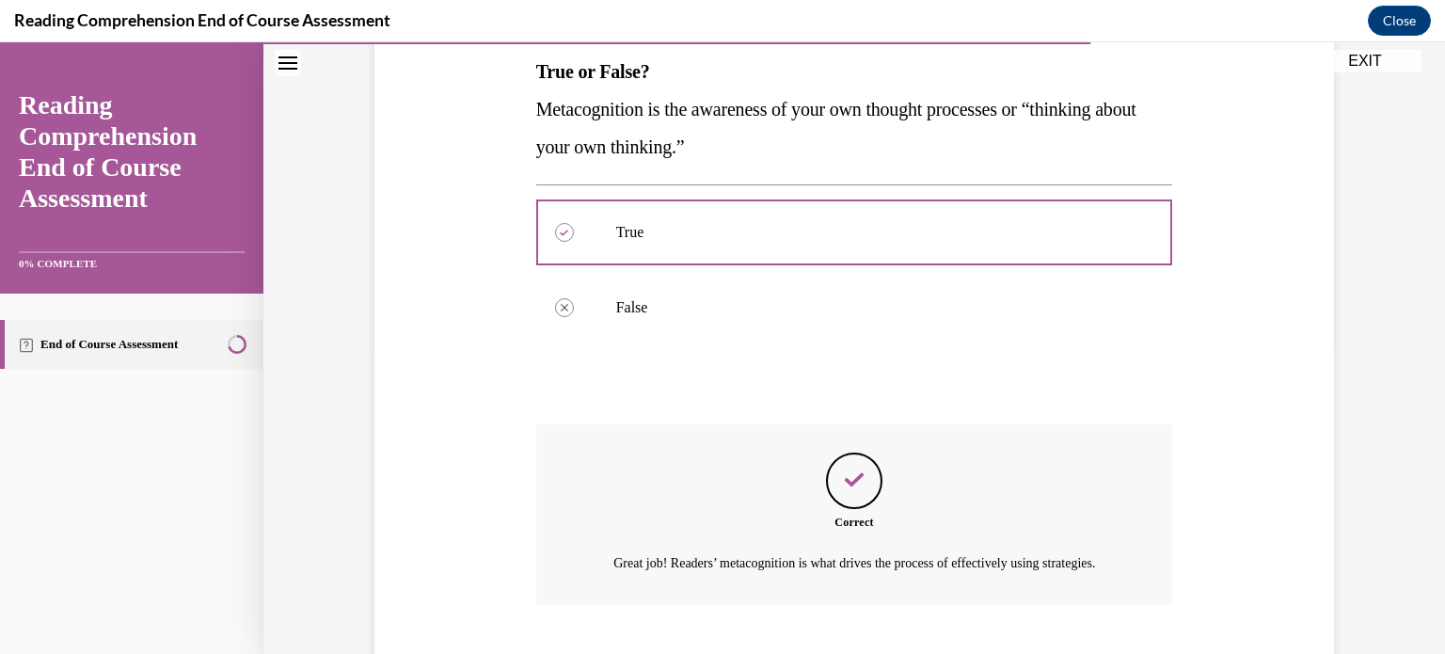
scroll to position [442, 0]
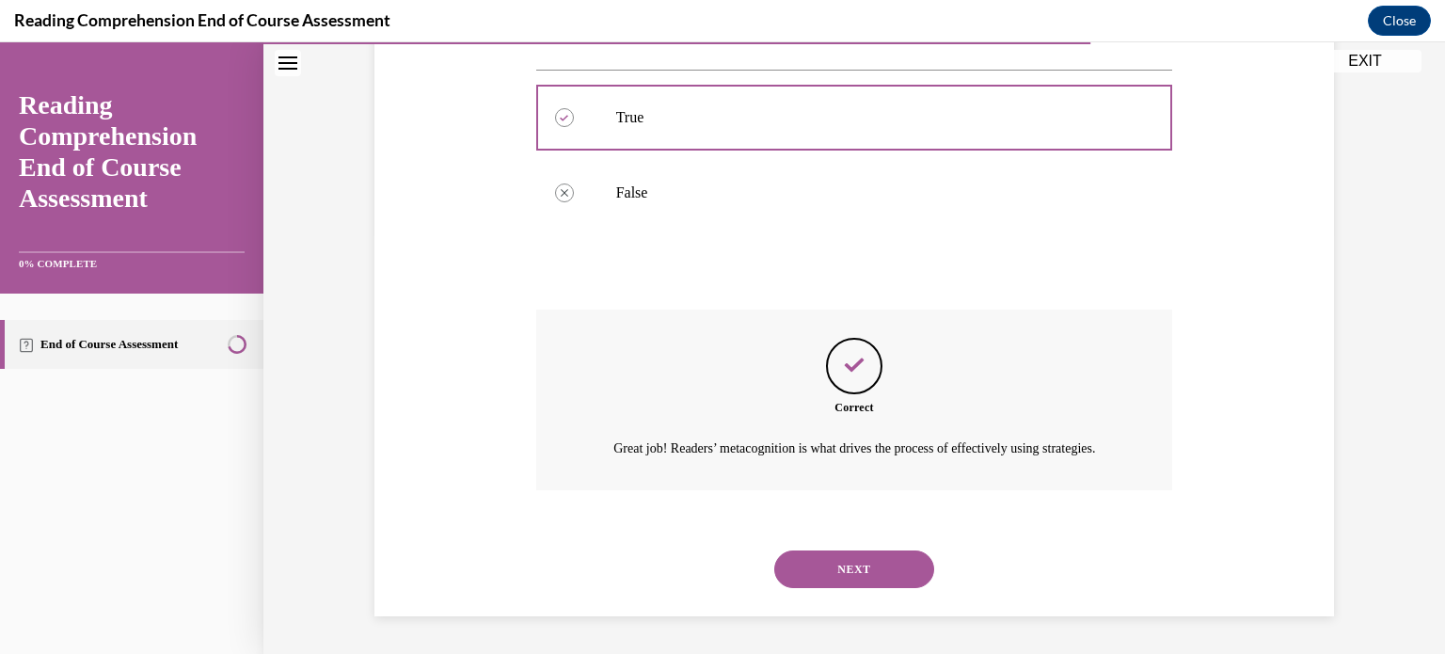
click at [830, 554] on button "NEXT" at bounding box center [854, 569] width 160 height 38
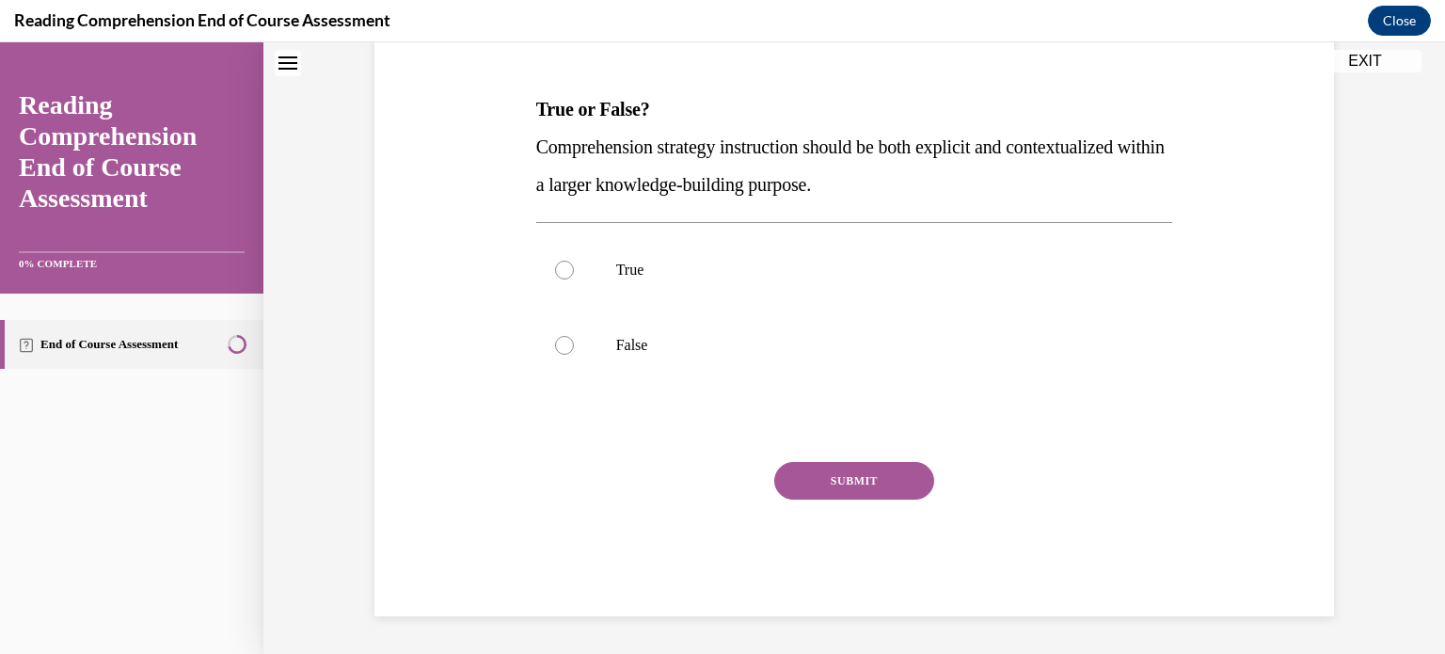
scroll to position [56, 0]
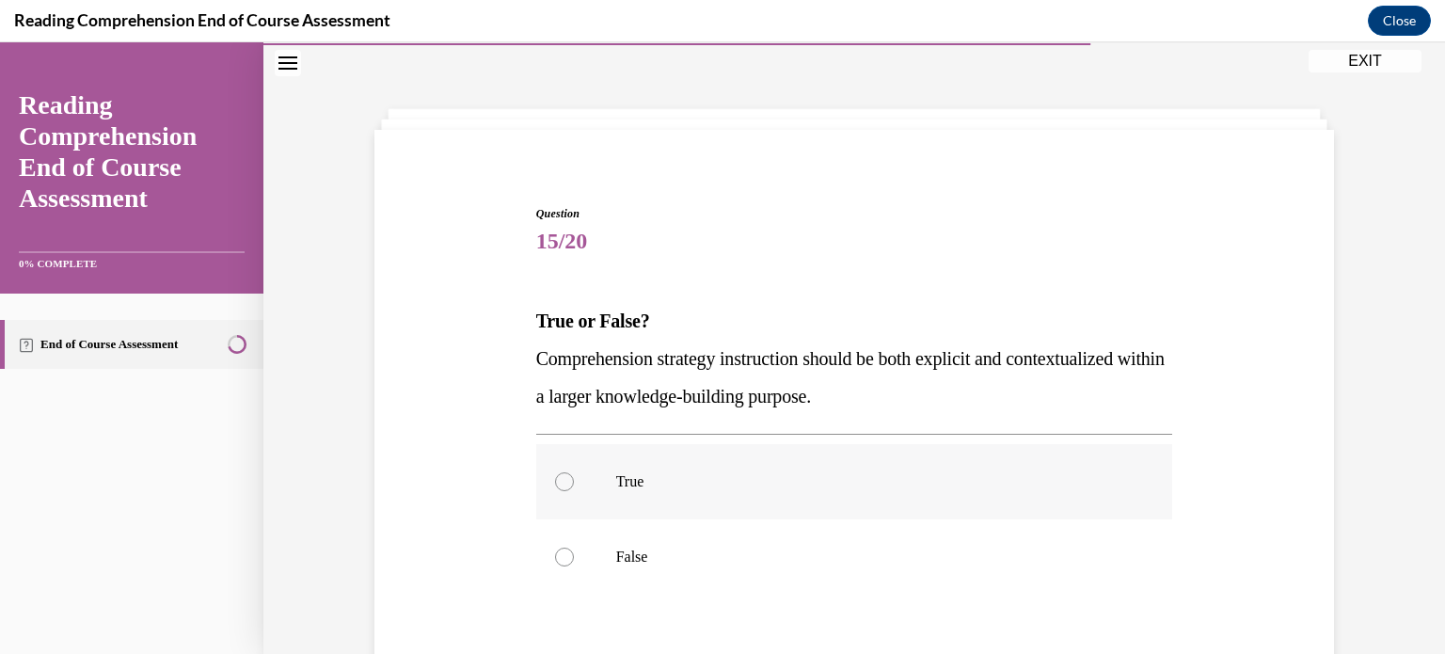
click at [624, 479] on p "True" at bounding box center [871, 481] width 510 height 19
click at [574, 479] on input "True" at bounding box center [564, 481] width 19 height 19
radio input "true"
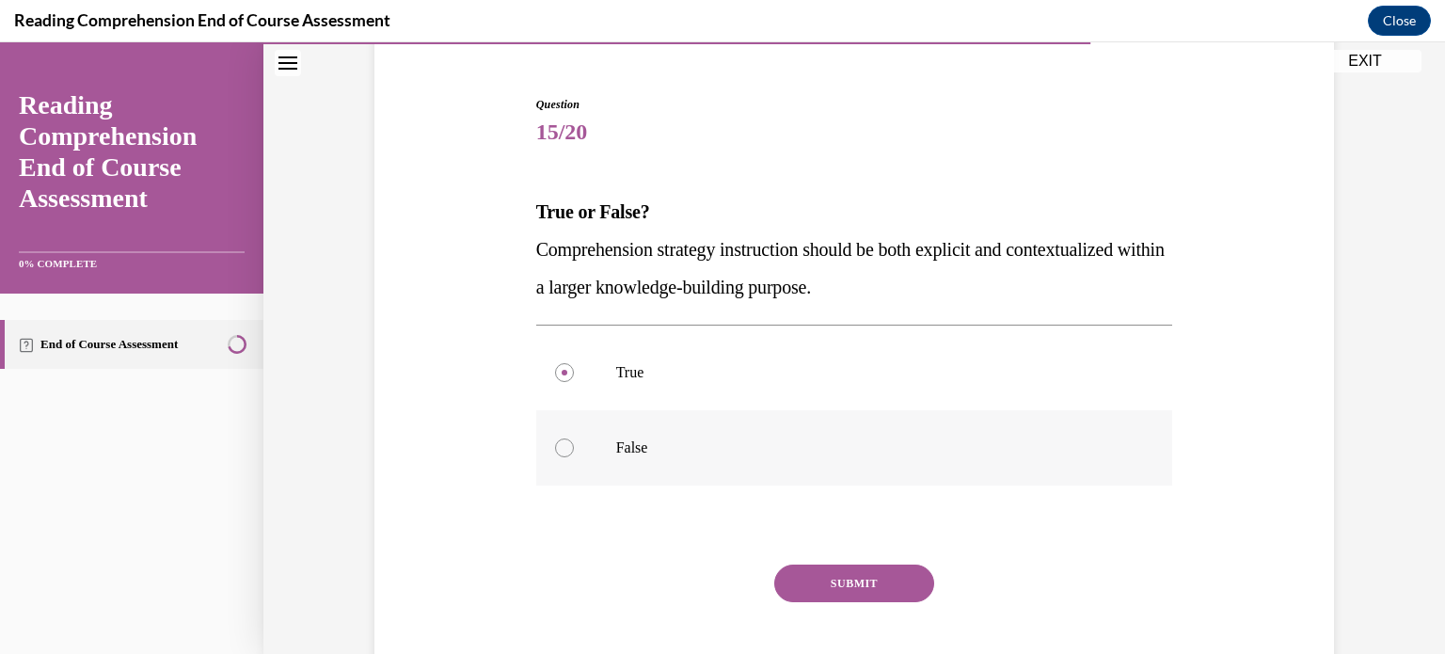
scroll to position [166, 0]
click at [874, 588] on button "SUBMIT" at bounding box center [854, 583] width 160 height 38
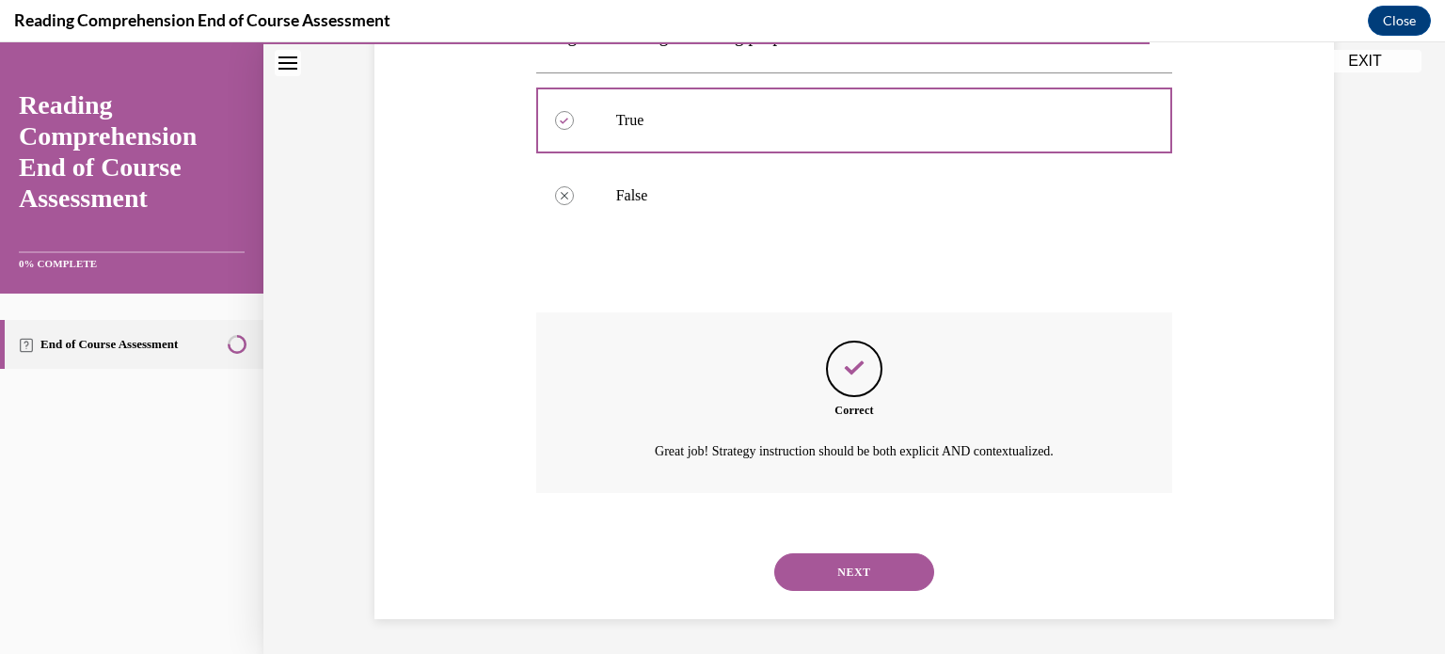
scroll to position [419, 0]
click at [867, 575] on button "NEXT" at bounding box center [854, 570] width 160 height 38
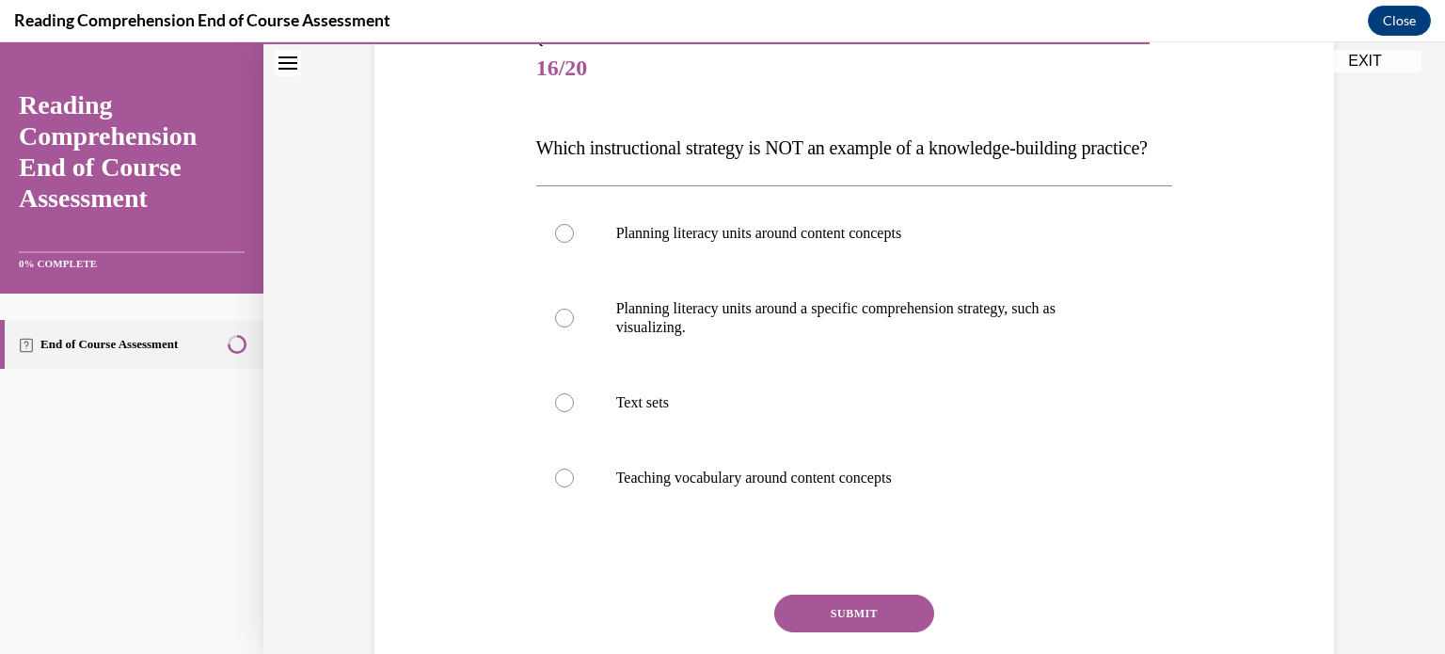
scroll to position [236, 0]
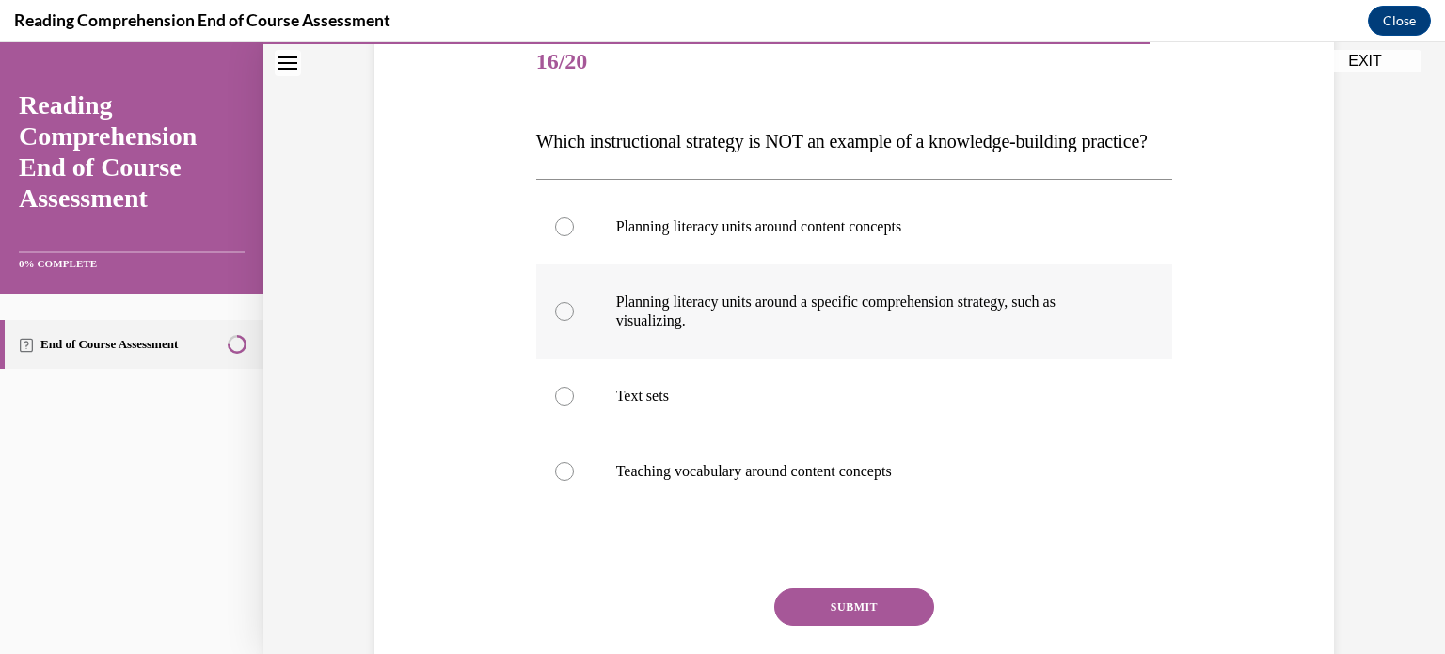
click at [564, 321] on div at bounding box center [564, 311] width 19 height 19
click at [564, 321] on input "Planning literacy units around a specific comprehension strategy, such as visua…" at bounding box center [564, 311] width 19 height 19
radio input "true"
click at [555, 405] on div at bounding box center [564, 396] width 19 height 19
click at [555, 405] on input "Text sets" at bounding box center [564, 396] width 19 height 19
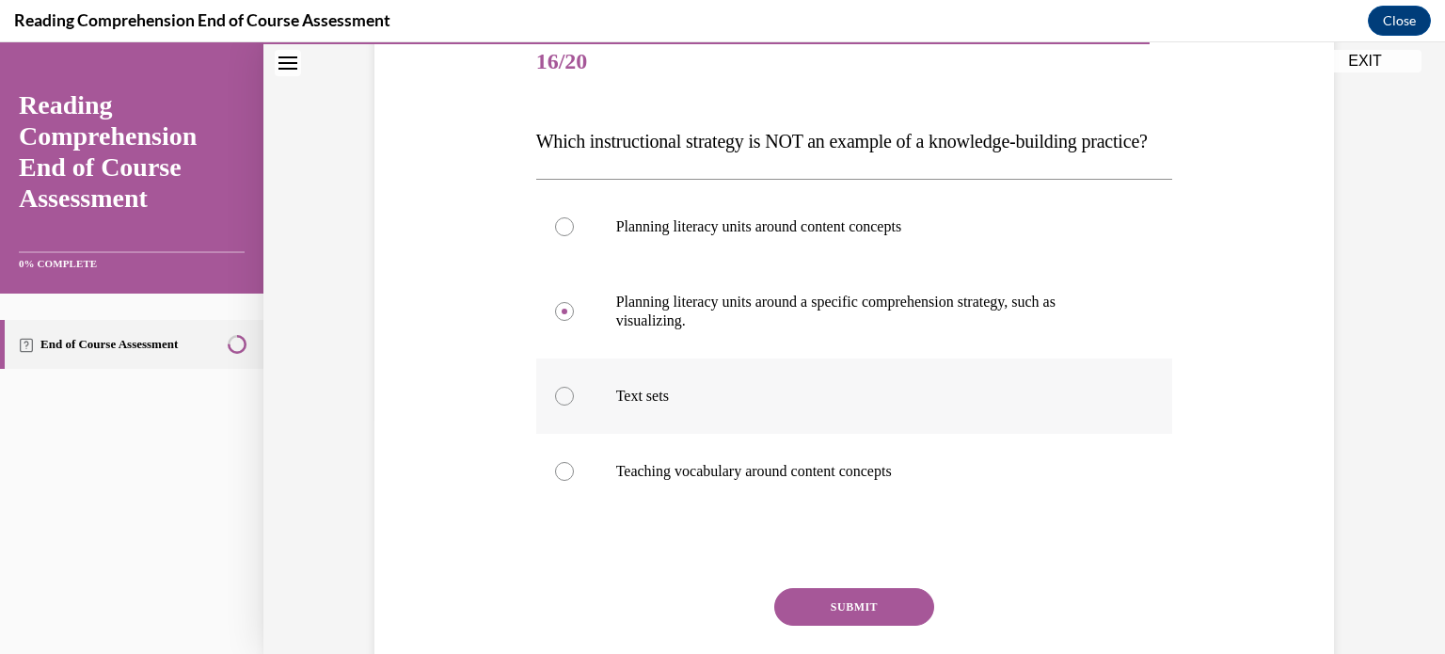
radio input "true"
click at [849, 625] on button "SUBMIT" at bounding box center [854, 607] width 160 height 38
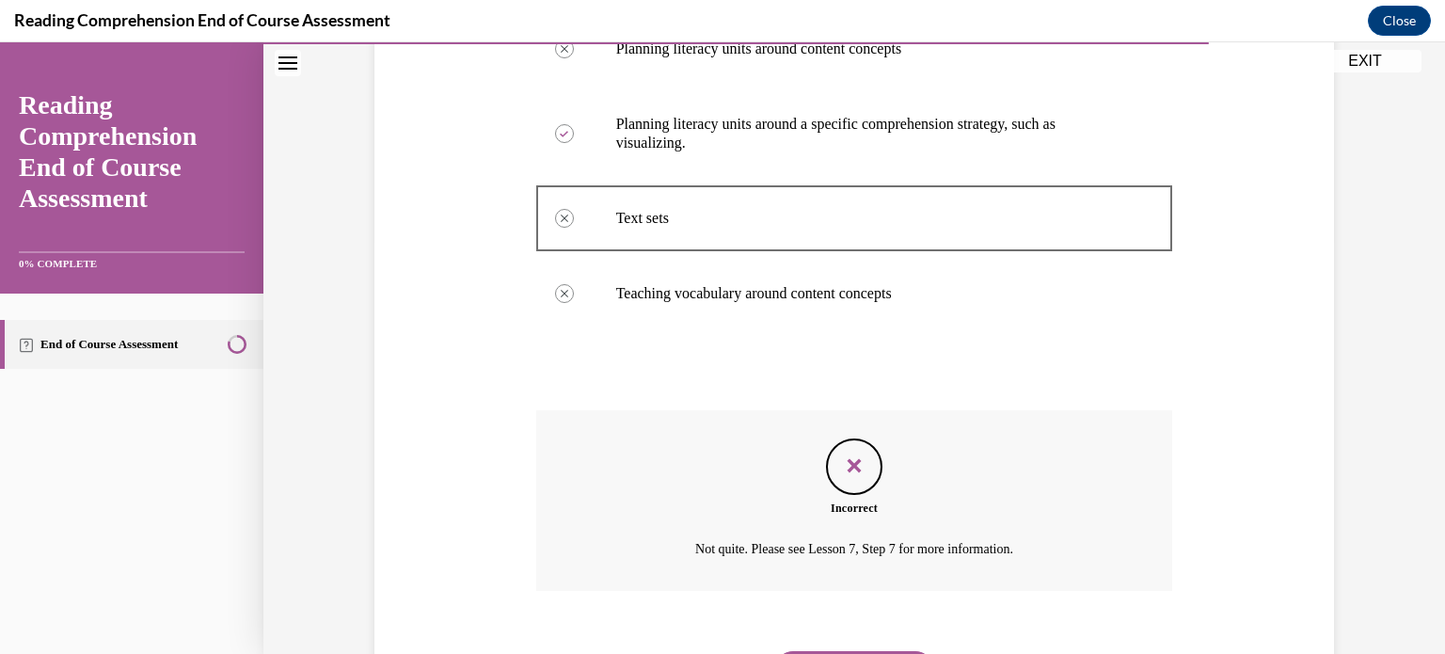
scroll to position [551, 0]
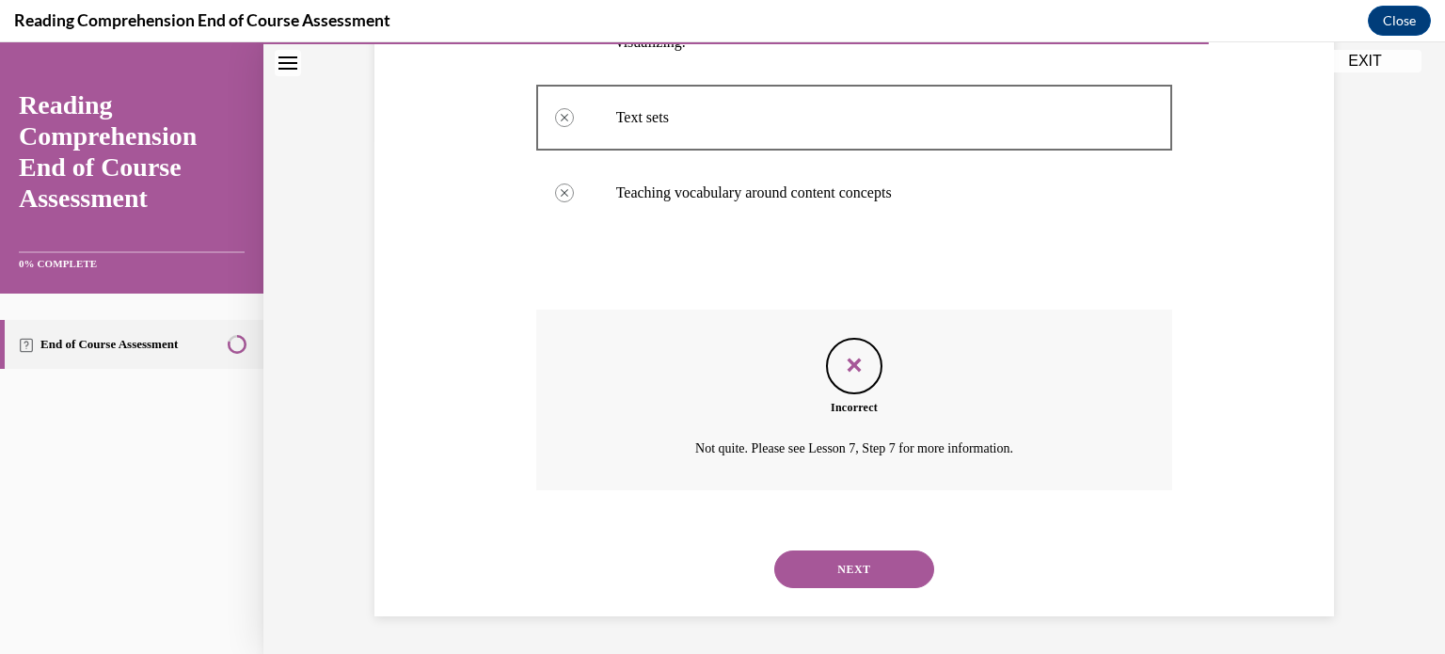
click at [849, 552] on button "NEXT" at bounding box center [854, 569] width 160 height 38
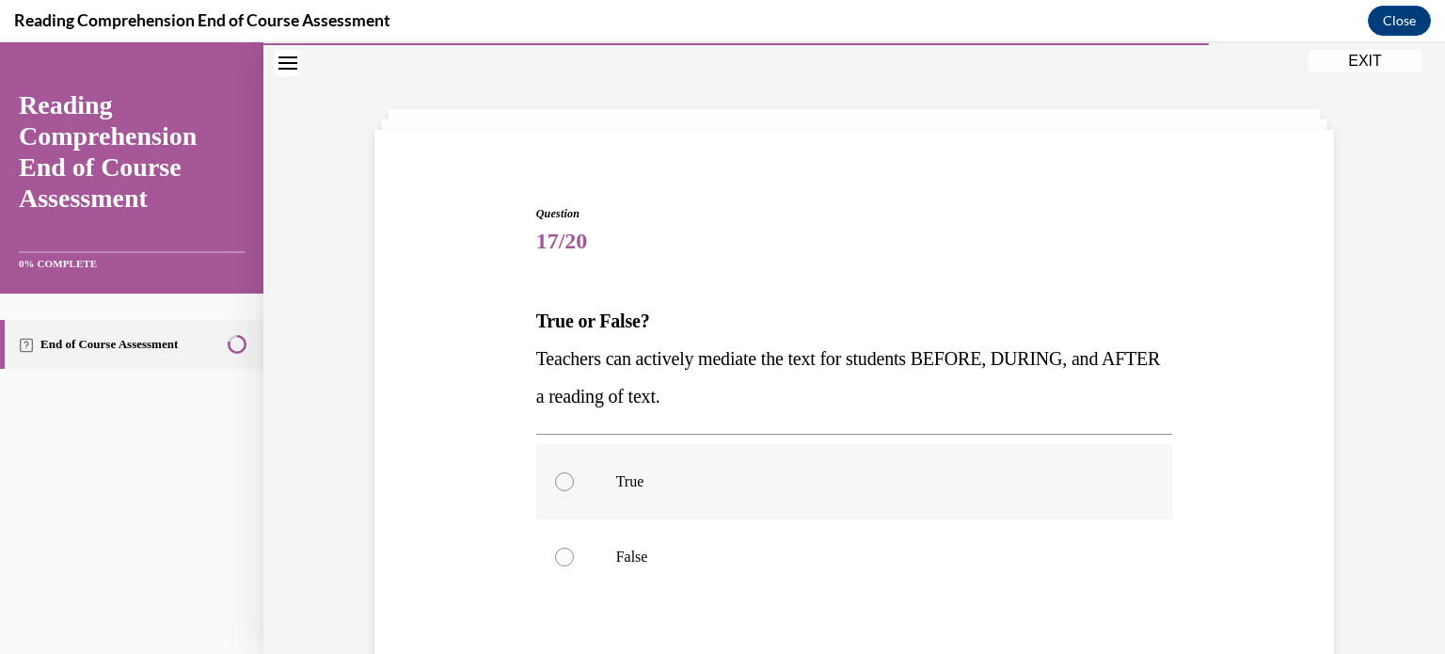
click at [576, 480] on label "True" at bounding box center [854, 481] width 637 height 75
click at [574, 480] on input "True" at bounding box center [564, 481] width 19 height 19
radio input "true"
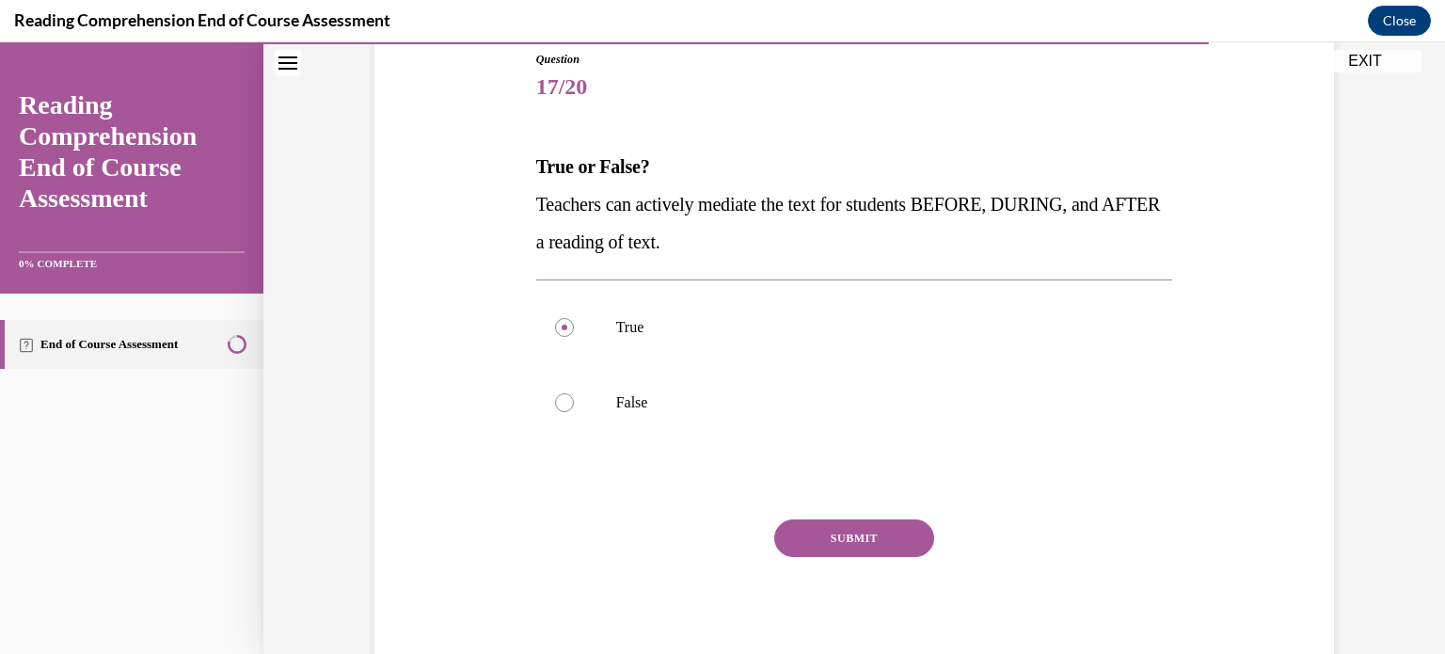
click at [837, 550] on button "SUBMIT" at bounding box center [854, 538] width 160 height 38
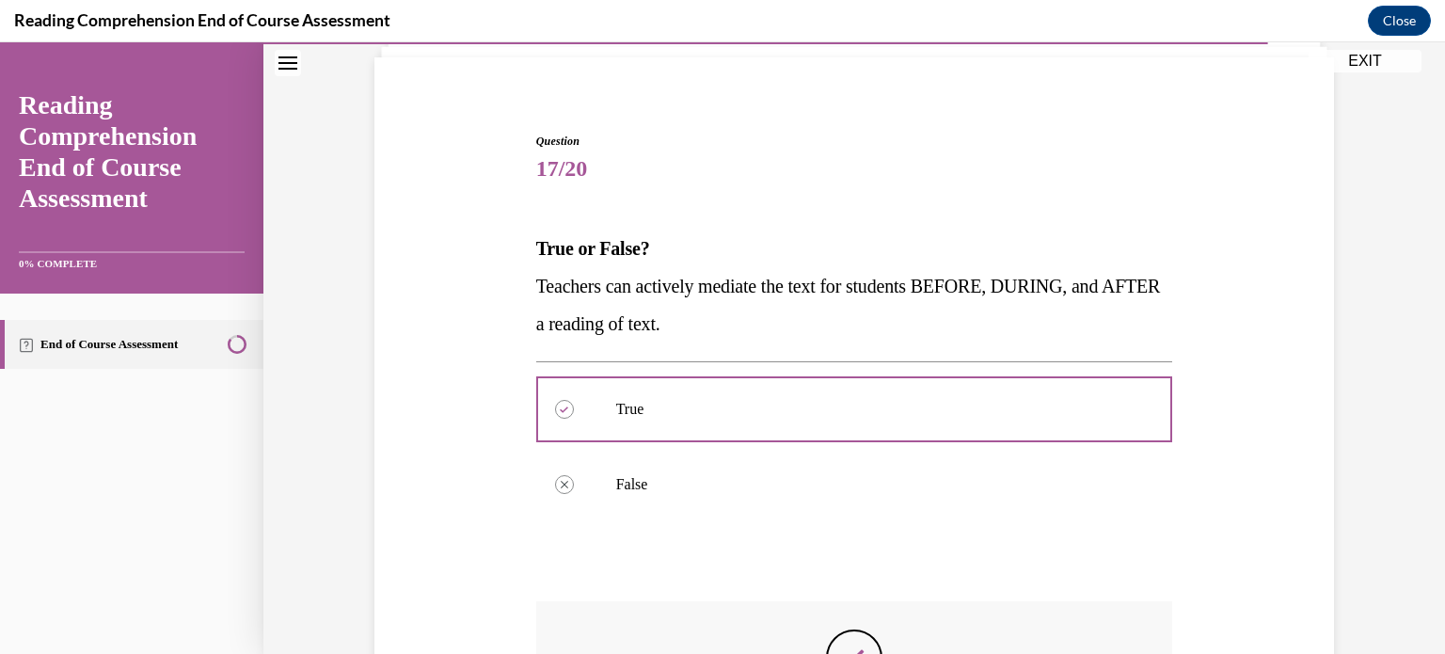
scroll to position [442, 0]
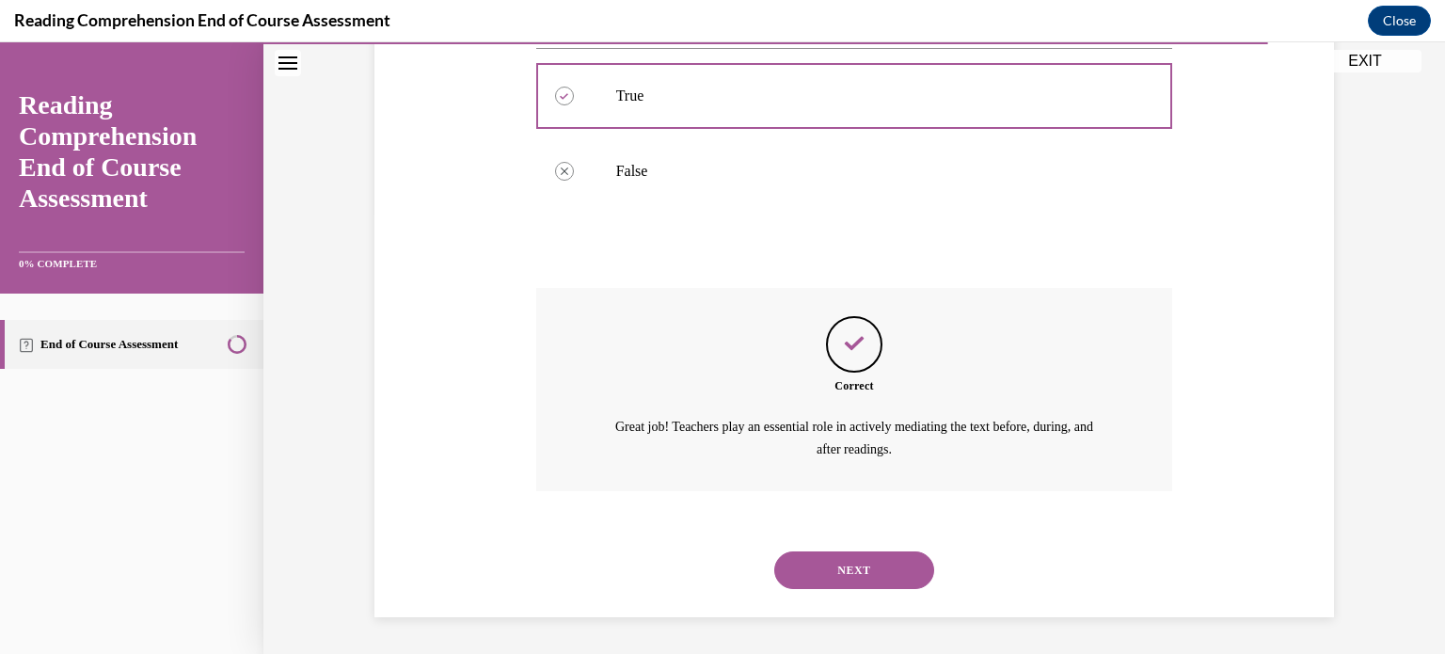
click at [844, 560] on button "NEXT" at bounding box center [854, 570] width 160 height 38
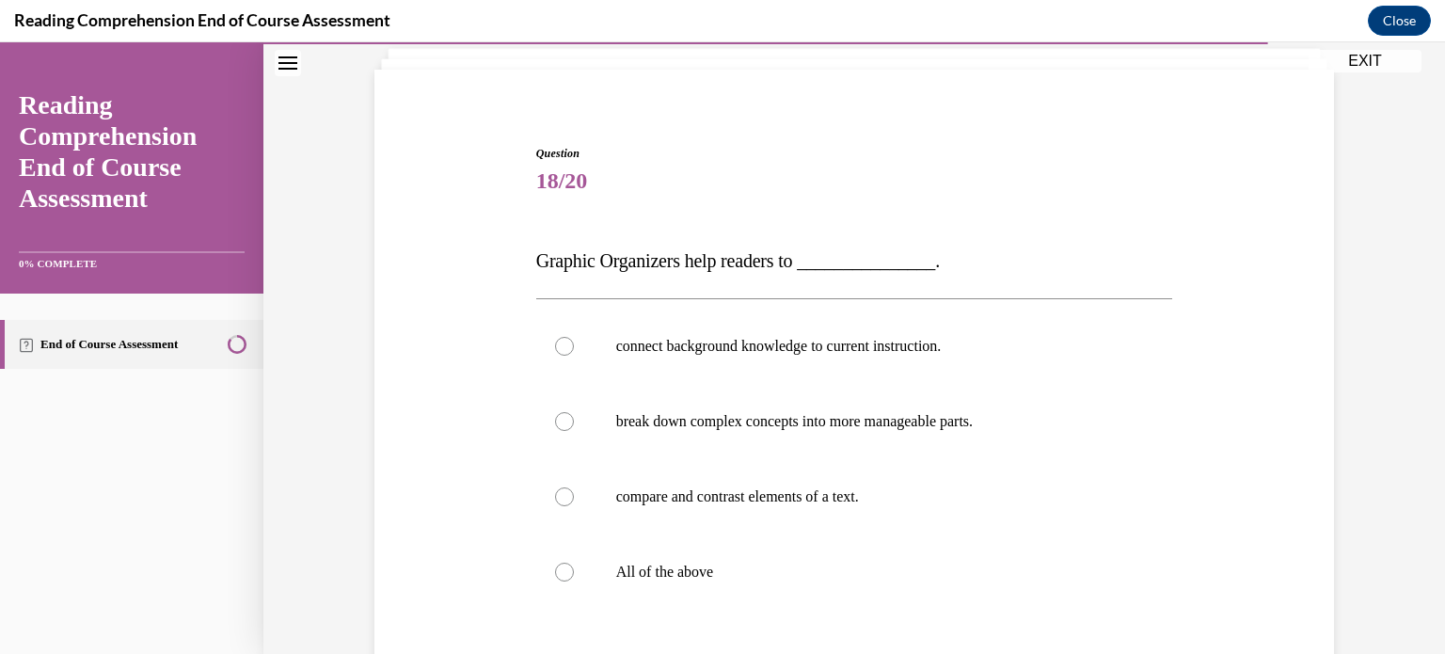
scroll to position [125, 0]
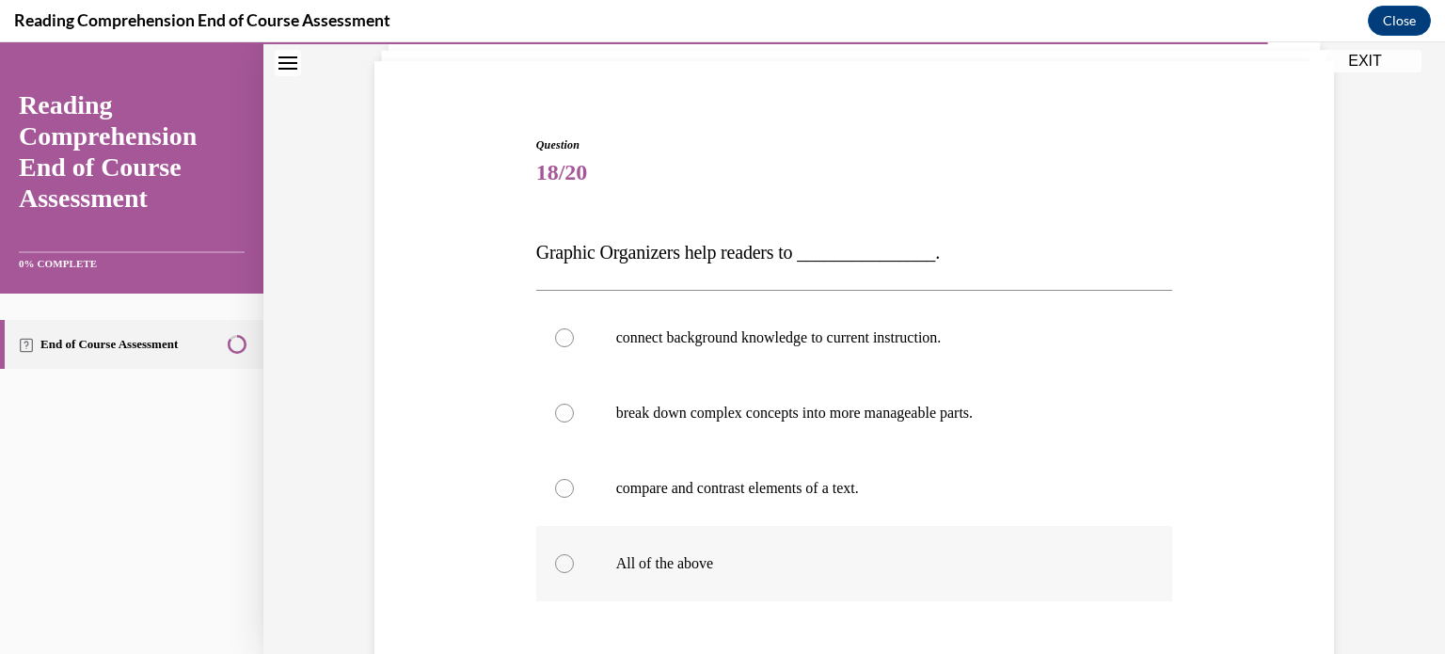
click at [714, 557] on p "All of the above" at bounding box center [871, 563] width 510 height 19
click at [574, 557] on input "All of the above" at bounding box center [564, 563] width 19 height 19
radio input "true"
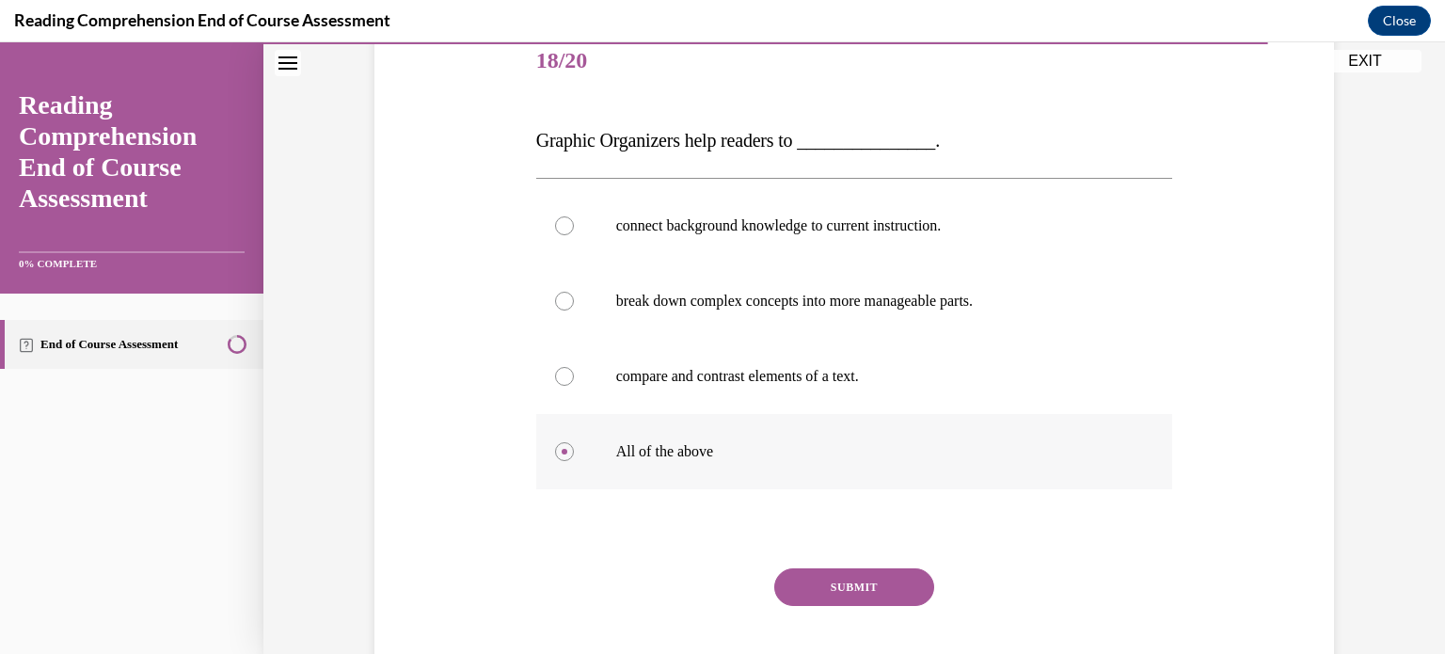
scroll to position [286, 0]
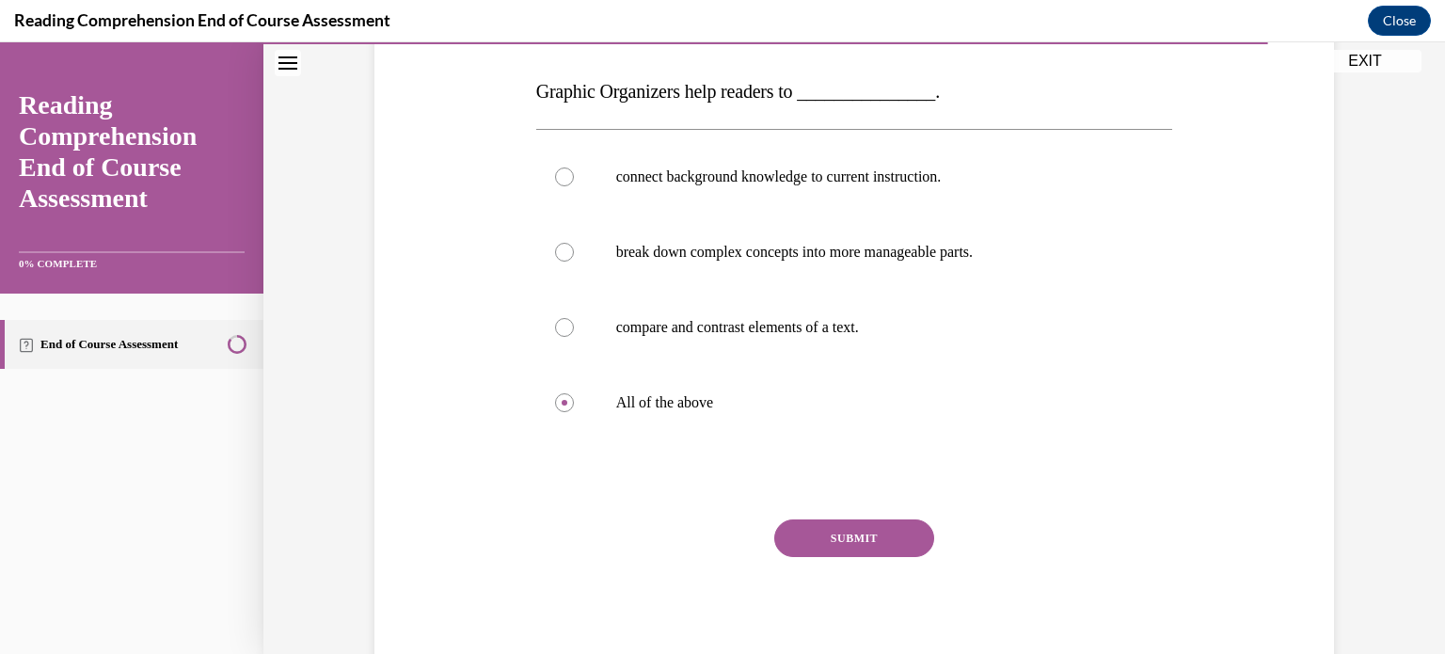
click at [861, 541] on button "SUBMIT" at bounding box center [854, 538] width 160 height 38
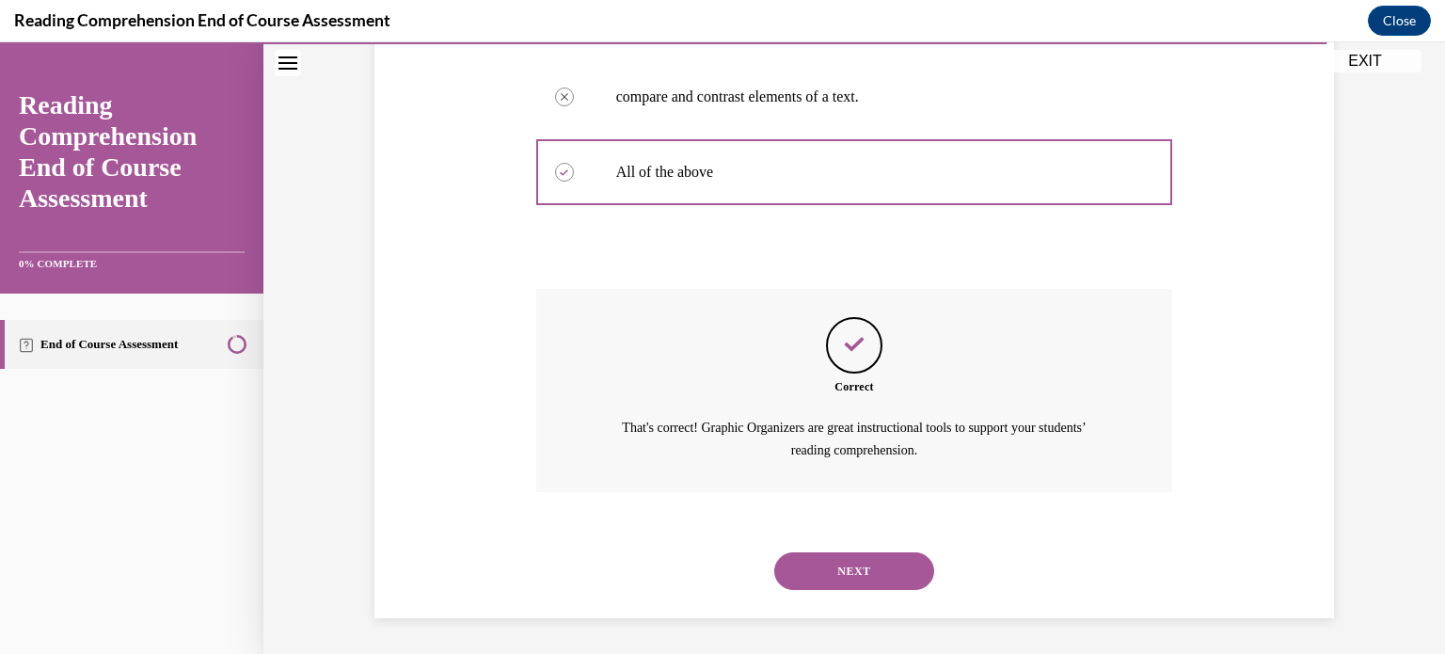
click at [861, 560] on button "NEXT" at bounding box center [854, 571] width 160 height 38
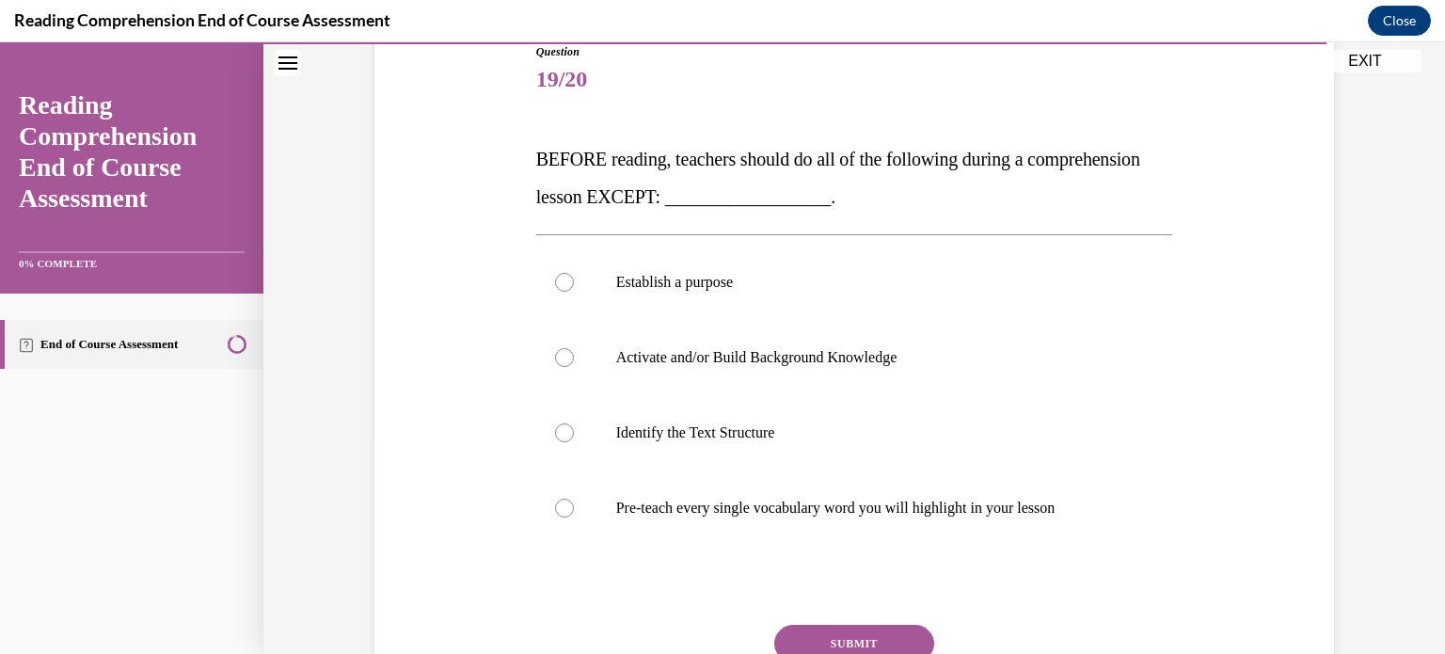
scroll to position [226, 0]
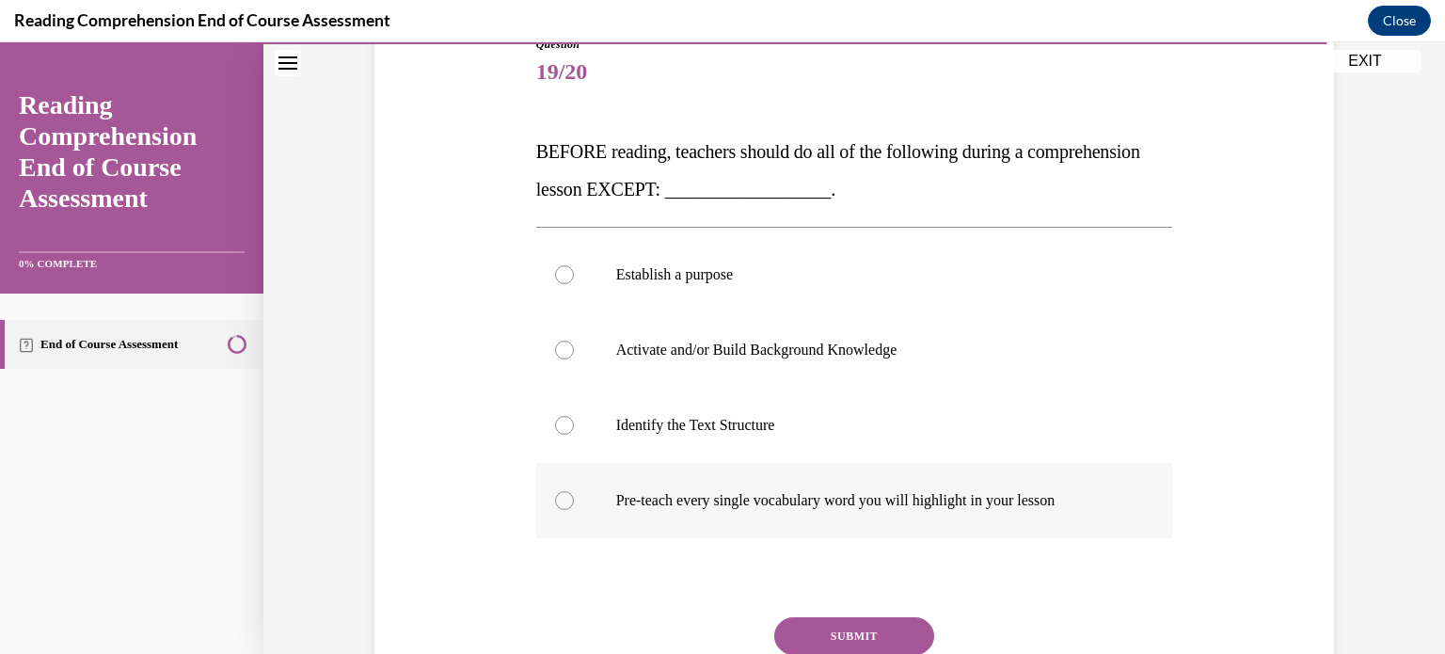
click at [557, 505] on div at bounding box center [564, 500] width 19 height 19
click at [557, 505] on input "Pre-teach every single vocabulary word you will highlight in your lesson" at bounding box center [564, 500] width 19 height 19
radio input "true"
click at [856, 640] on button "SUBMIT" at bounding box center [854, 636] width 160 height 38
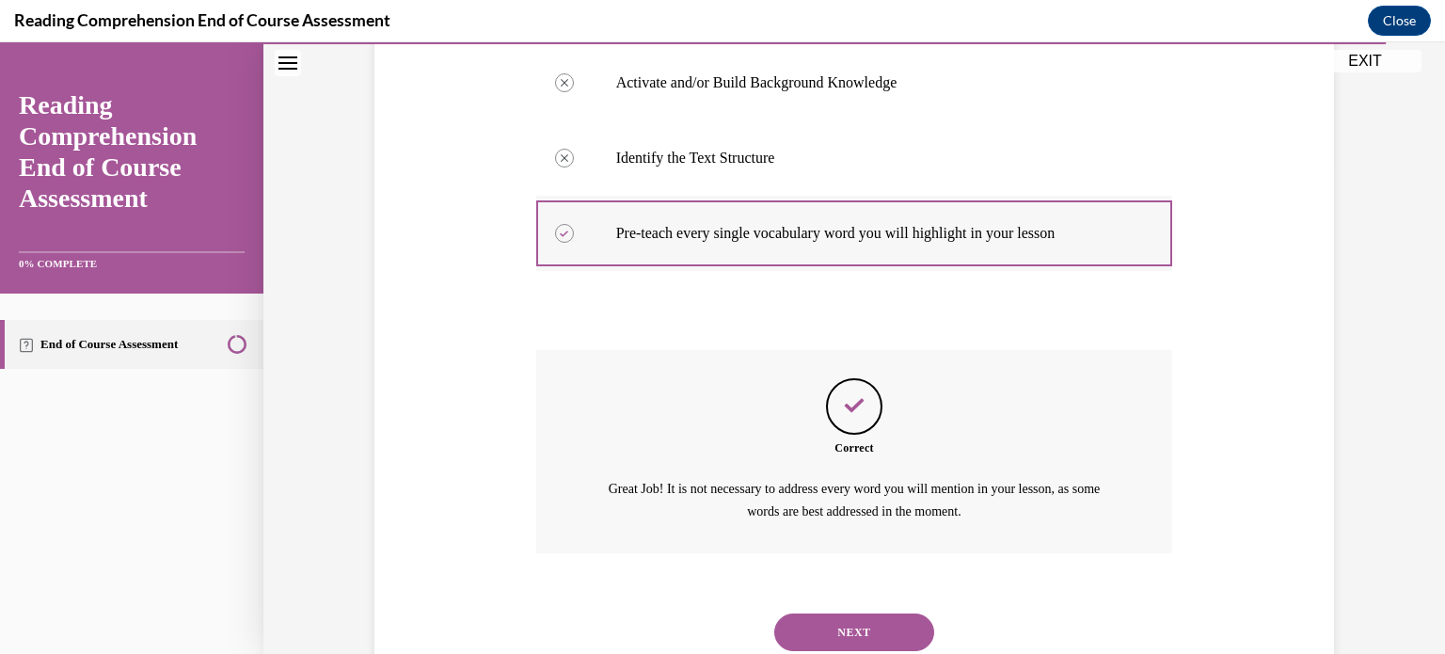
scroll to position [555, 0]
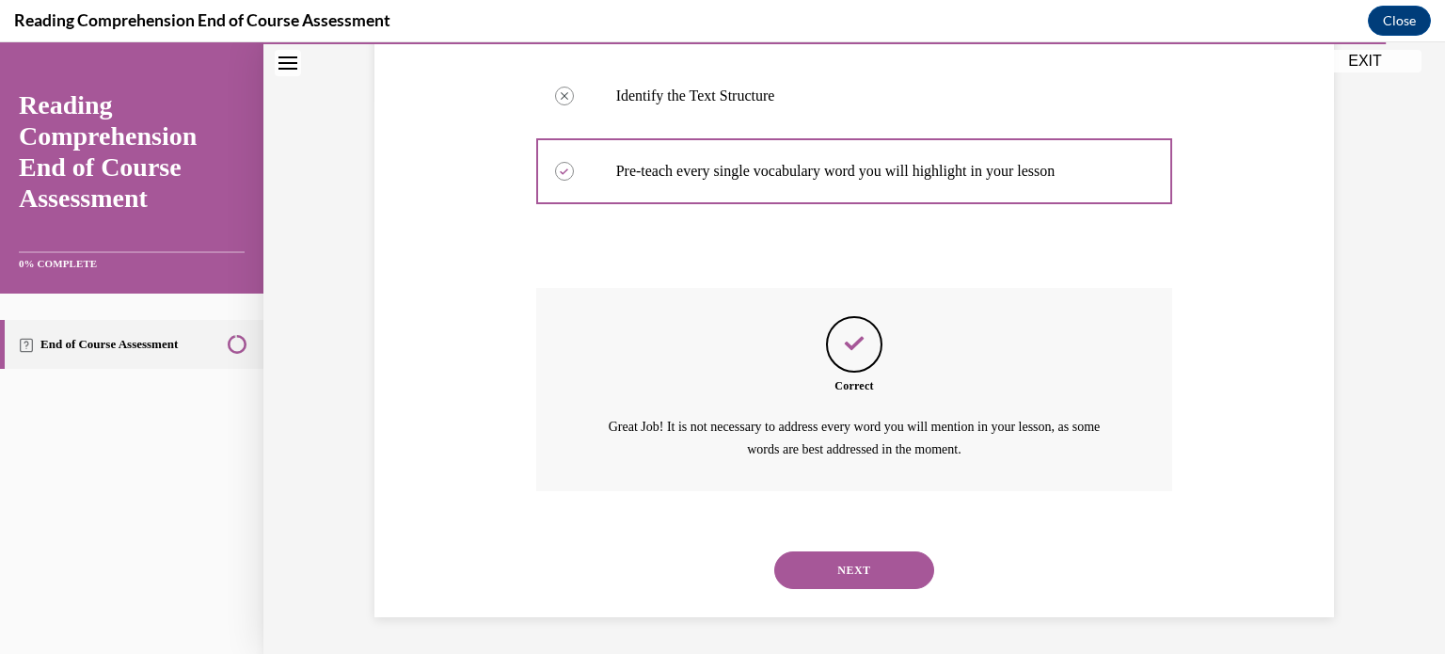
click at [825, 560] on button "NEXT" at bounding box center [854, 570] width 160 height 38
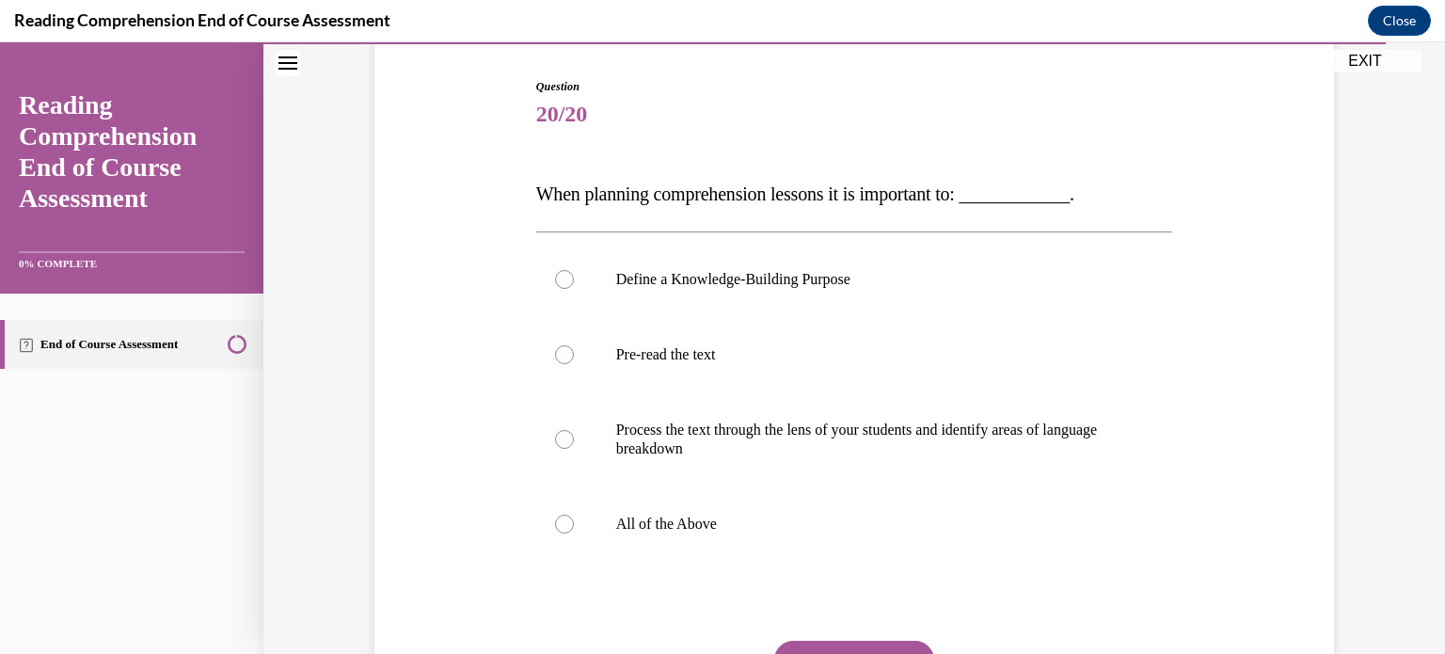
scroll to position [185, 0]
click at [576, 522] on label "All of the Above" at bounding box center [854, 521] width 637 height 75
click at [574, 522] on input "All of the Above" at bounding box center [564, 522] width 19 height 19
radio input "true"
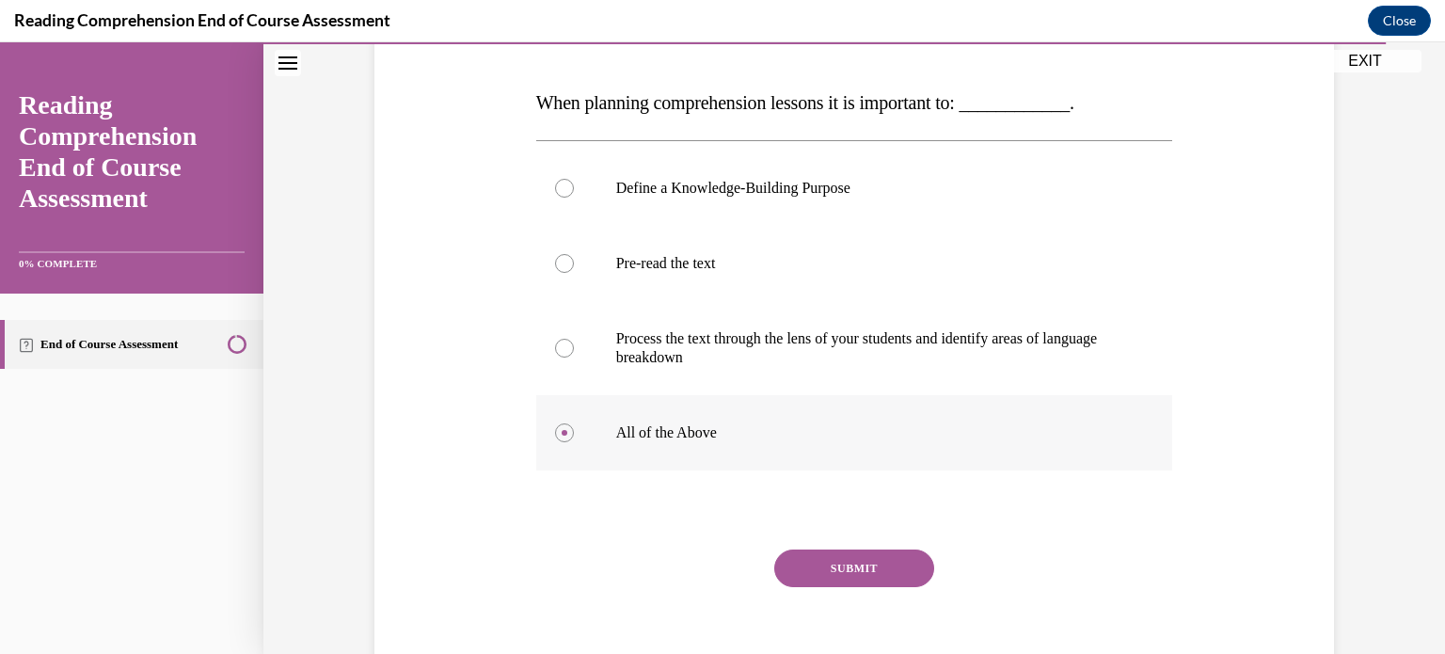
scroll to position [276, 0]
click at [849, 560] on button "SUBMIT" at bounding box center [854, 567] width 160 height 38
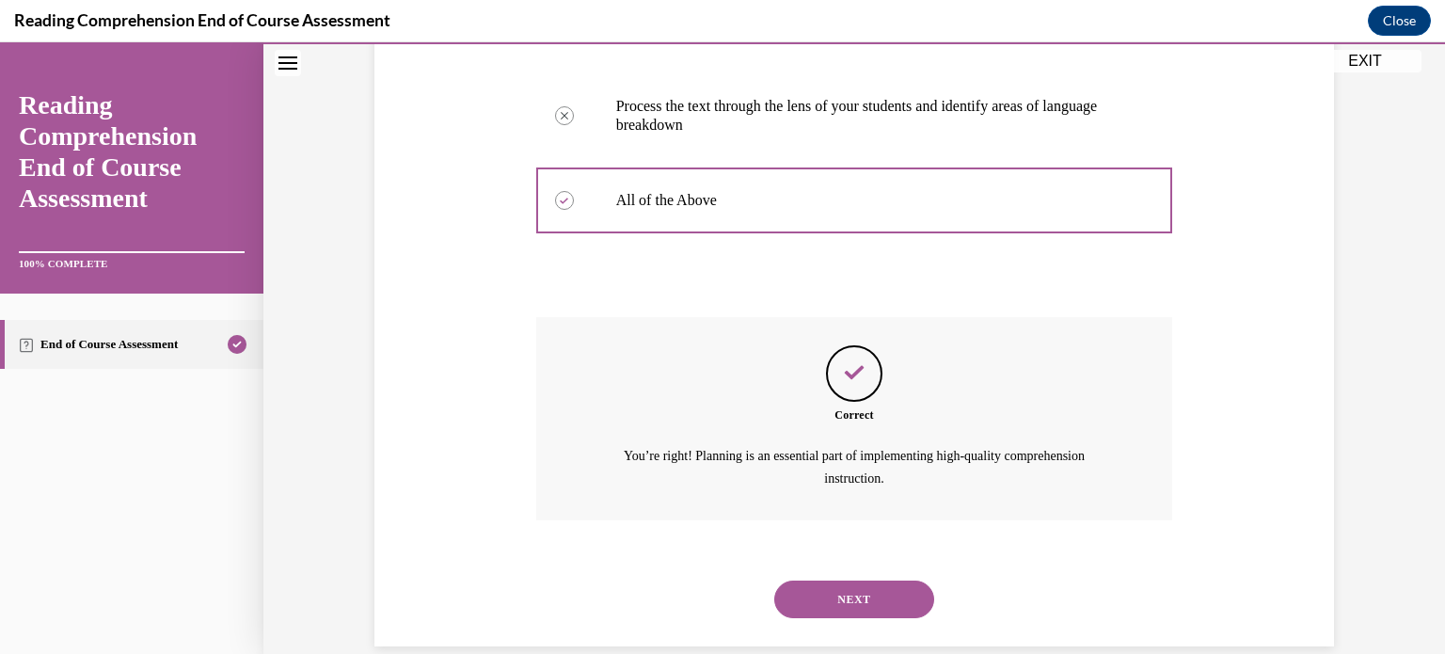
scroll to position [519, 0]
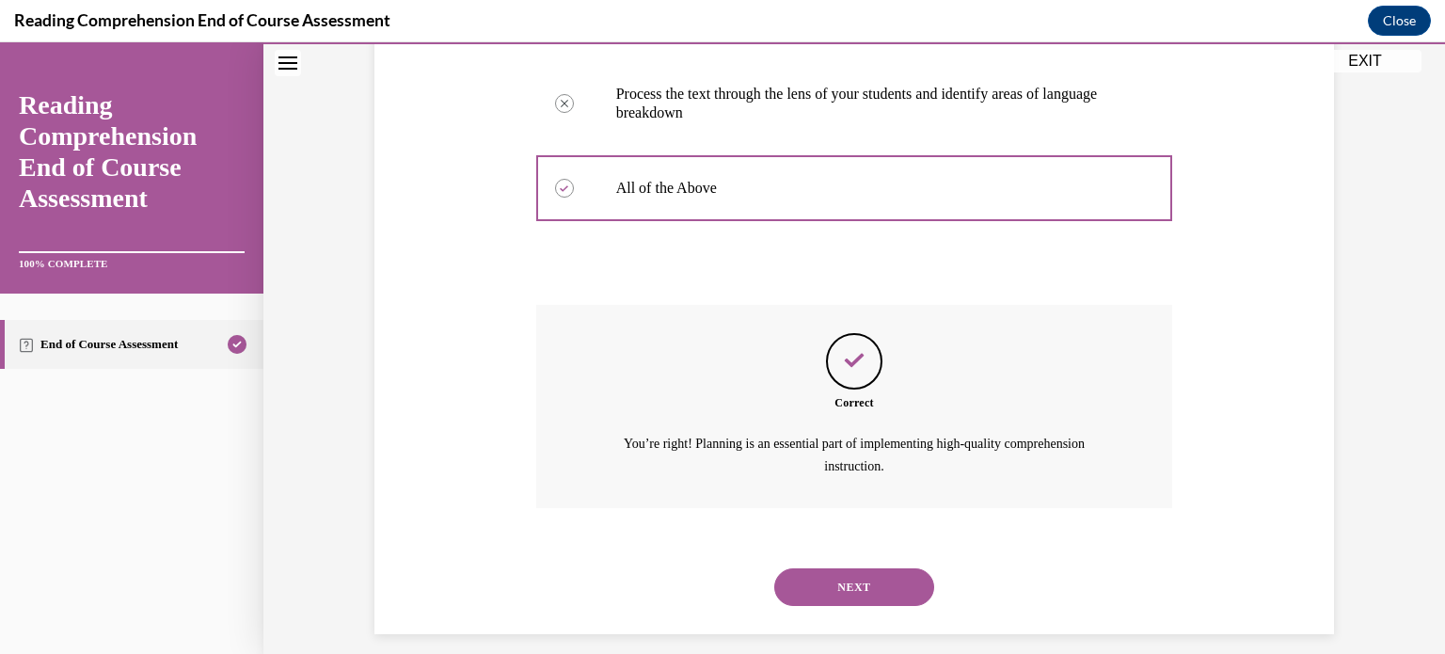
click at [849, 581] on button "NEXT" at bounding box center [854, 587] width 160 height 38
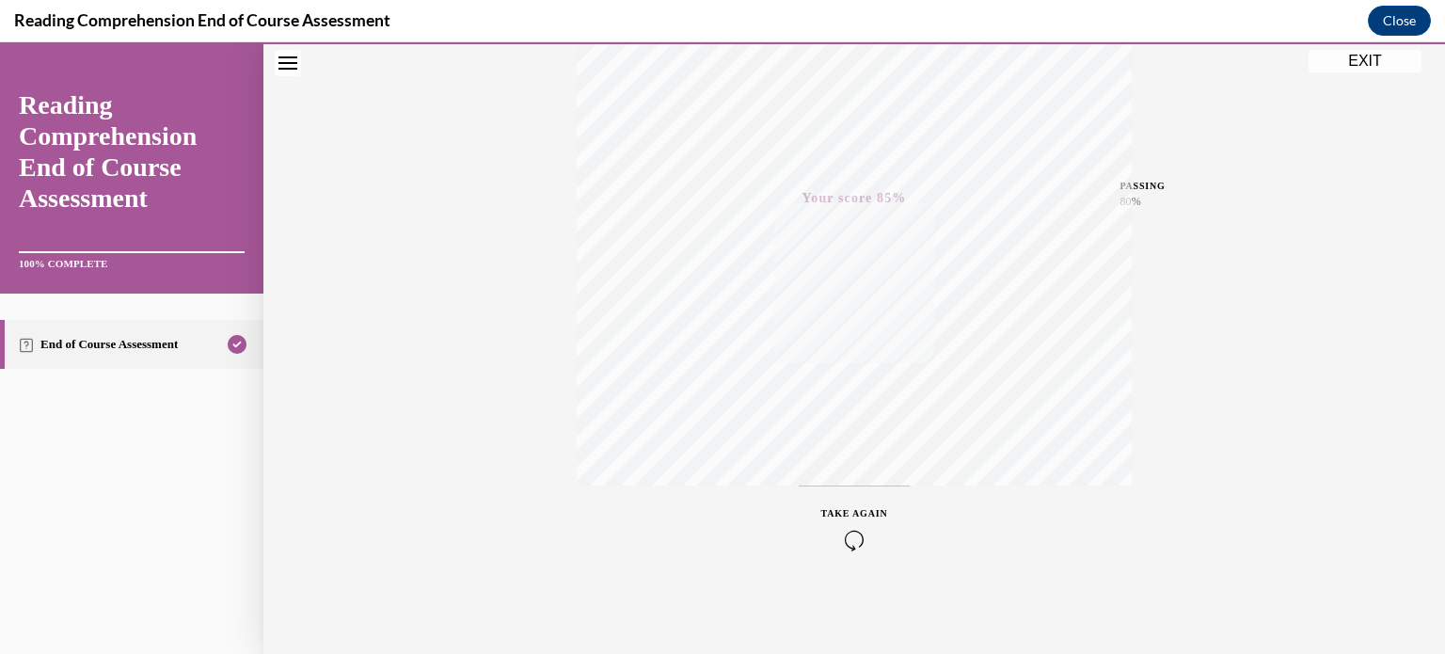
scroll to position [0, 0]
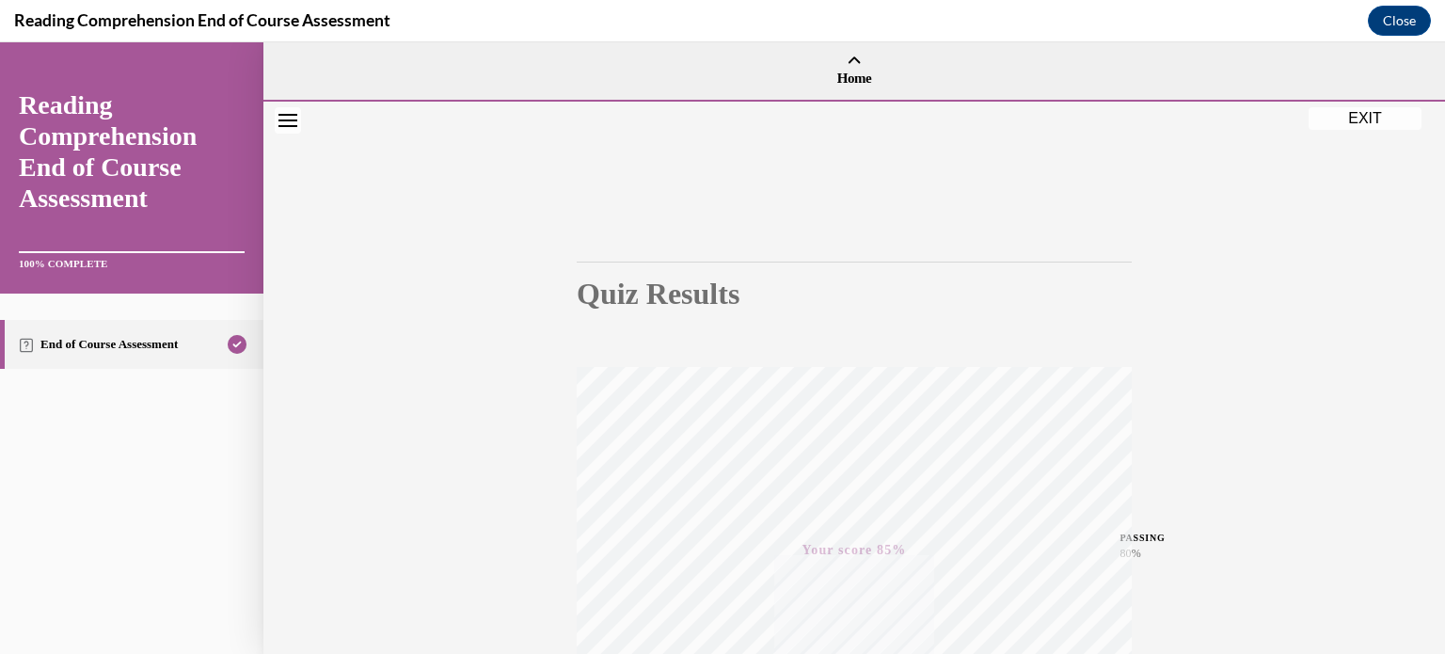
click at [1356, 121] on button "EXIT" at bounding box center [1364, 118] width 113 height 23
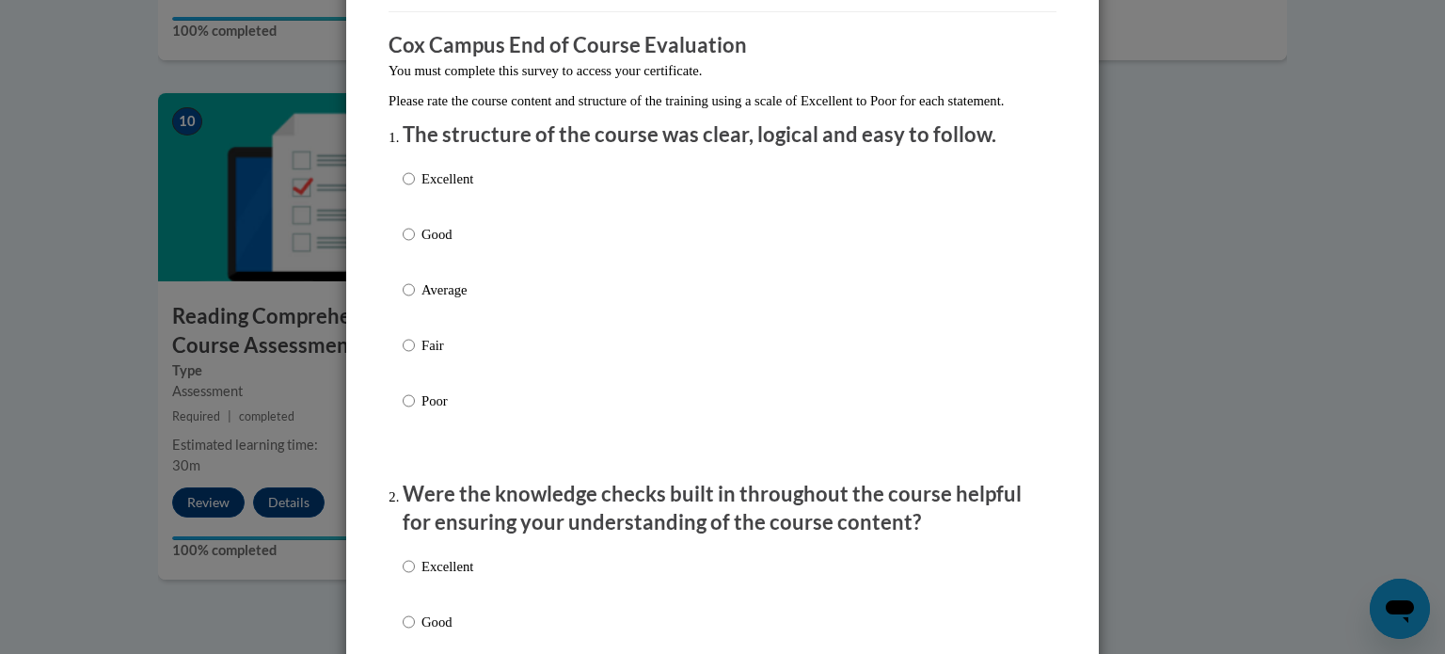
scroll to position [156, 0]
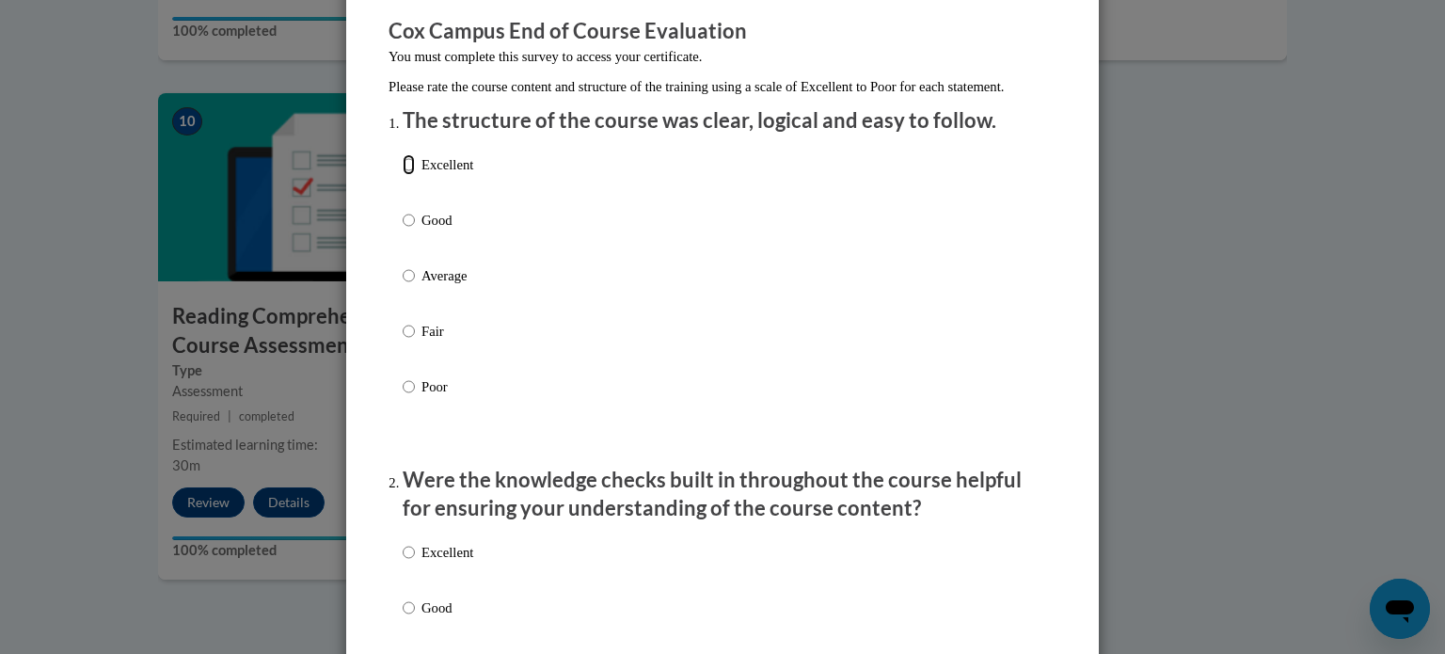
click at [403, 175] on input "Excellent" at bounding box center [409, 164] width 12 height 21
radio input "true"
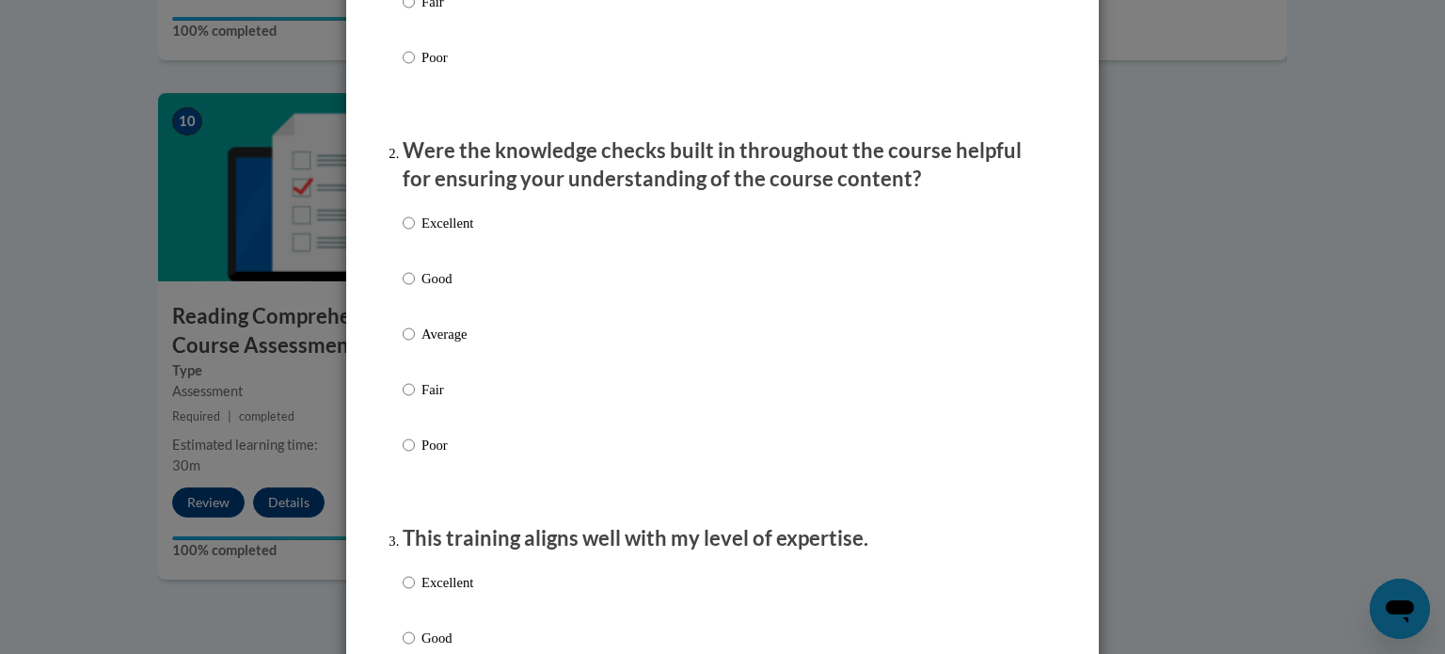
scroll to position [513, 0]
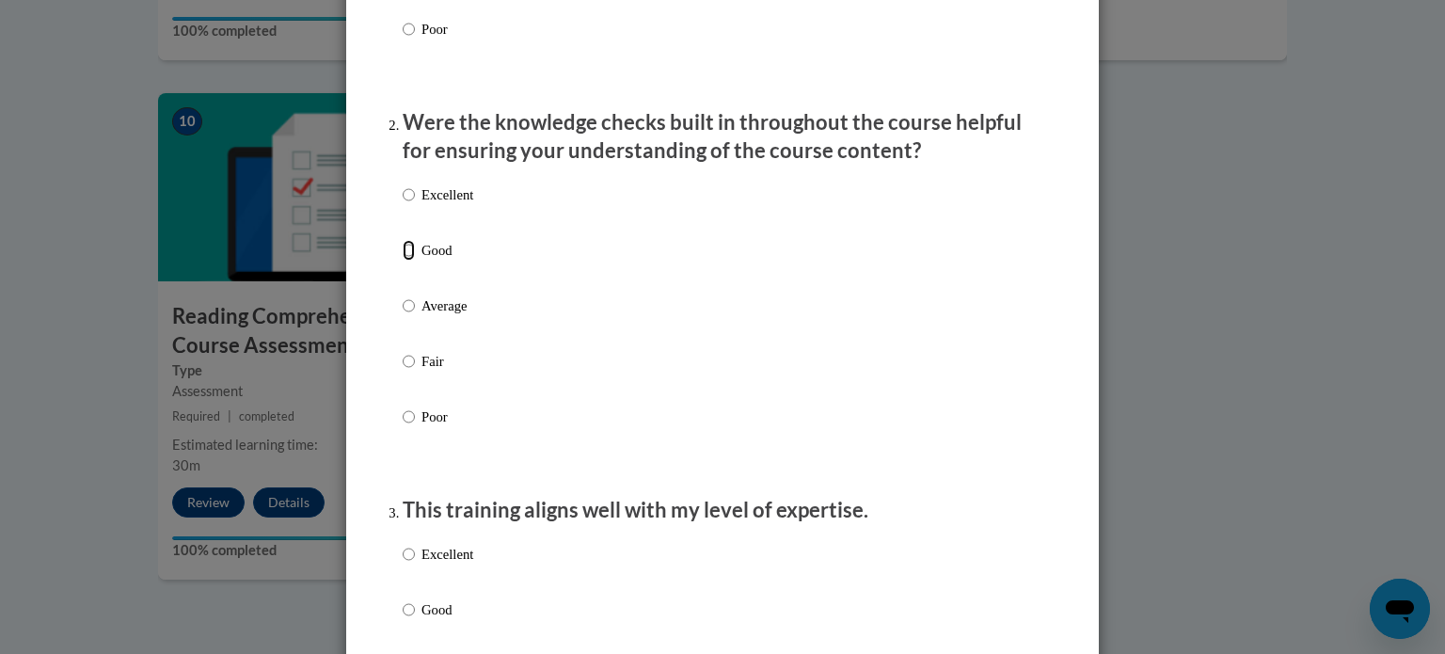
click at [403, 261] on input "Good" at bounding box center [409, 250] width 12 height 21
radio input "true"
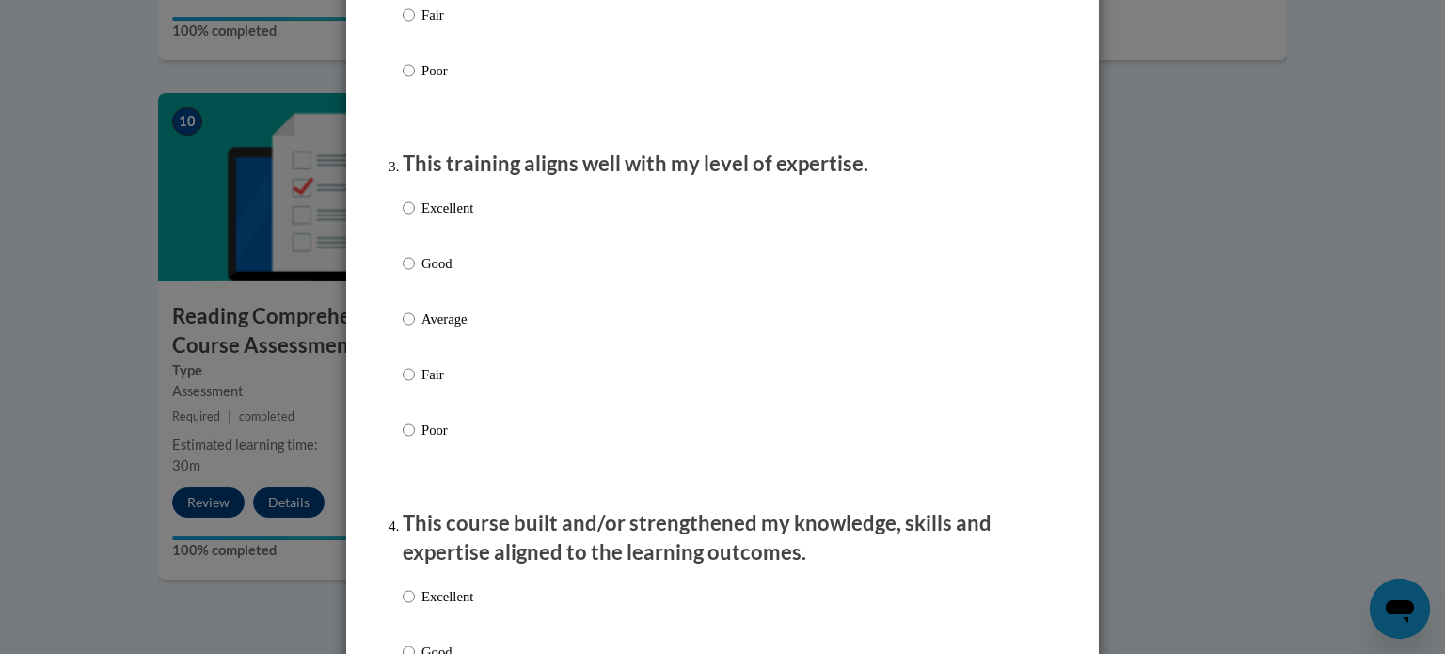
scroll to position [861, 0]
click at [403, 216] on input "Excellent" at bounding box center [409, 206] width 12 height 21
radio input "true"
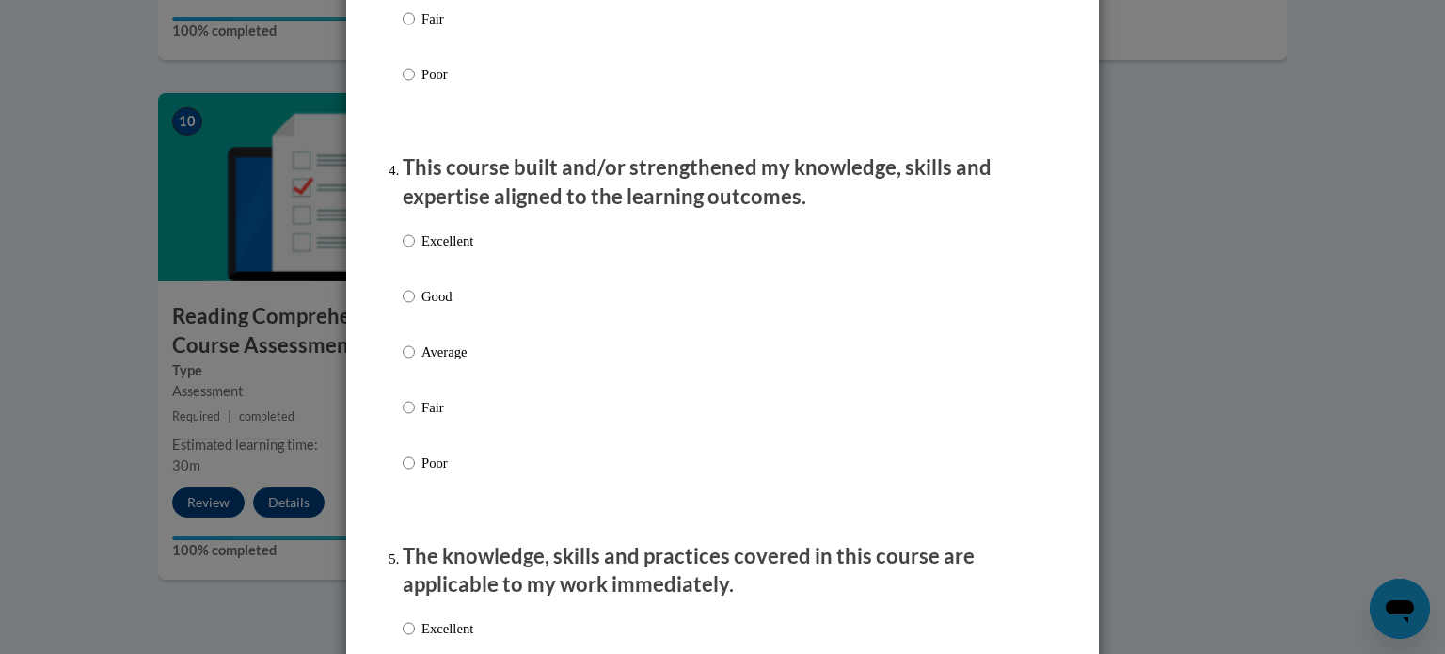
scroll to position [1218, 0]
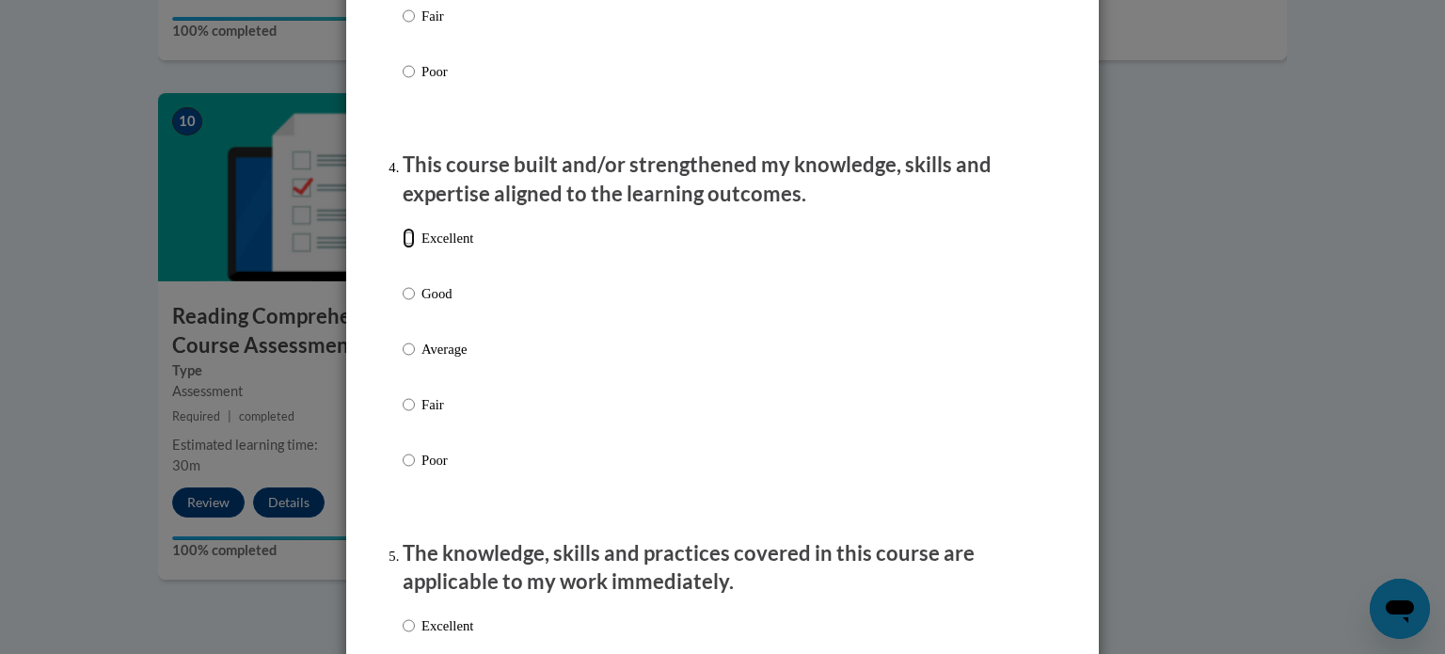
drag, startPoint x: 399, startPoint y: 253, endPoint x: 606, endPoint y: 391, distance: 248.8
click at [606, 391] on div "Excellent Good Average Fair Poor" at bounding box center [723, 371] width 640 height 307
click at [403, 248] on input "Excellent" at bounding box center [409, 238] width 12 height 21
radio input "true"
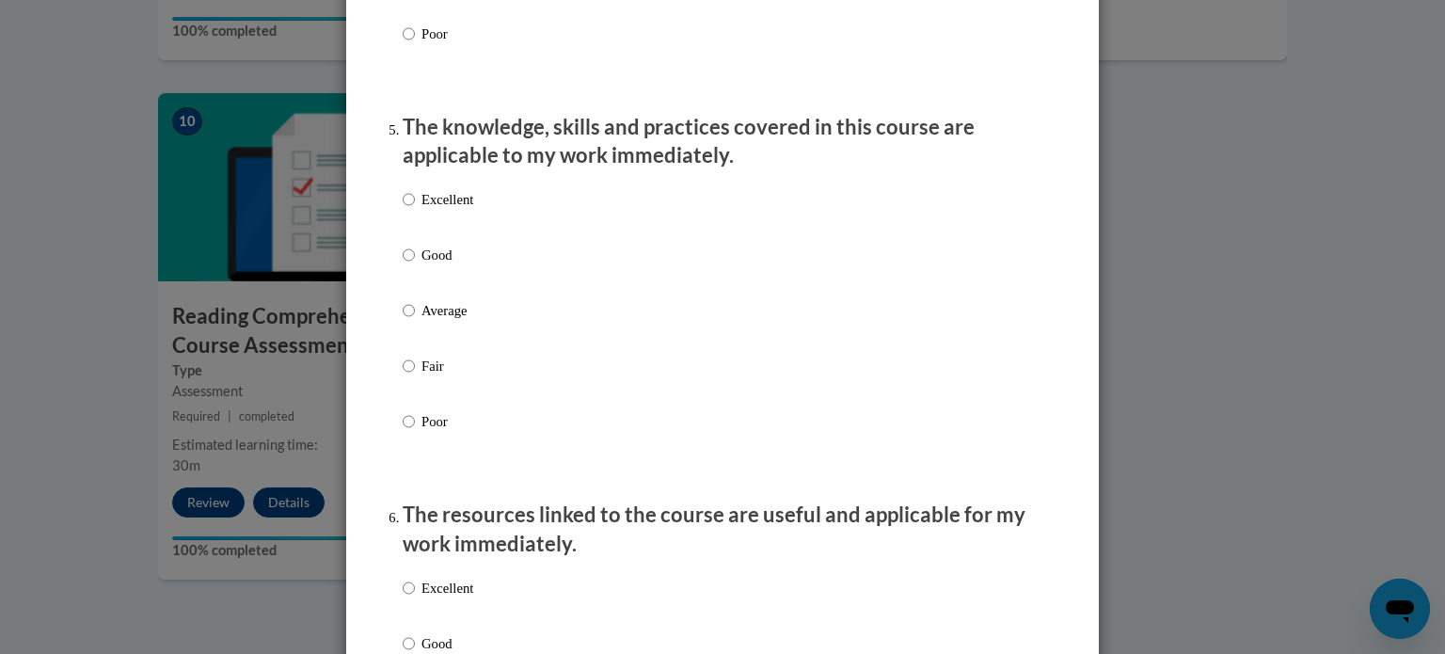
scroll to position [1644, 0]
click at [404, 210] on input "Excellent" at bounding box center [409, 199] width 12 height 21
radio input "true"
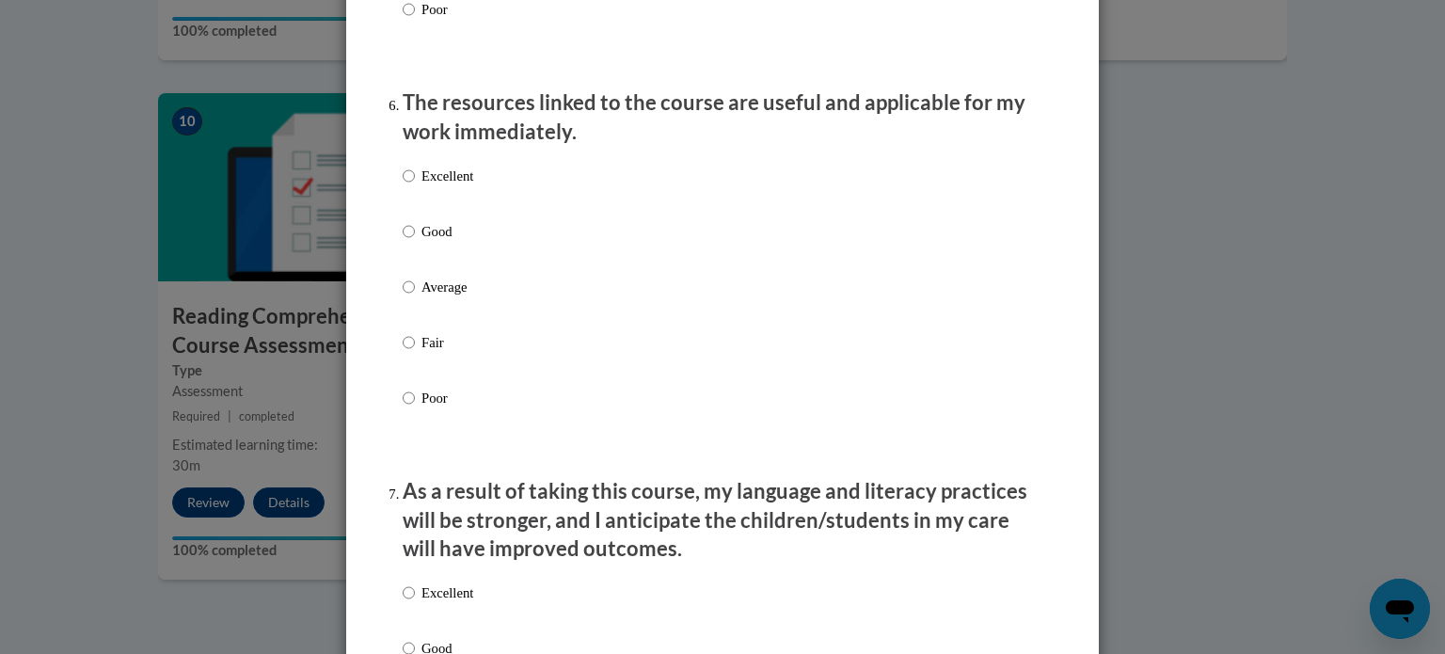
scroll to position [2061, 0]
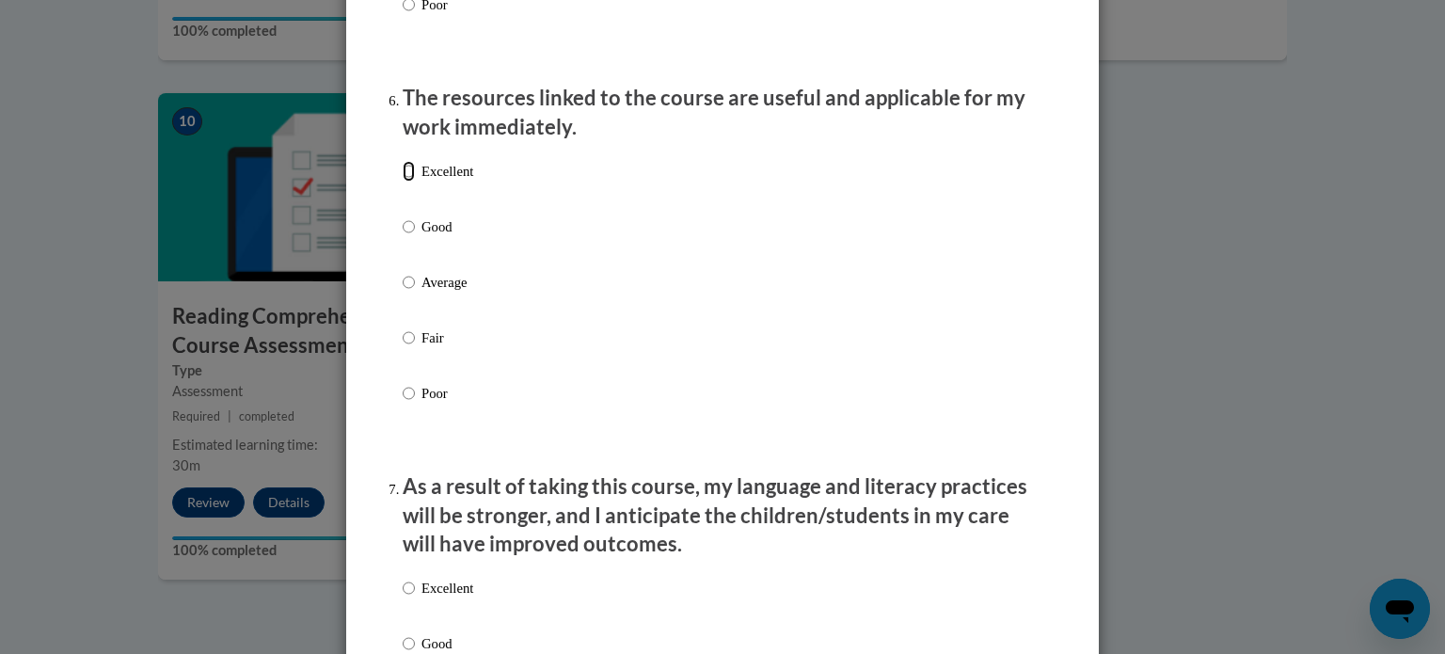
click at [404, 182] on input "Excellent" at bounding box center [409, 171] width 12 height 21
radio input "true"
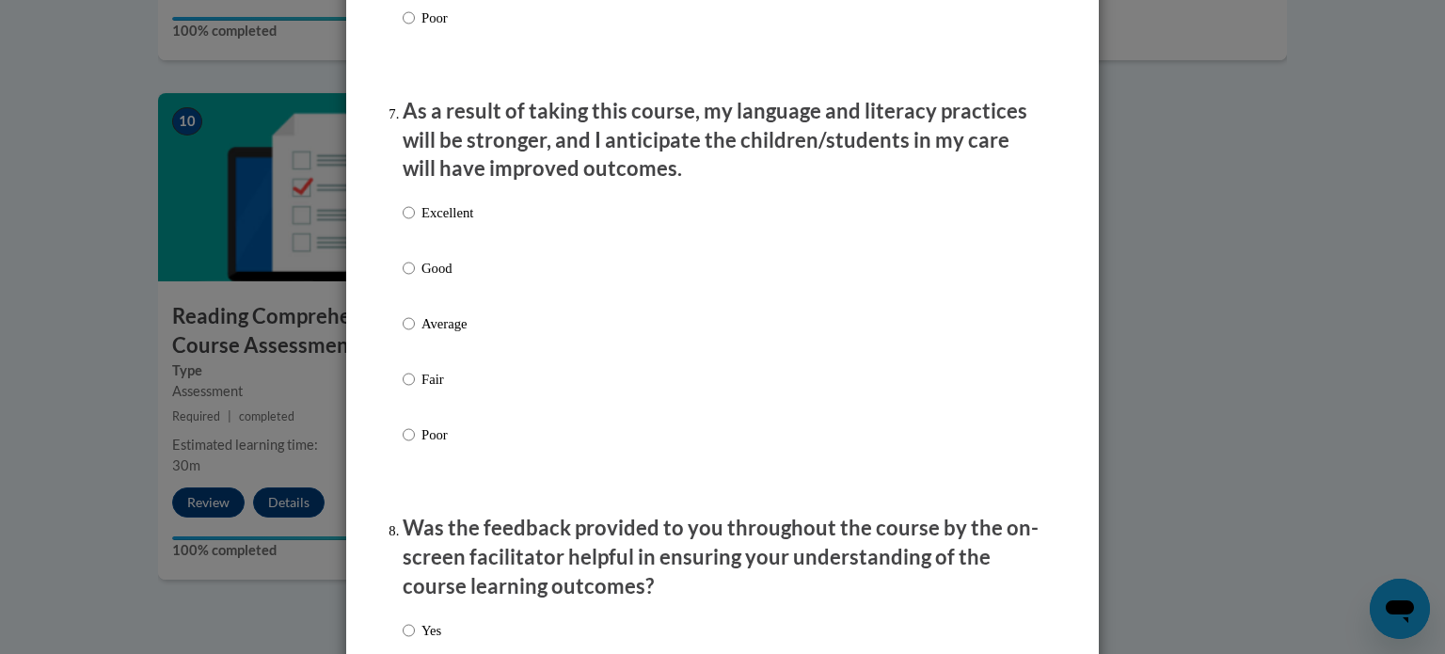
scroll to position [2437, 0]
click at [403, 222] on input "Excellent" at bounding box center [409, 211] width 12 height 21
radio input "true"
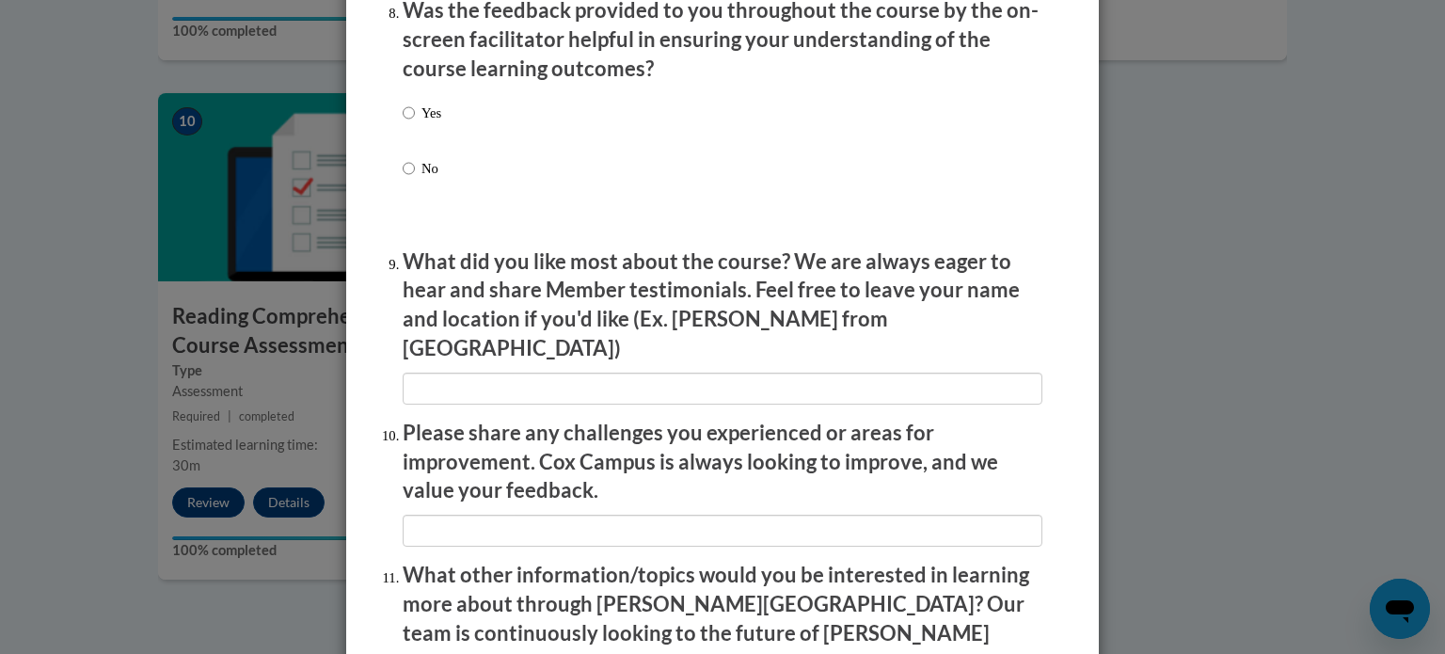
scroll to position [2945, 0]
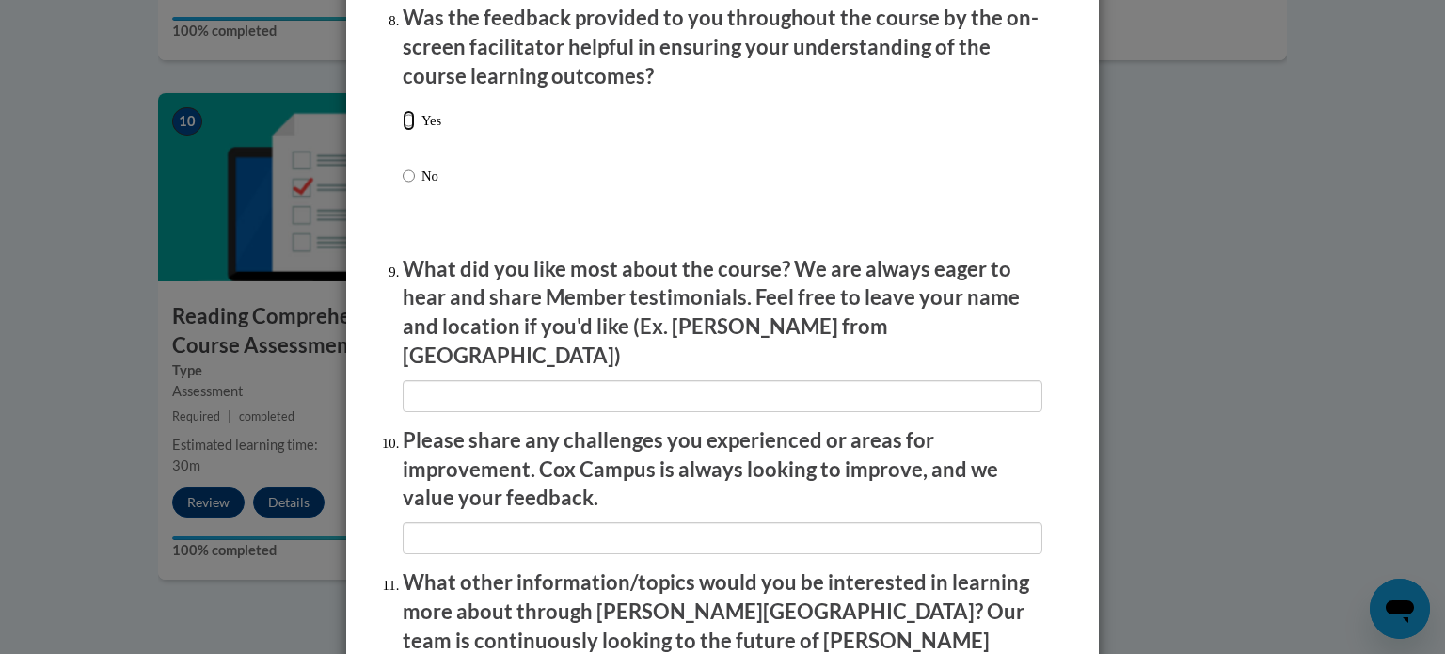
drag, startPoint x: 400, startPoint y: 134, endPoint x: 402, endPoint y: 152, distance: 18.0
click at [403, 152] on label "Yes" at bounding box center [422, 135] width 39 height 51
click at [403, 131] on input "Yes" at bounding box center [409, 120] width 12 height 21
radio input "true"
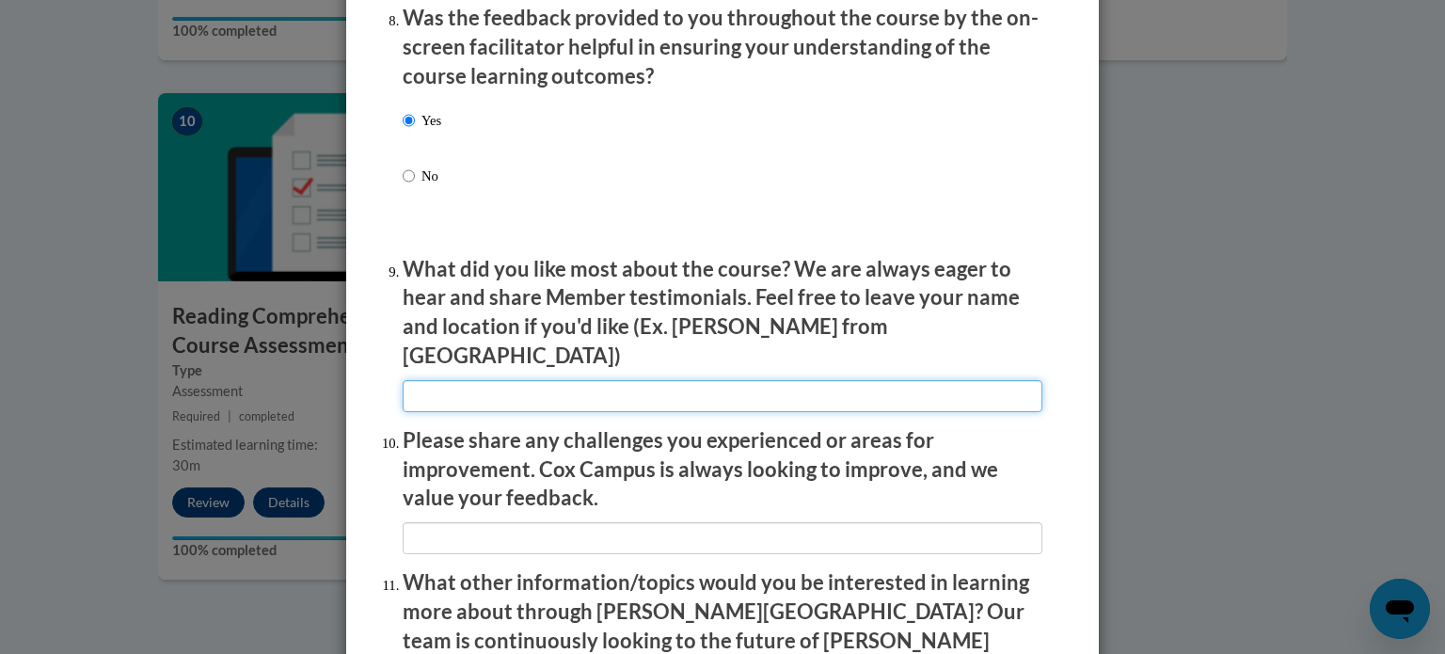
click at [467, 400] on input "textbox" at bounding box center [723, 396] width 640 height 32
type input "teaching examples"
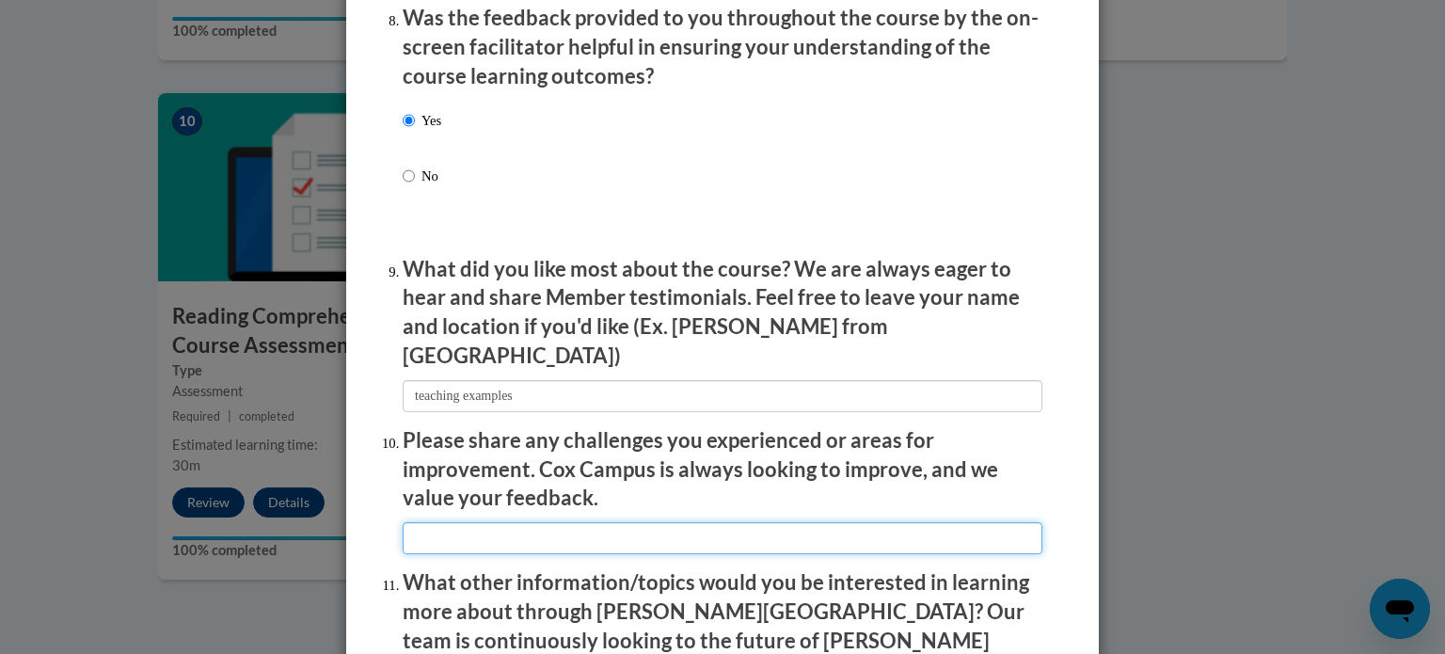
click at [497, 544] on input "textbox" at bounding box center [723, 538] width 640 height 32
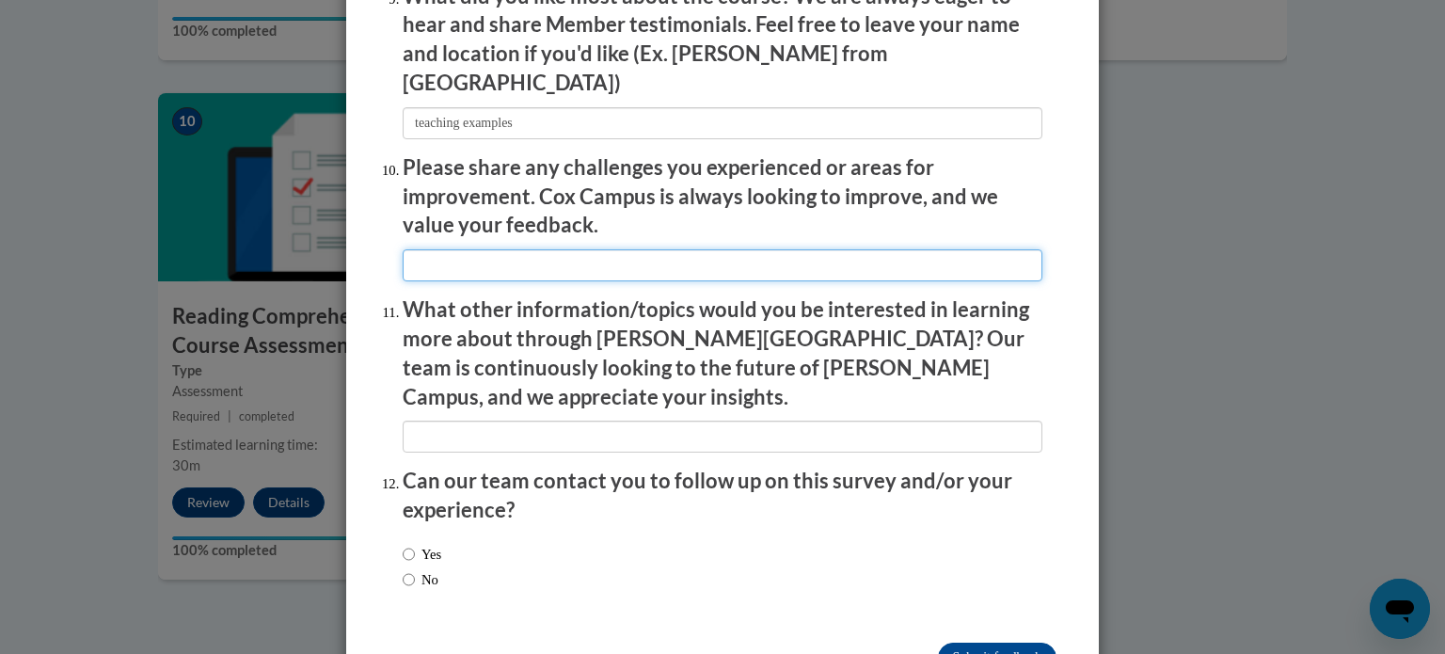
scroll to position [3262, 0]
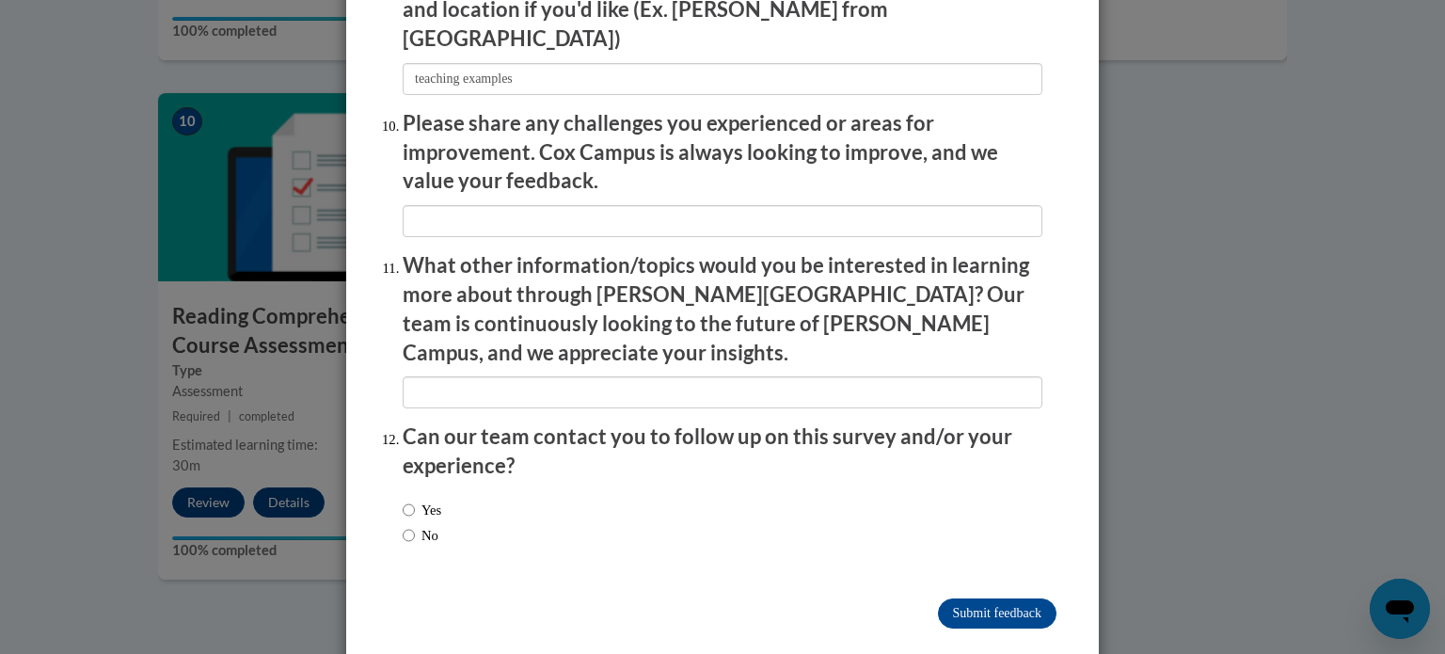
click at [408, 525] on label "No" at bounding box center [421, 535] width 36 height 21
click at [408, 525] on input "No" at bounding box center [409, 535] width 12 height 21
radio input "true"
click at [979, 598] on input "Submit feedback" at bounding box center [997, 613] width 118 height 30
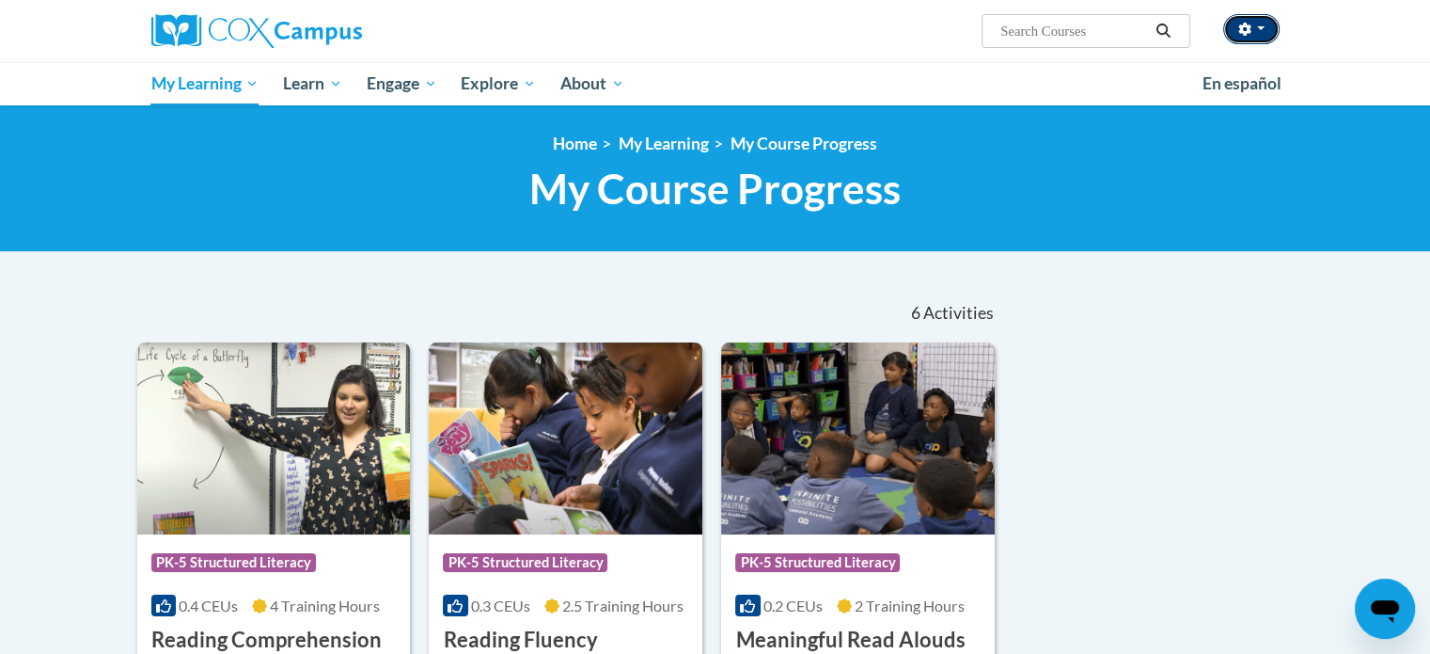
click at [1269, 32] on button "button" at bounding box center [1252, 29] width 56 height 30
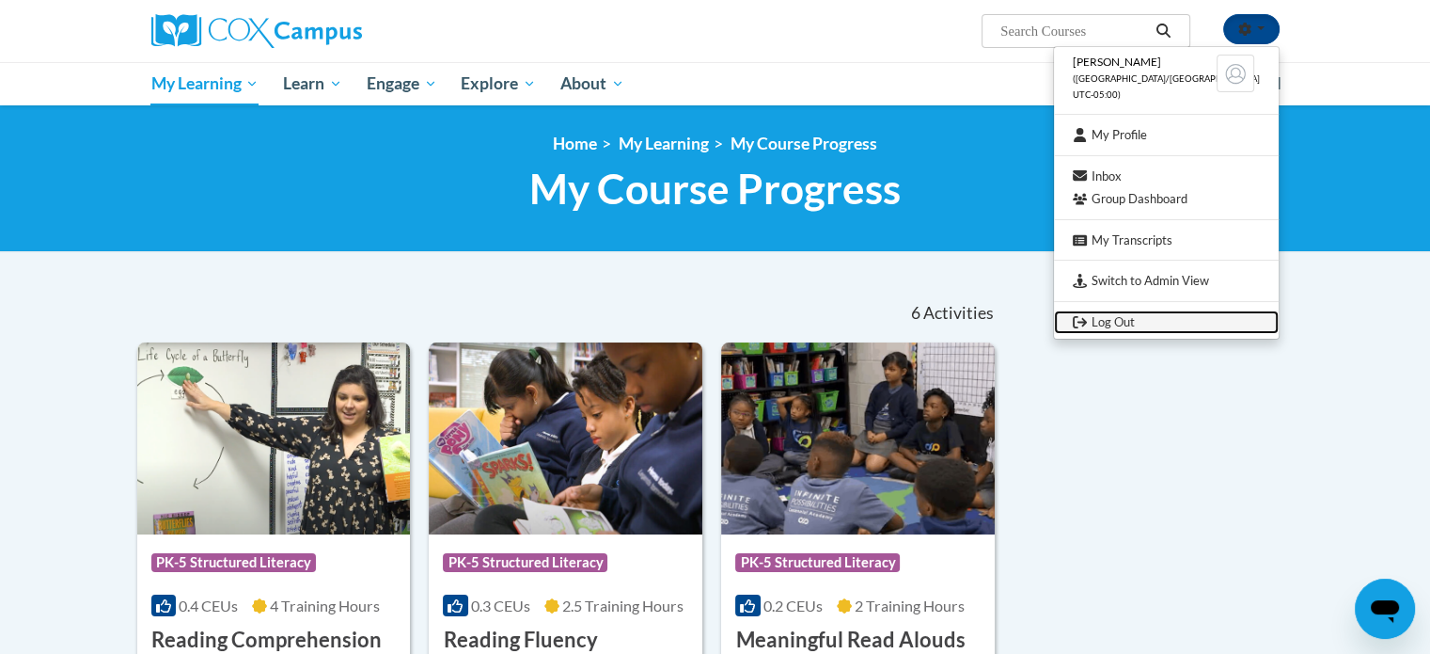
click at [1142, 312] on link "Log Out" at bounding box center [1166, 322] width 225 height 24
